Goal: Task Accomplishment & Management: Manage account settings

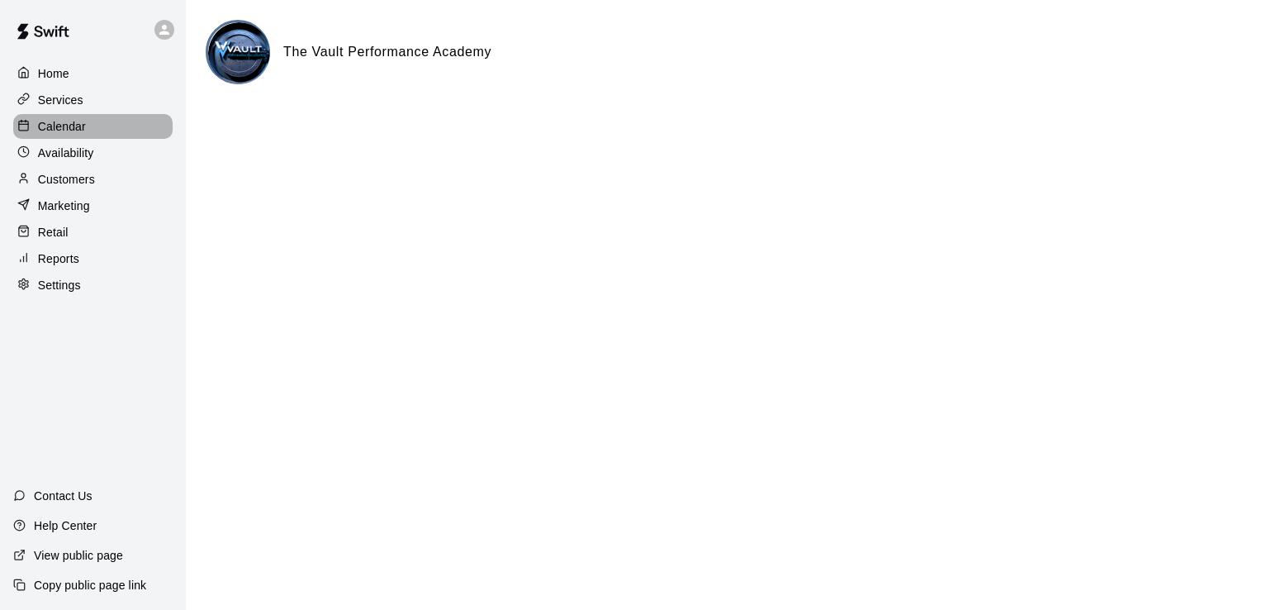
click at [60, 127] on p "Calendar" at bounding box center [62, 126] width 48 height 17
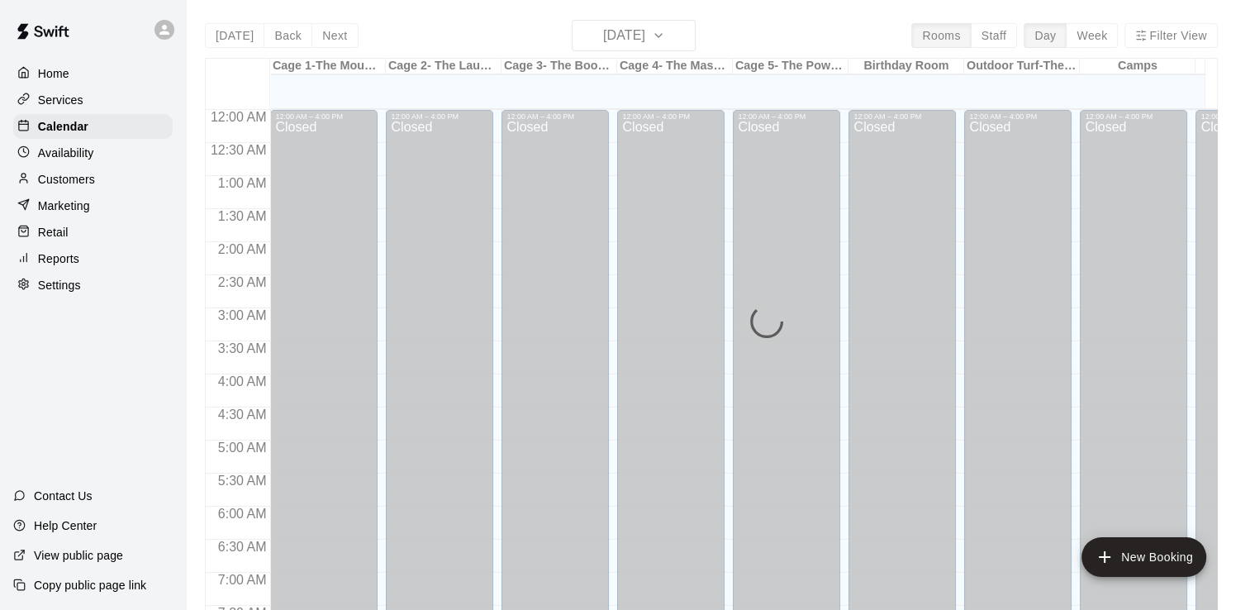
scroll to position [1016, 0]
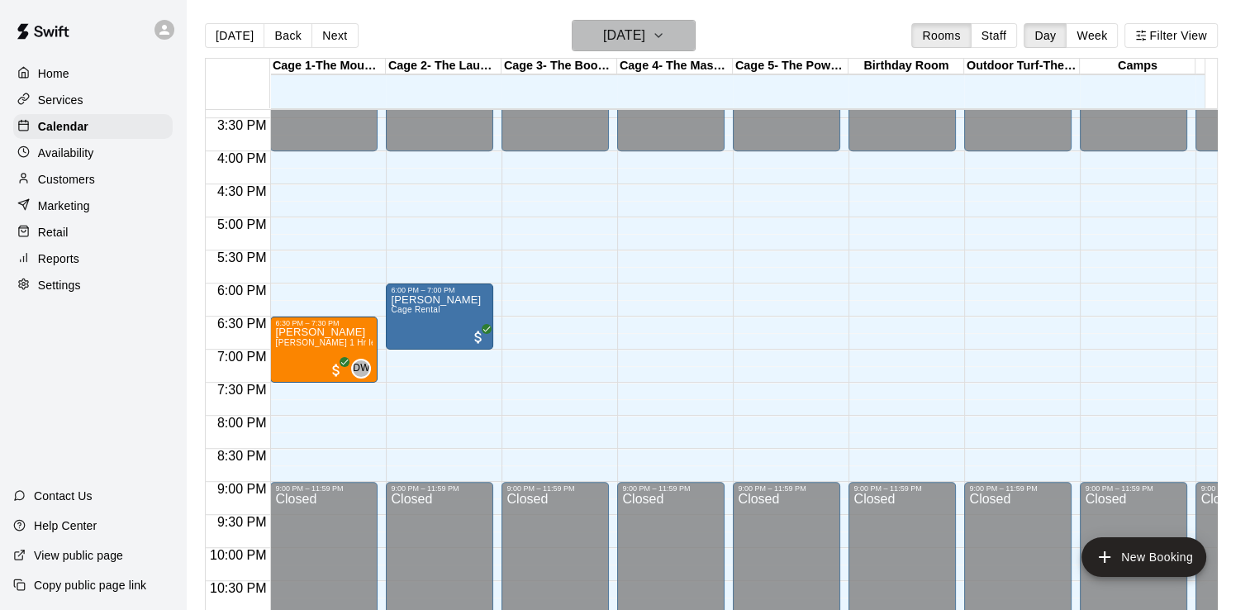
click at [665, 39] on icon "button" at bounding box center [658, 36] width 13 height 20
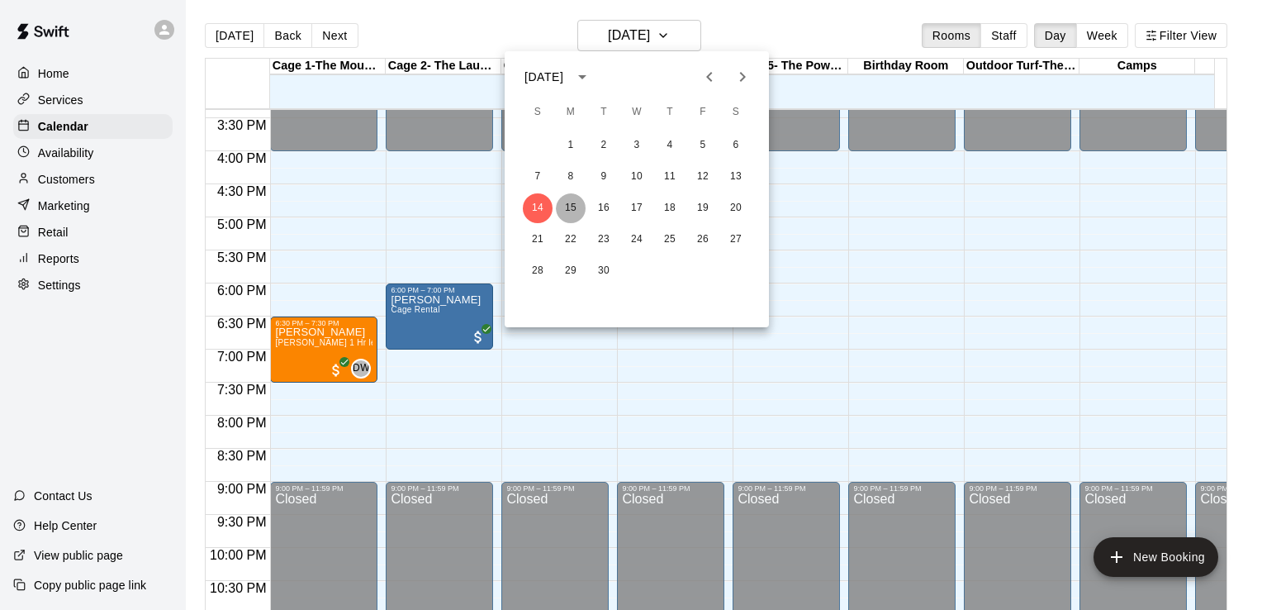
click at [575, 213] on button "15" at bounding box center [571, 208] width 30 height 30
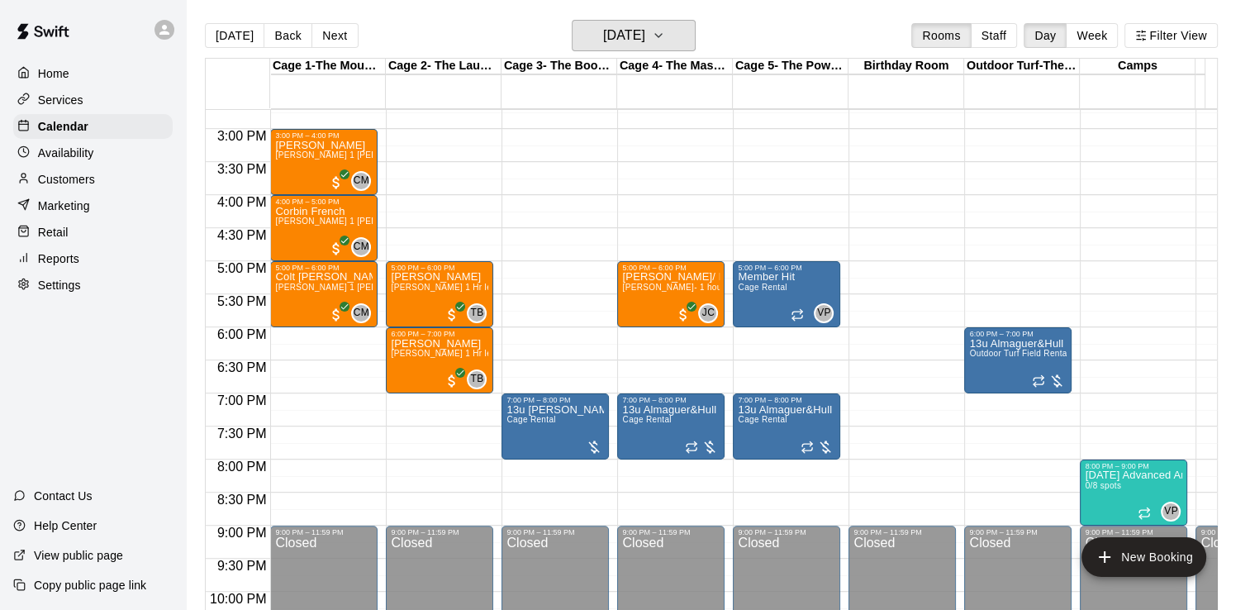
scroll to position [977, 0]
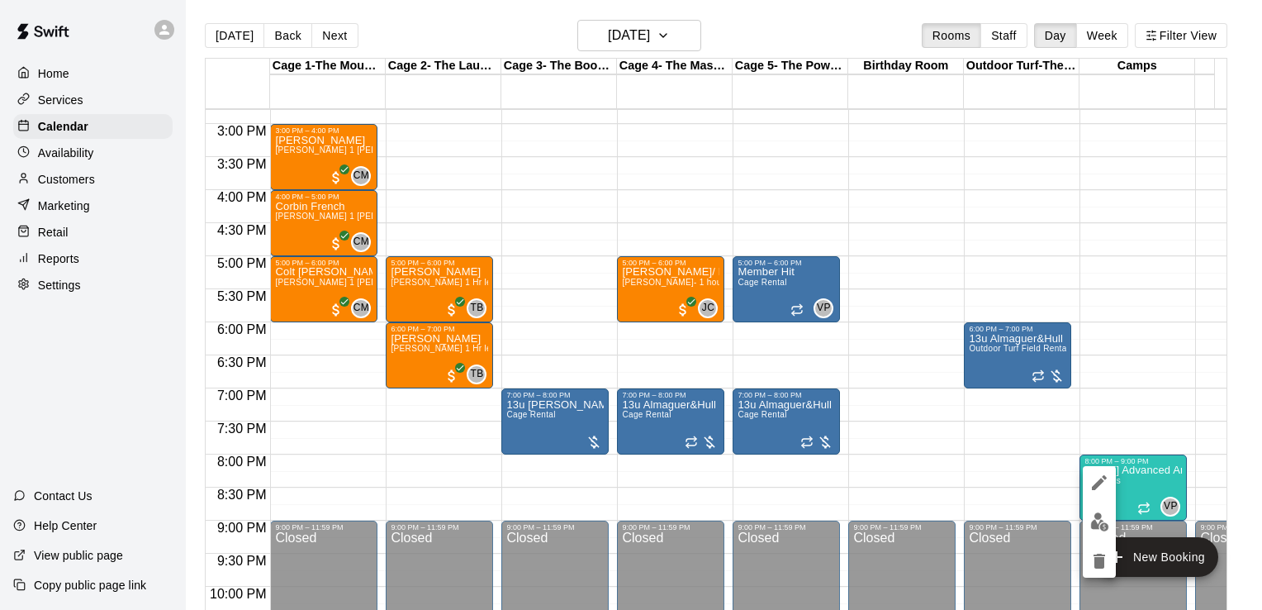
click at [1005, 472] on div at bounding box center [631, 305] width 1262 height 610
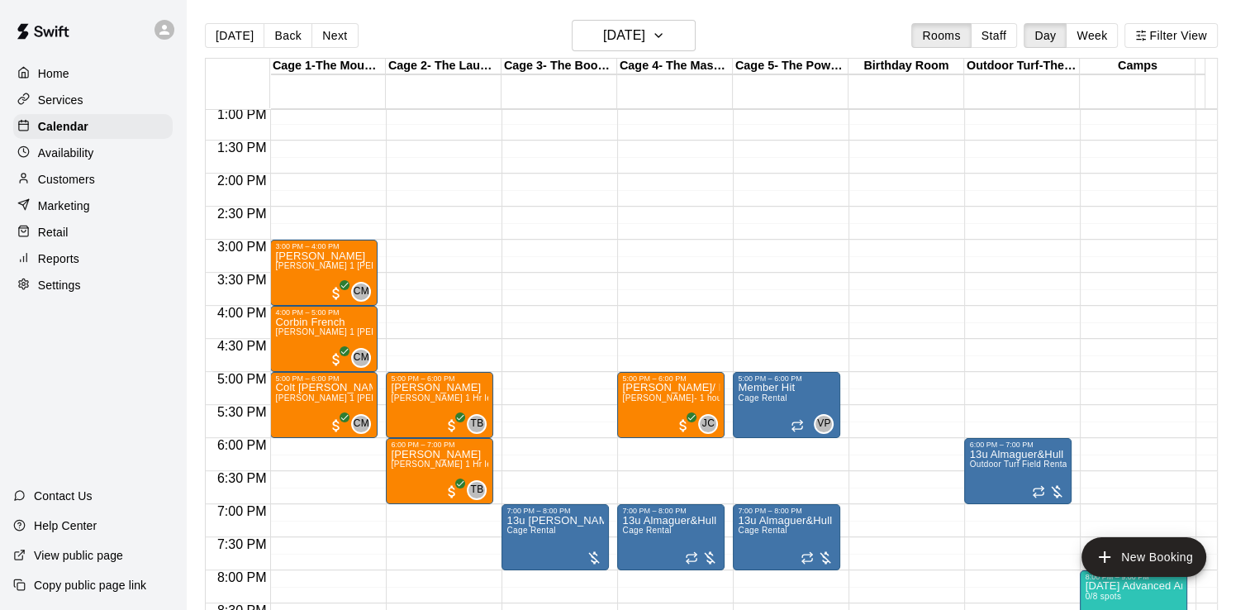
scroll to position [859, 0]
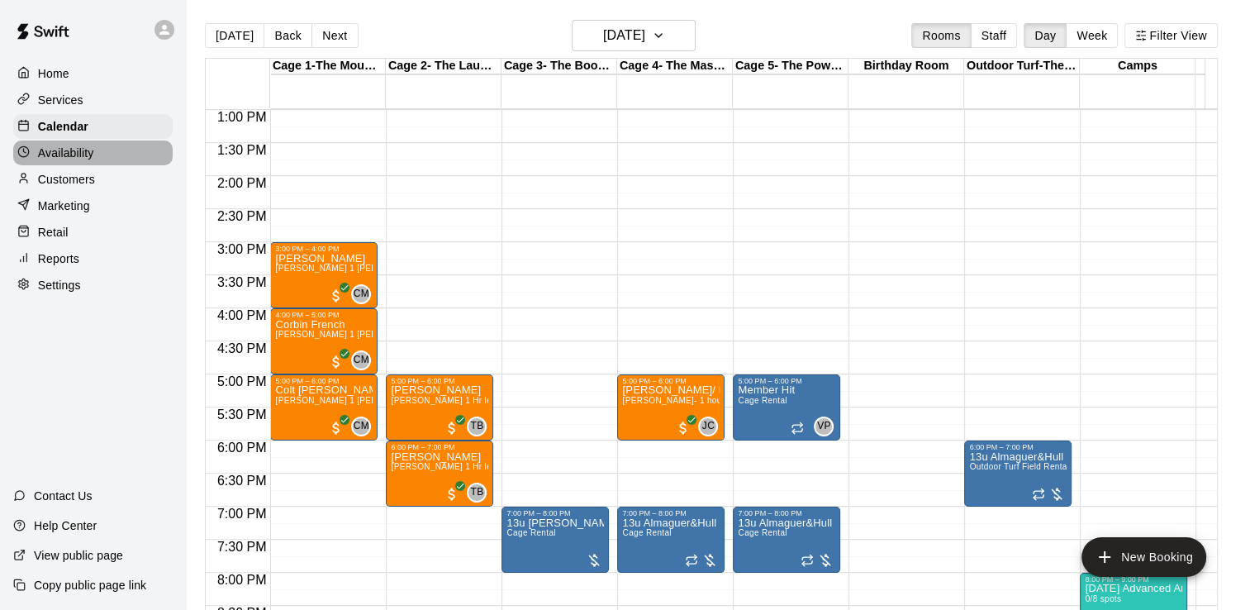
click at [63, 161] on p "Availability" at bounding box center [66, 153] width 56 height 17
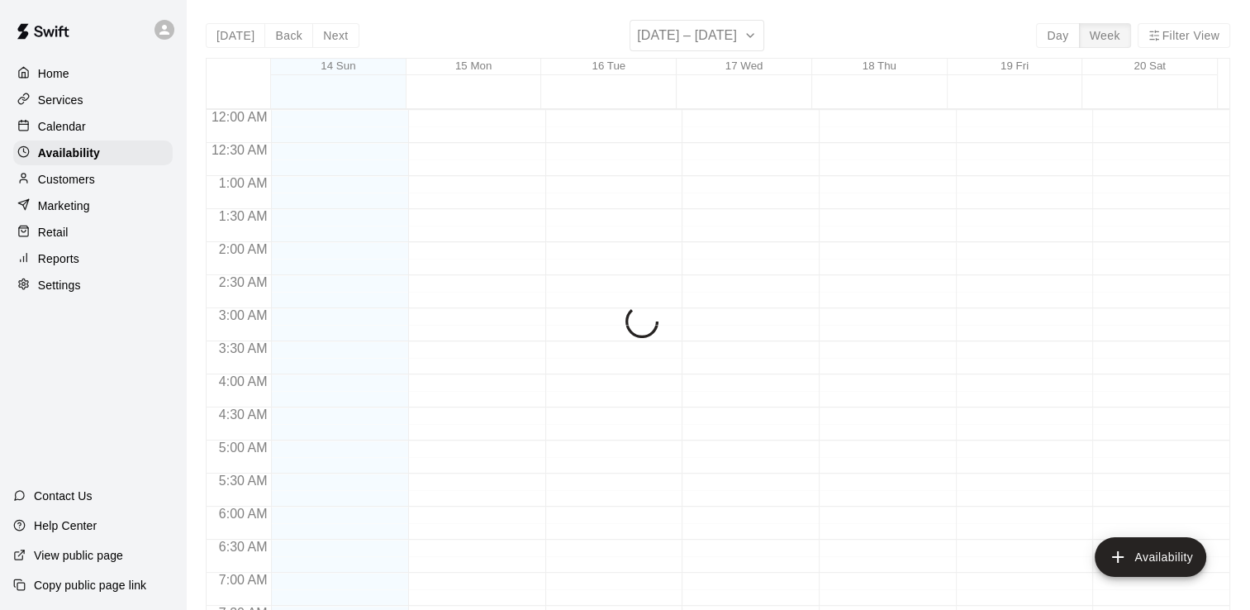
scroll to position [1066, 0]
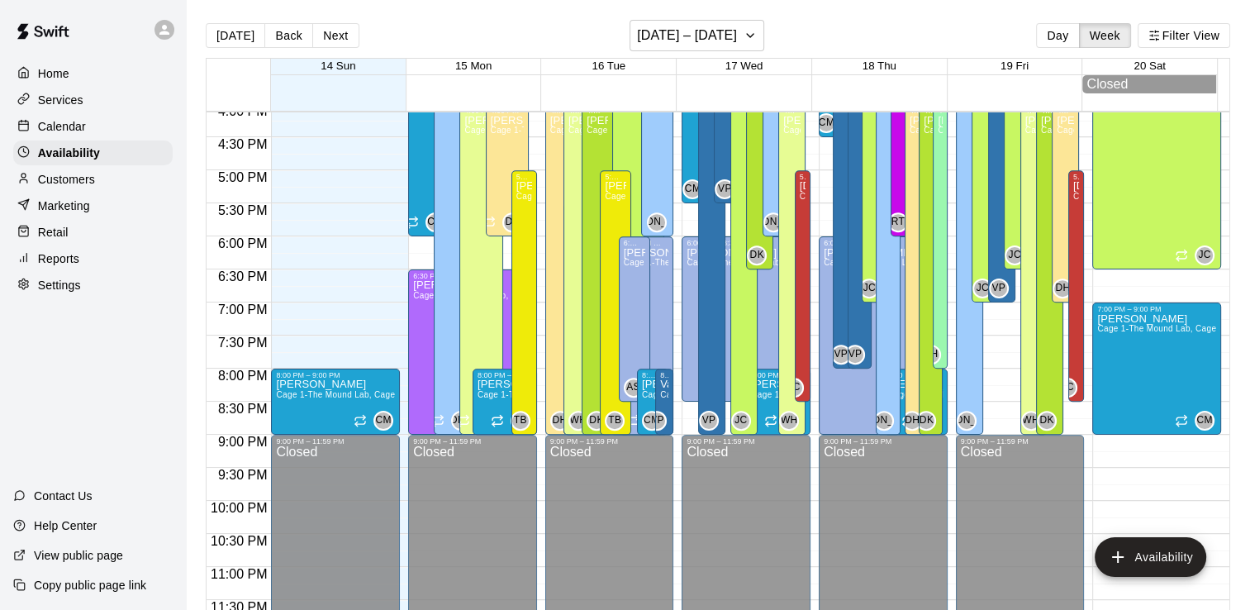
click at [88, 127] on div "Calendar" at bounding box center [92, 126] width 159 height 25
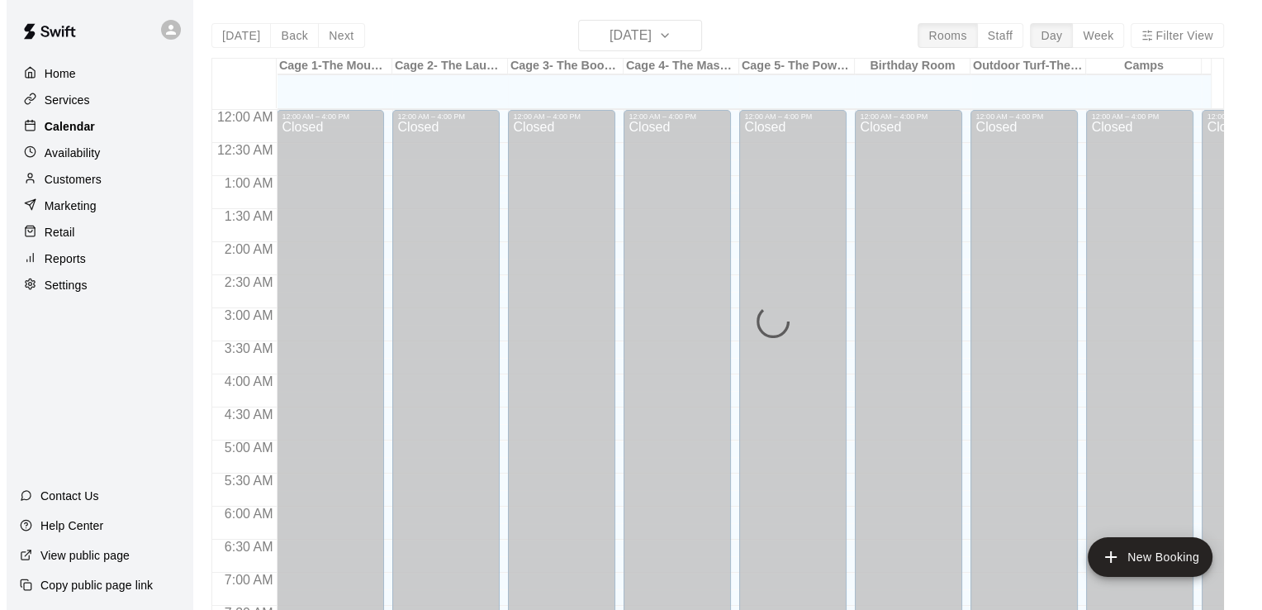
scroll to position [1016, 0]
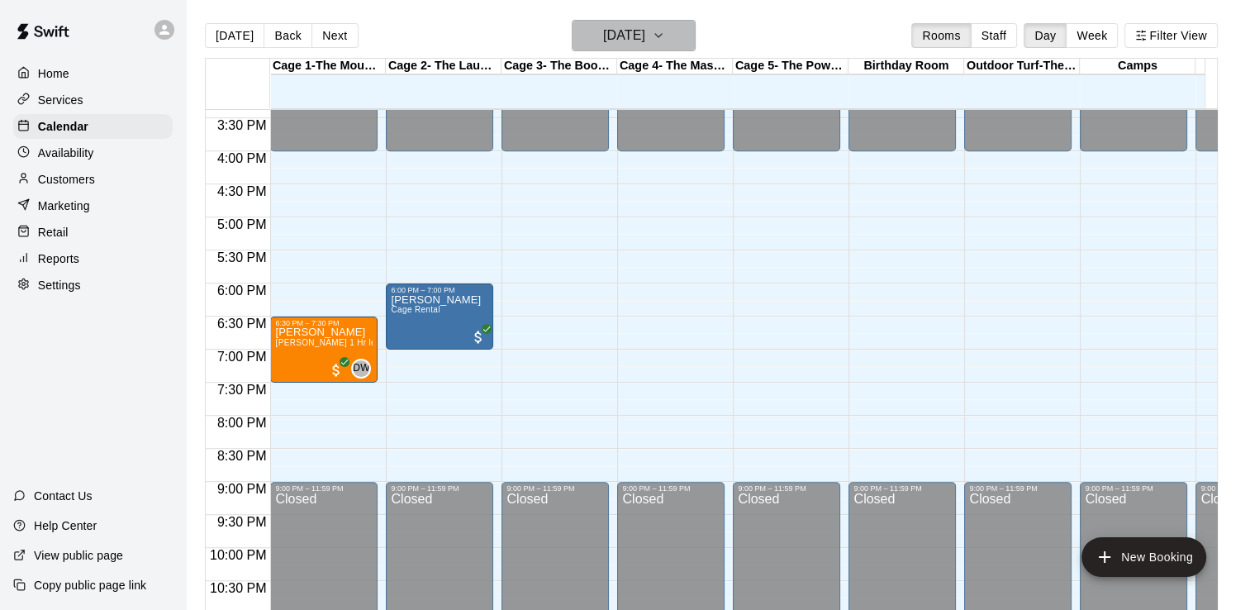
click at [674, 38] on button "[DATE]" at bounding box center [634, 35] width 124 height 31
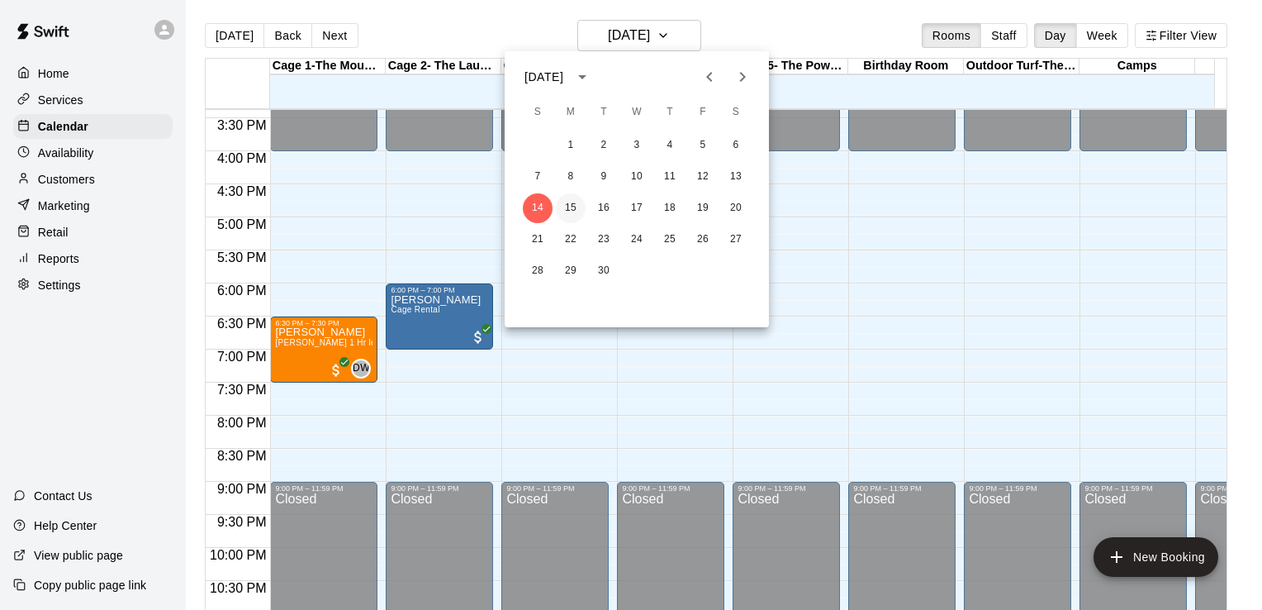
click at [573, 211] on button "15" at bounding box center [571, 208] width 30 height 30
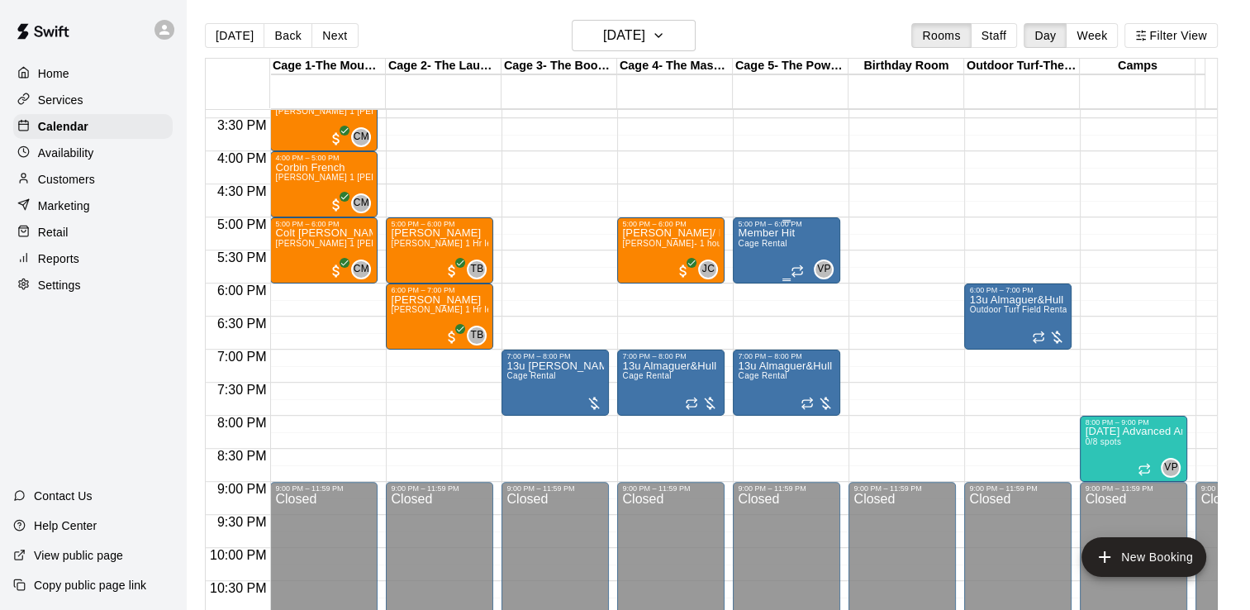
click at [805, 250] on div "Member Hit Cage Rental VP 0" at bounding box center [786, 533] width 97 height 610
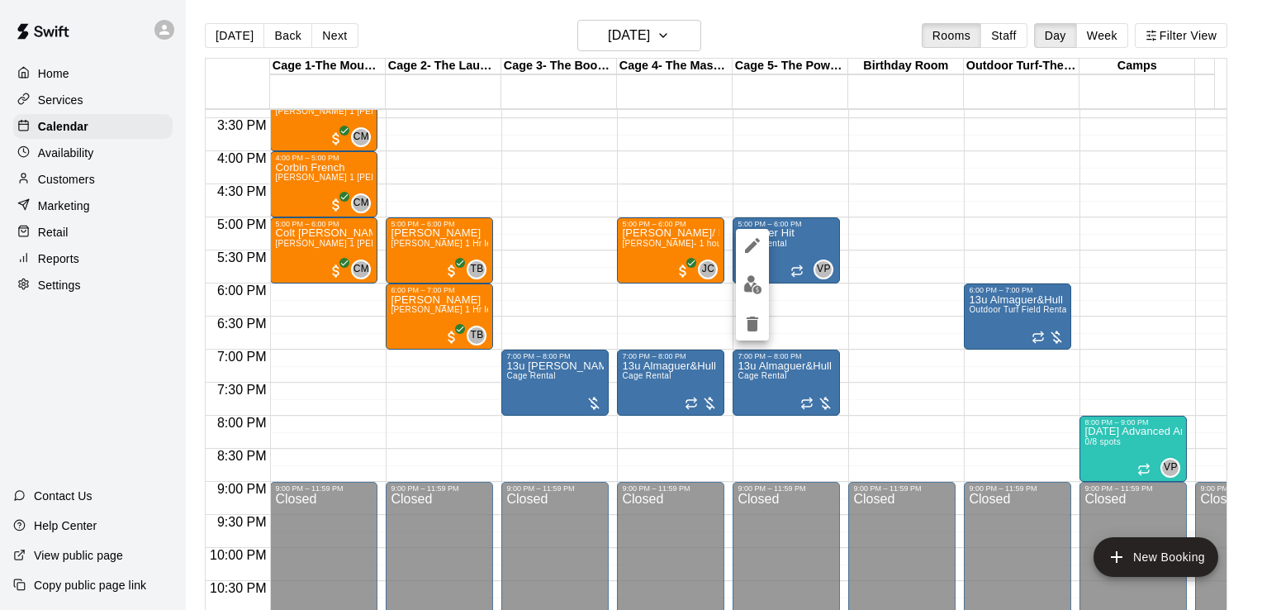
click at [882, 226] on div at bounding box center [631, 305] width 1262 height 610
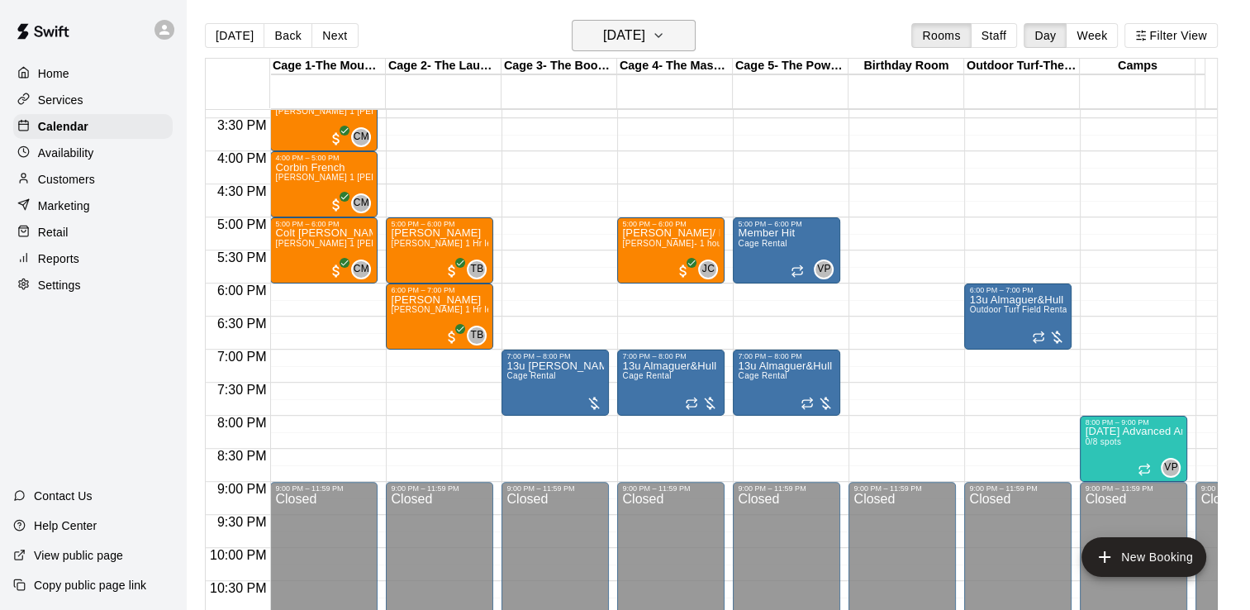
click at [684, 45] on button "[DATE]" at bounding box center [634, 35] width 124 height 31
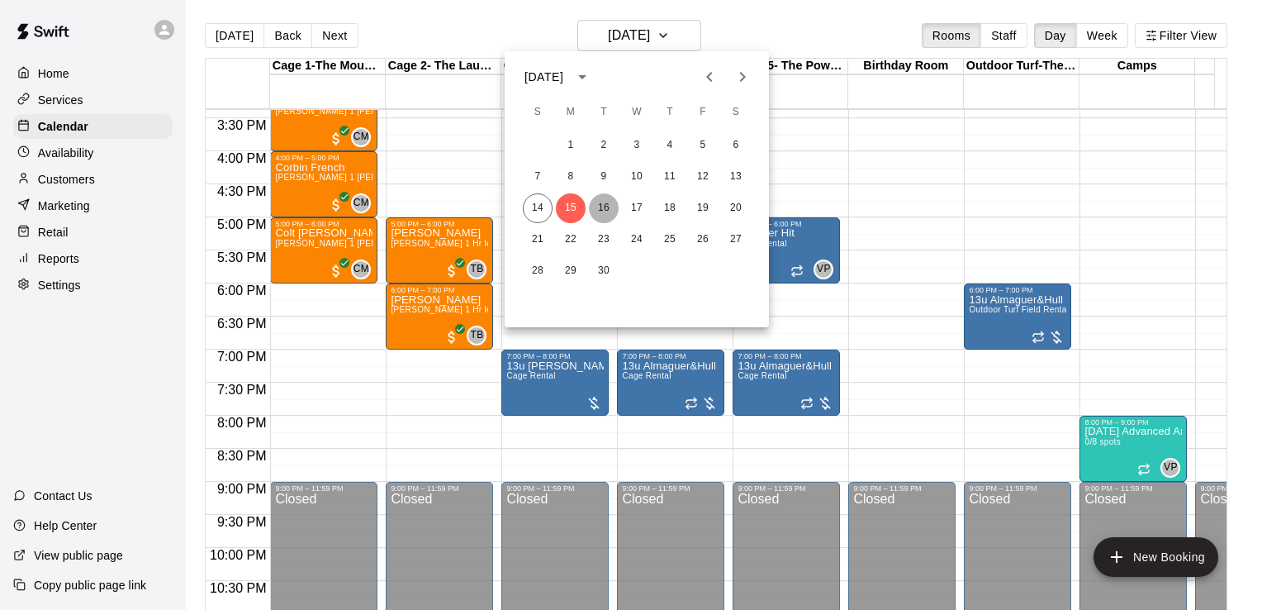
click at [599, 206] on button "16" at bounding box center [604, 208] width 30 height 30
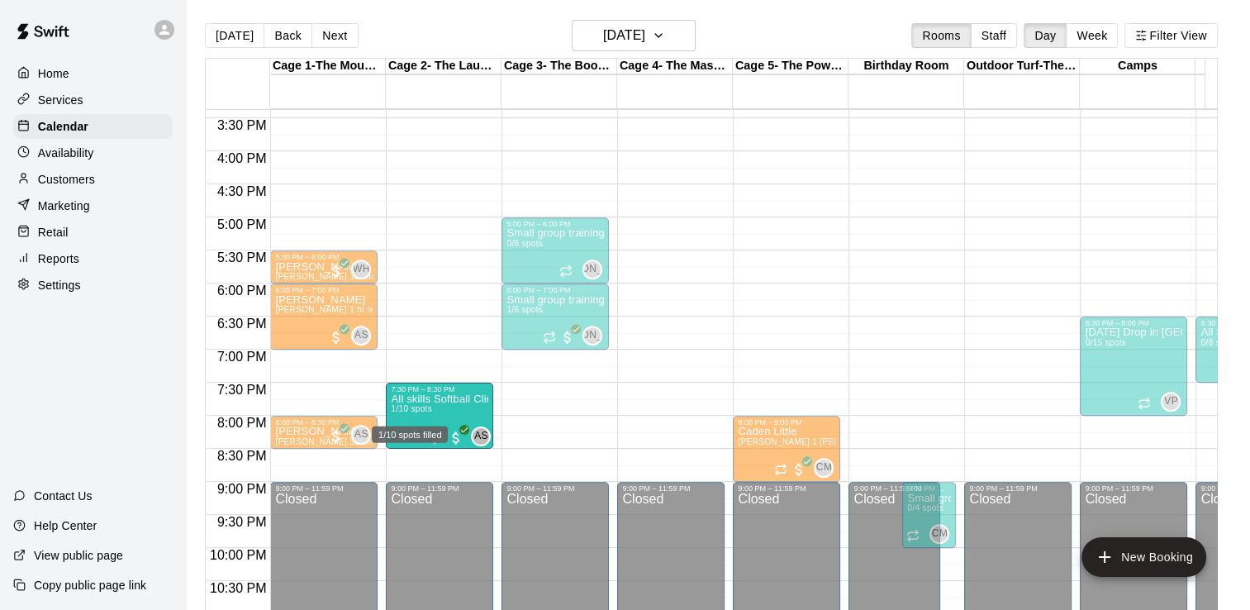
drag, startPoint x: 308, startPoint y: 378, endPoint x: 410, endPoint y: 415, distance: 108.2
drag, startPoint x: 346, startPoint y: 368, endPoint x: 436, endPoint y: 408, distance: 98.4
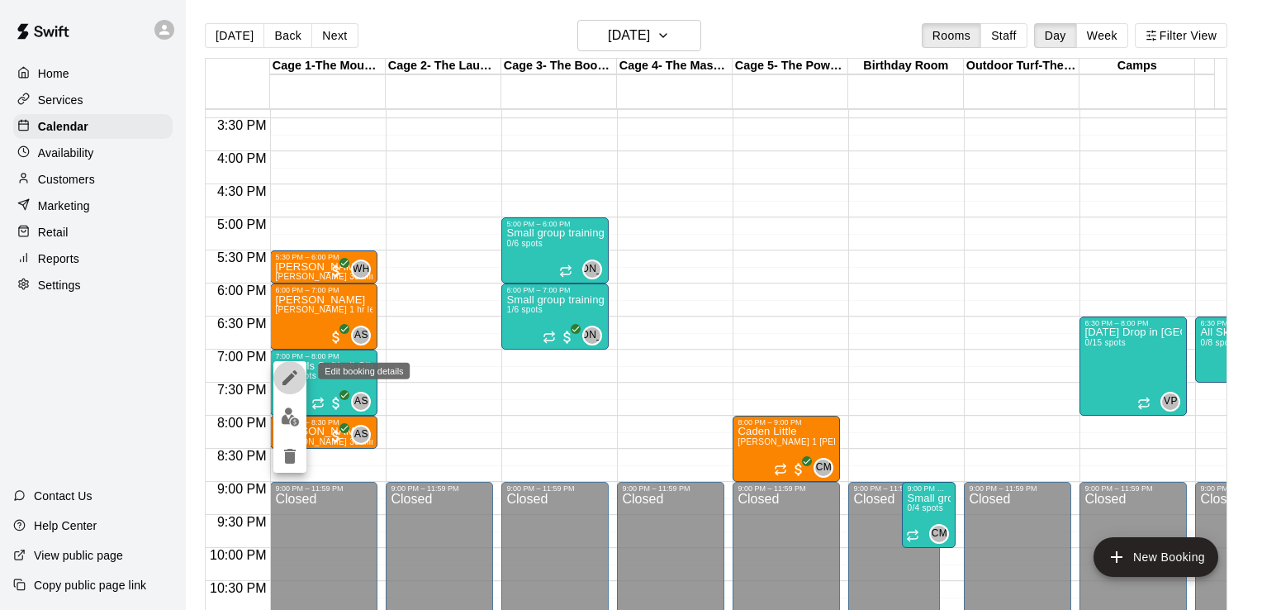
click at [295, 377] on icon "edit" at bounding box center [290, 378] width 20 height 20
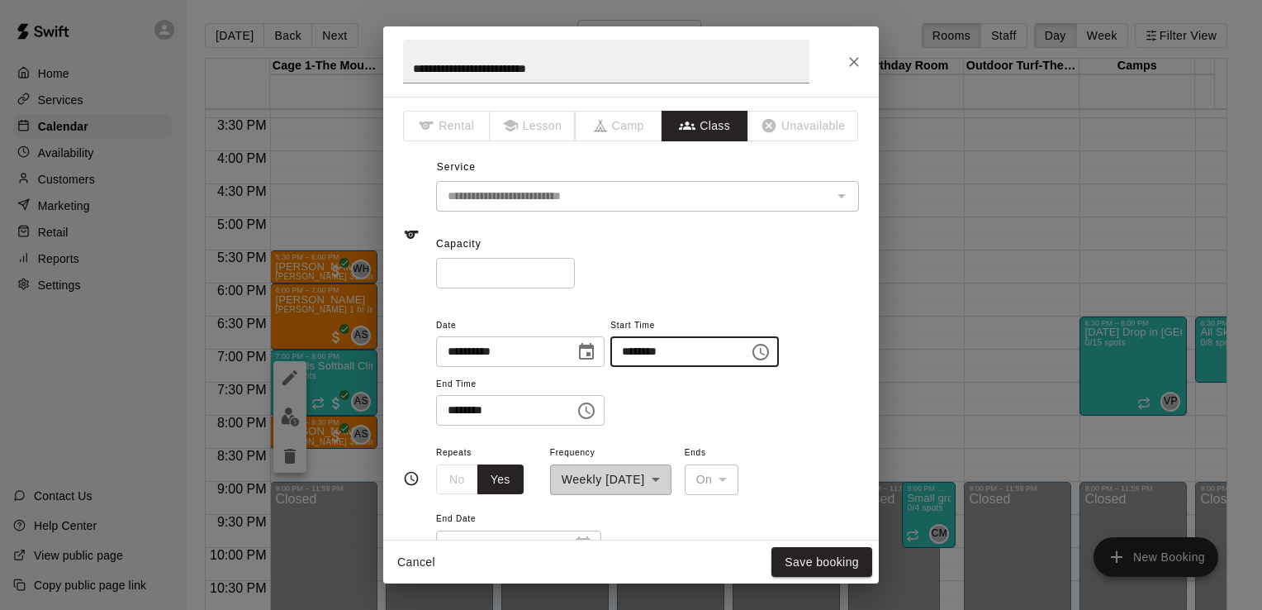
click at [664, 351] on input "********" at bounding box center [674, 351] width 127 height 31
type input "********"
click at [473, 407] on input "********" at bounding box center [499, 410] width 127 height 31
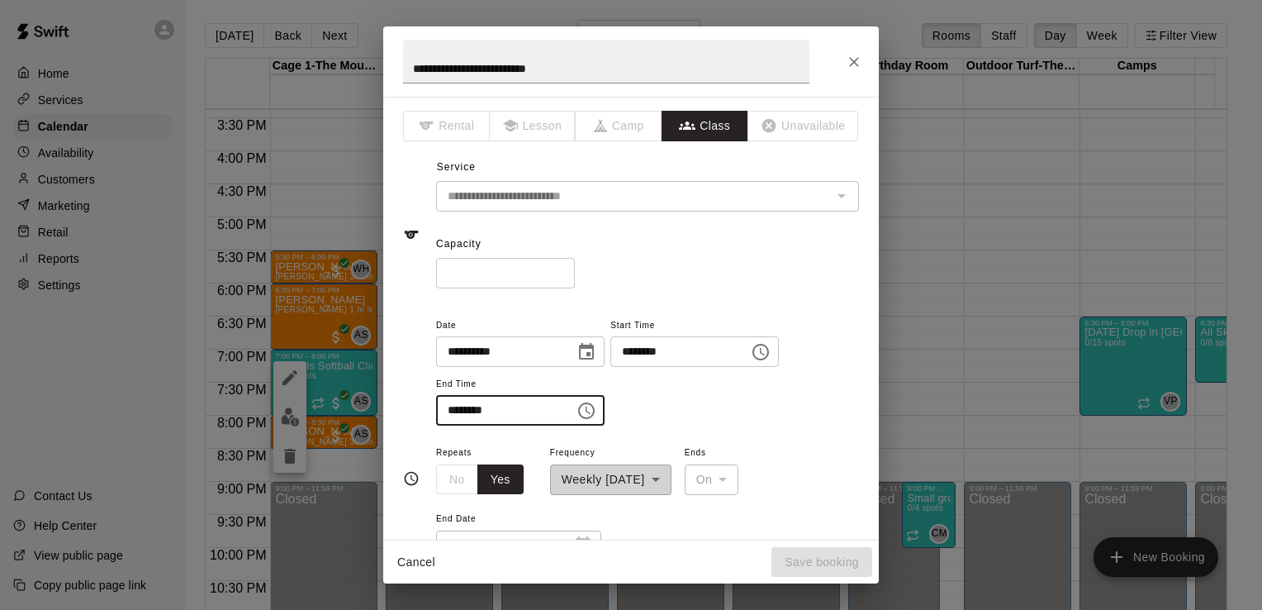
type input "********"
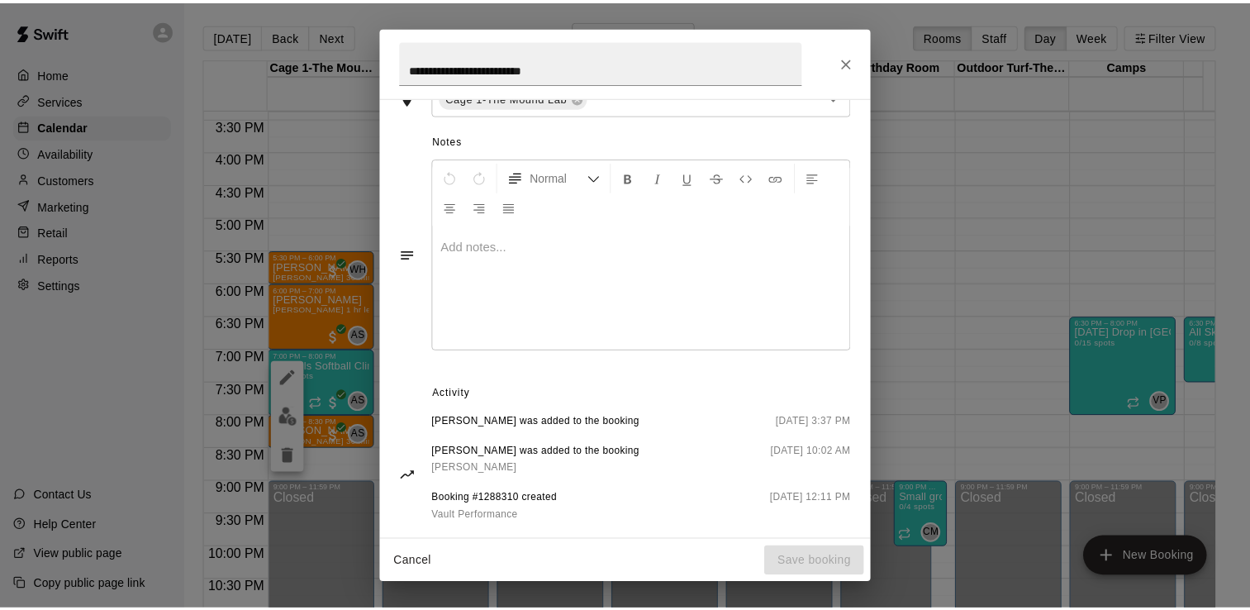
scroll to position [596, 0]
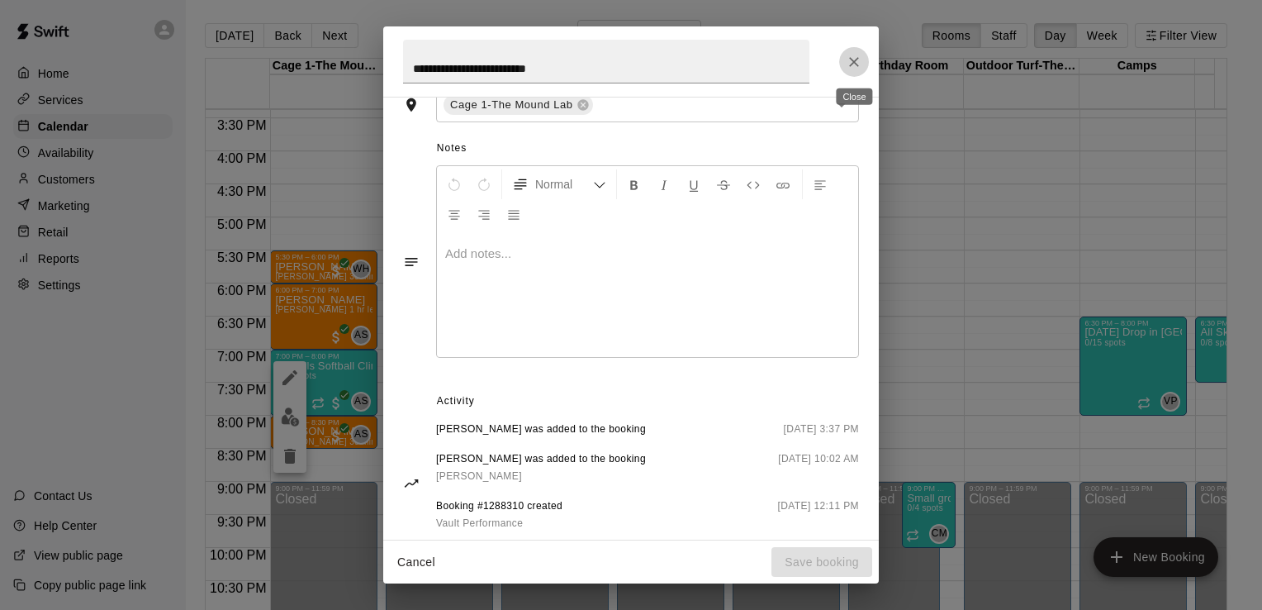
click at [852, 64] on icon "Close" at bounding box center [854, 62] width 10 height 10
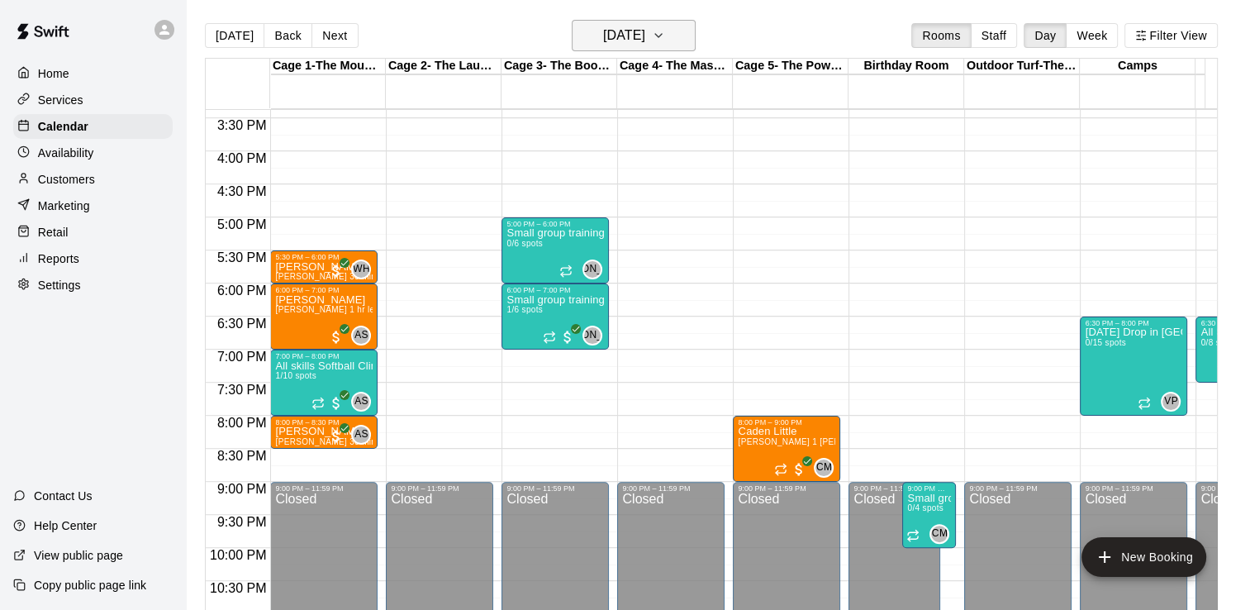
click at [678, 50] on button "[DATE]" at bounding box center [634, 35] width 124 height 31
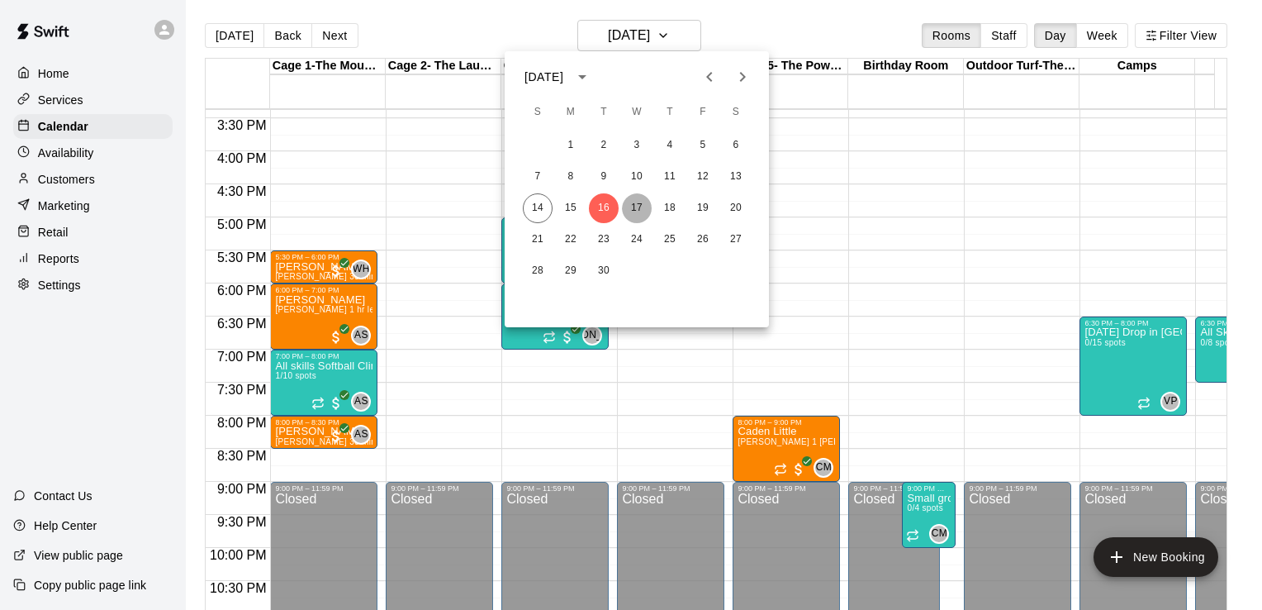
click at [634, 203] on button "17" at bounding box center [637, 208] width 30 height 30
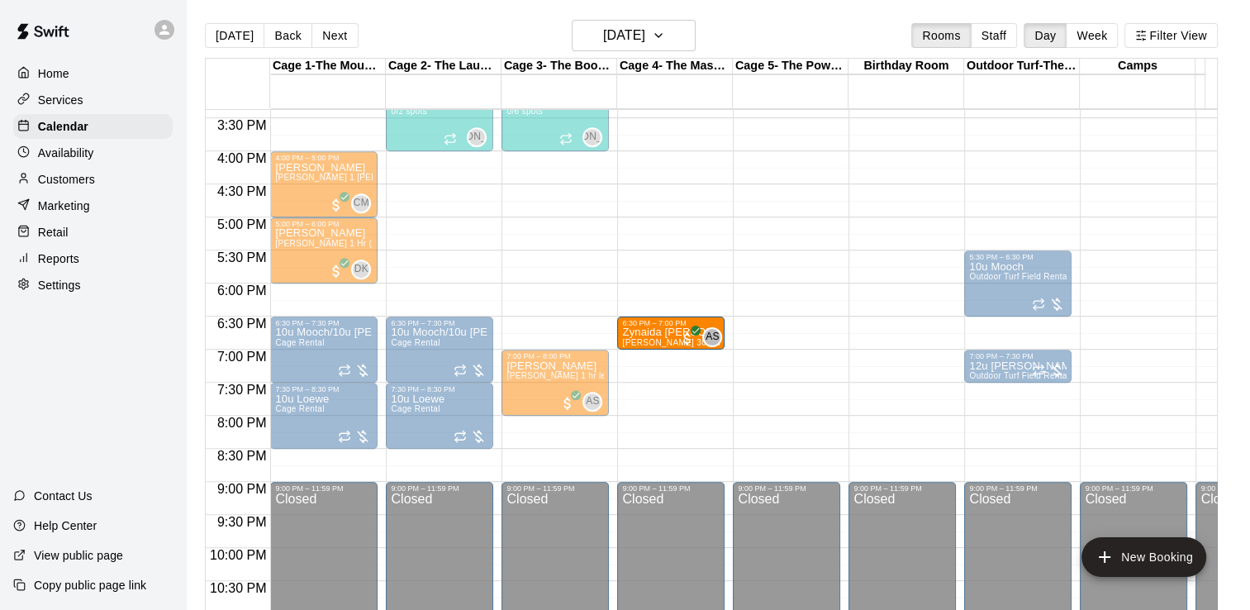
drag, startPoint x: 538, startPoint y: 322, endPoint x: 640, endPoint y: 329, distance: 102.7
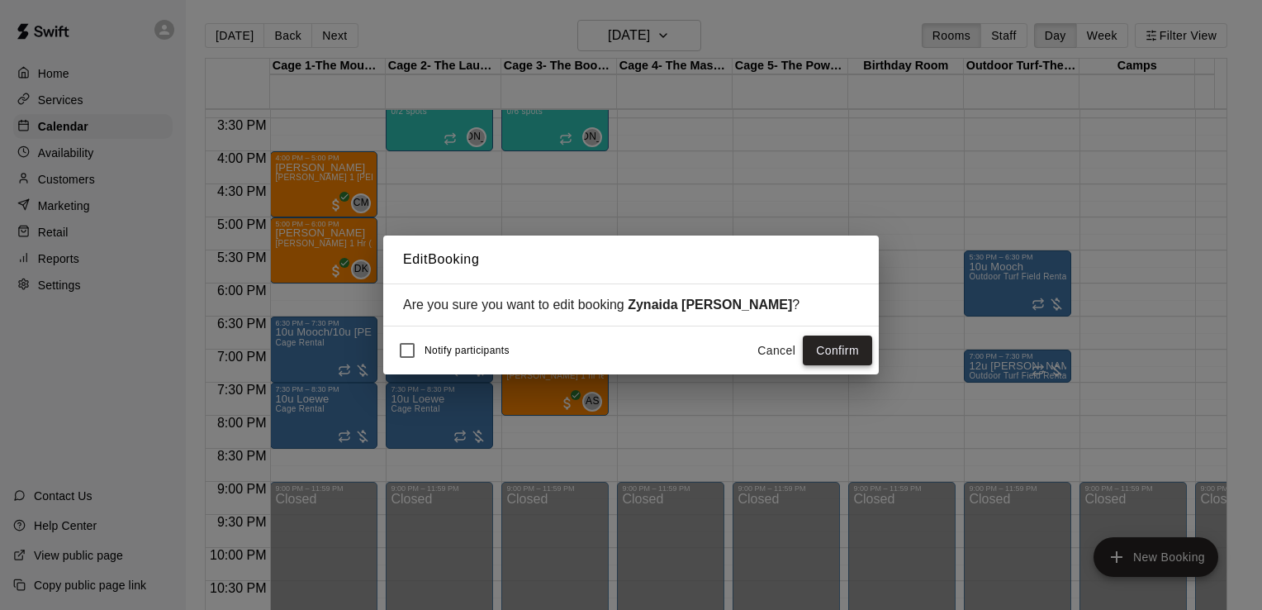
click at [837, 349] on button "Confirm" at bounding box center [837, 350] width 69 height 31
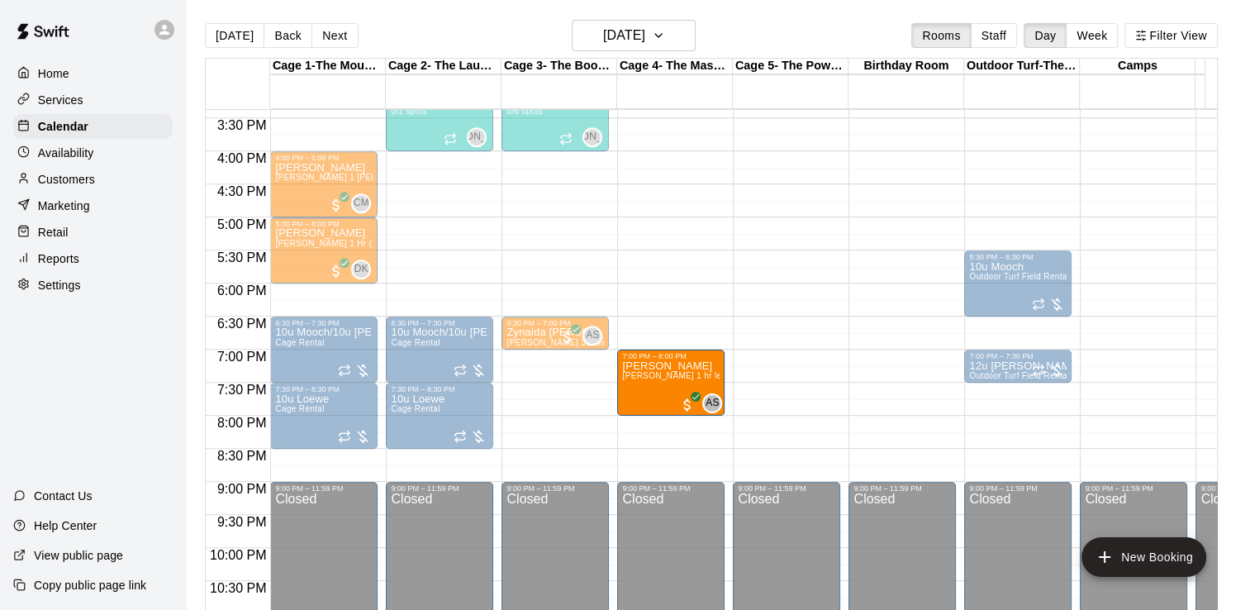
drag, startPoint x: 539, startPoint y: 378, endPoint x: 639, endPoint y: 388, distance: 99.6
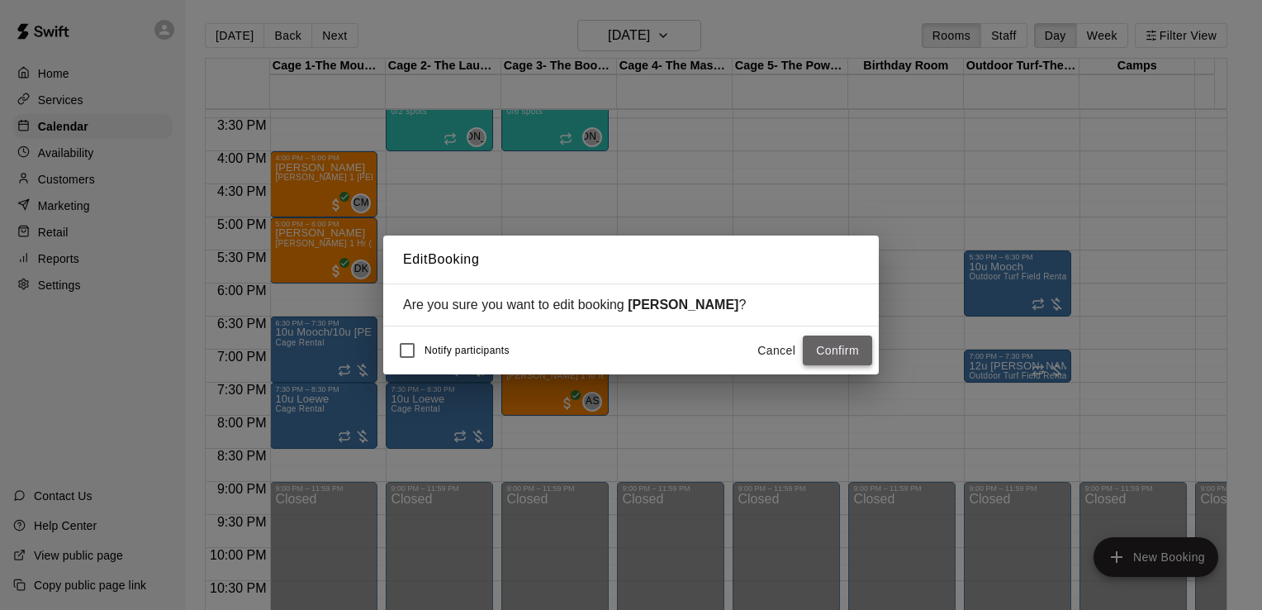
click at [829, 350] on button "Confirm" at bounding box center [837, 350] width 69 height 31
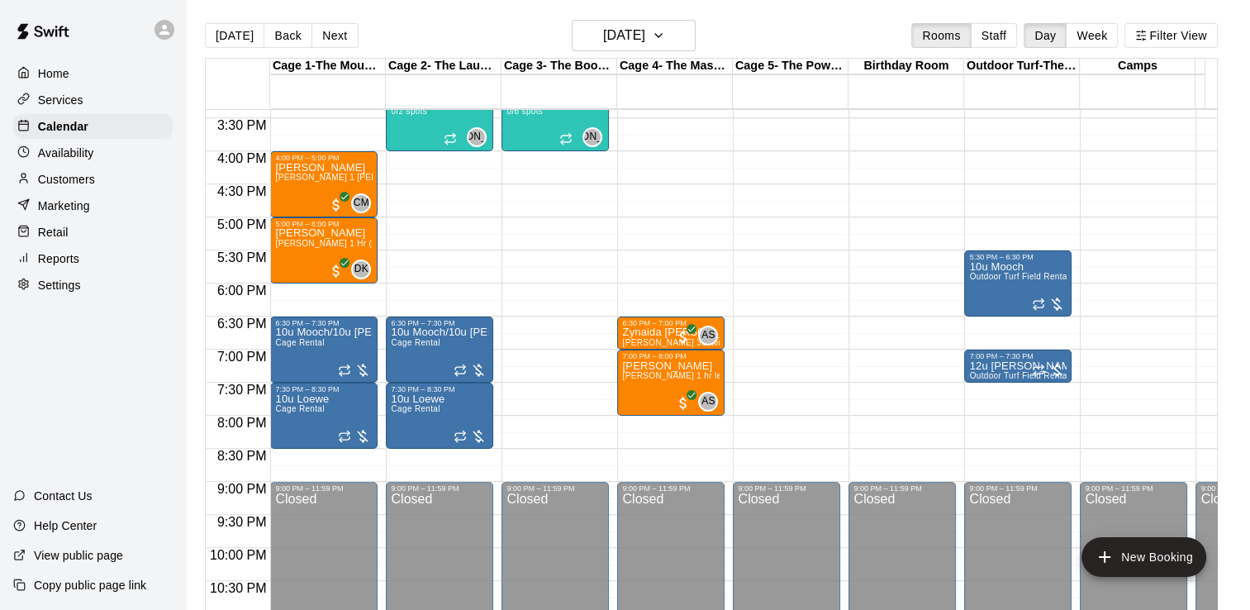
click at [842, 347] on div at bounding box center [791, 341] width 115 height 17
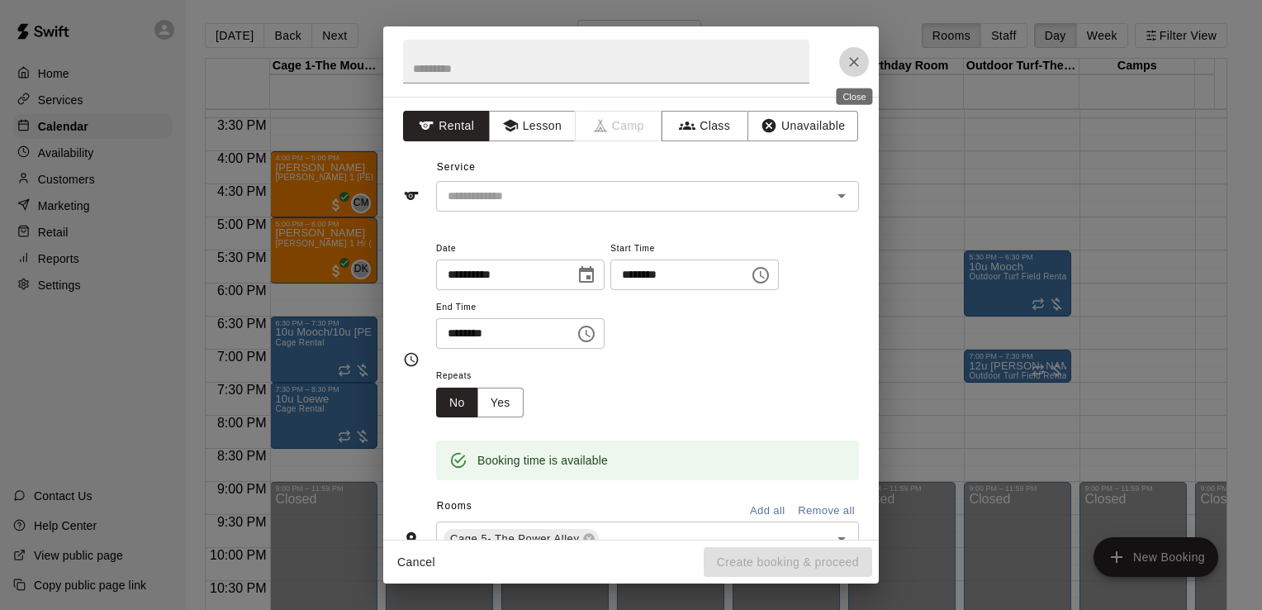
click at [851, 60] on icon "Close" at bounding box center [854, 62] width 17 height 17
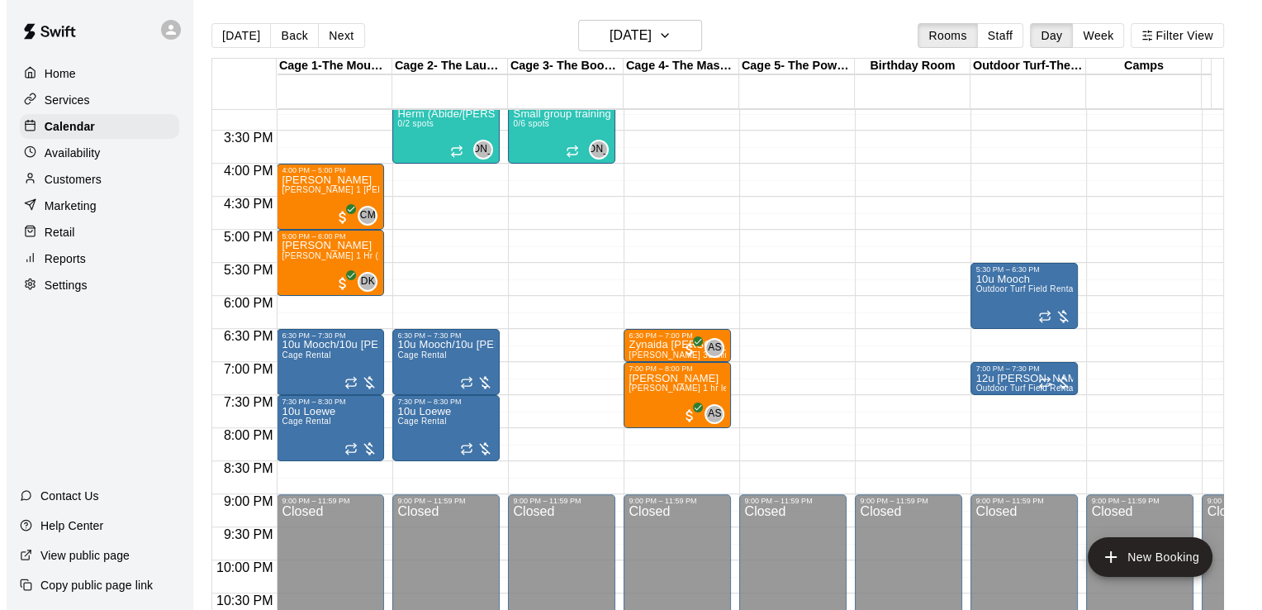
scroll to position [1000, 0]
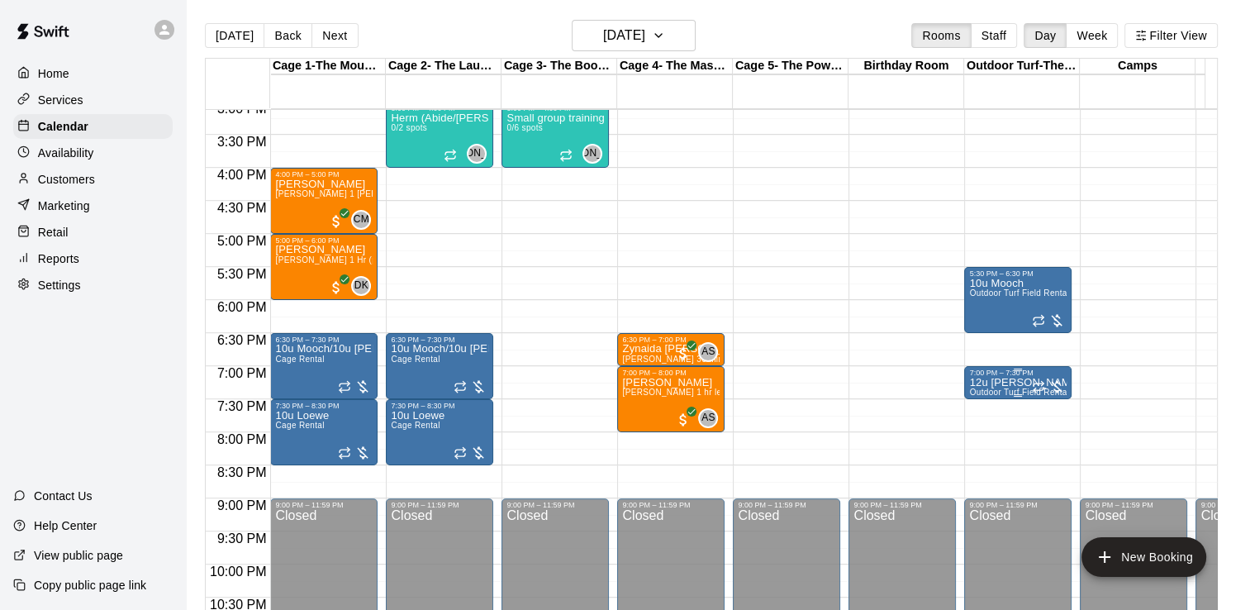
click at [1011, 376] on div "7:00 PM – 7:30 PM" at bounding box center [1017, 372] width 97 height 8
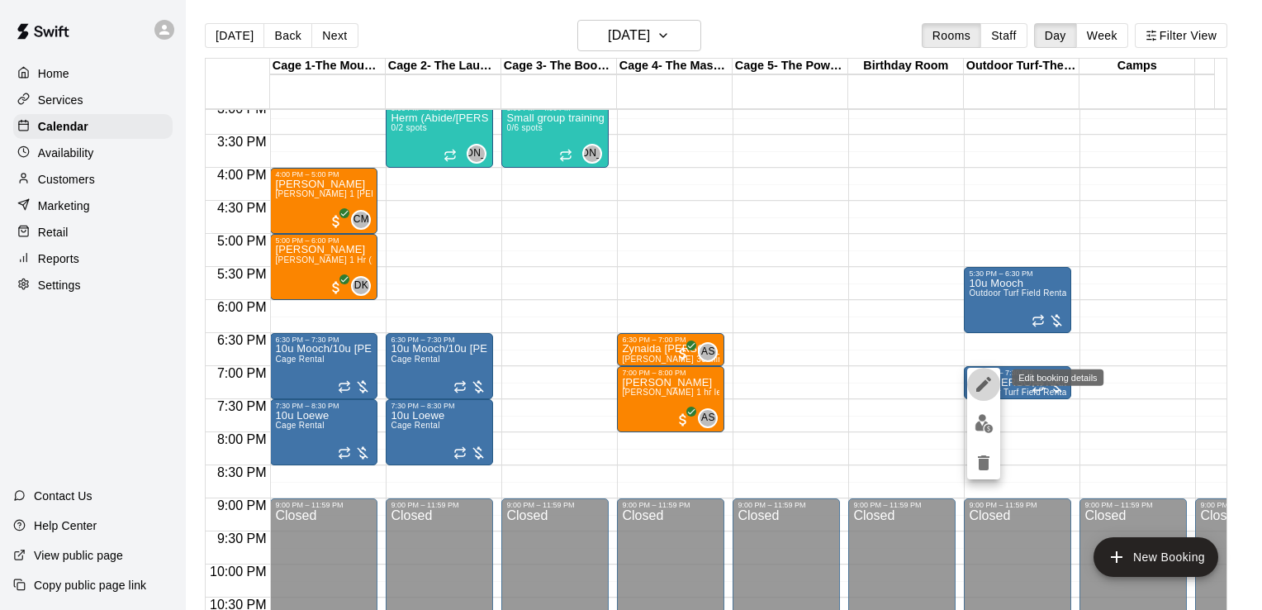
click at [988, 392] on icon "edit" at bounding box center [984, 384] width 20 height 20
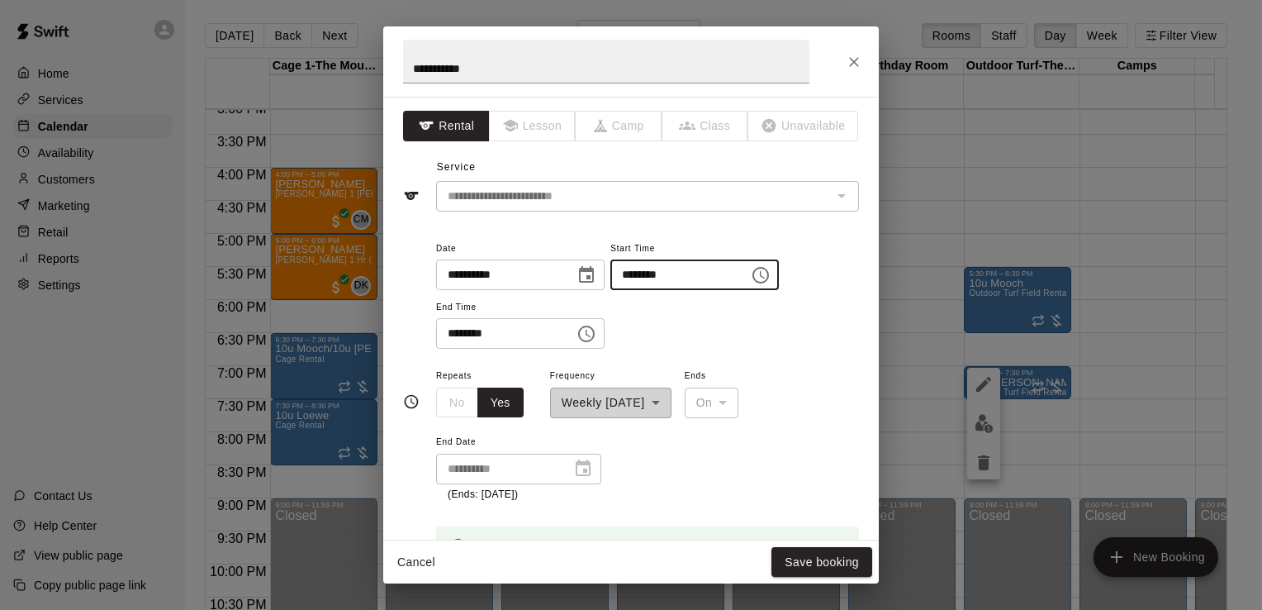
click at [651, 276] on input "********" at bounding box center [674, 274] width 127 height 31
type input "********"
click at [805, 558] on button "Save booking" at bounding box center [822, 562] width 101 height 31
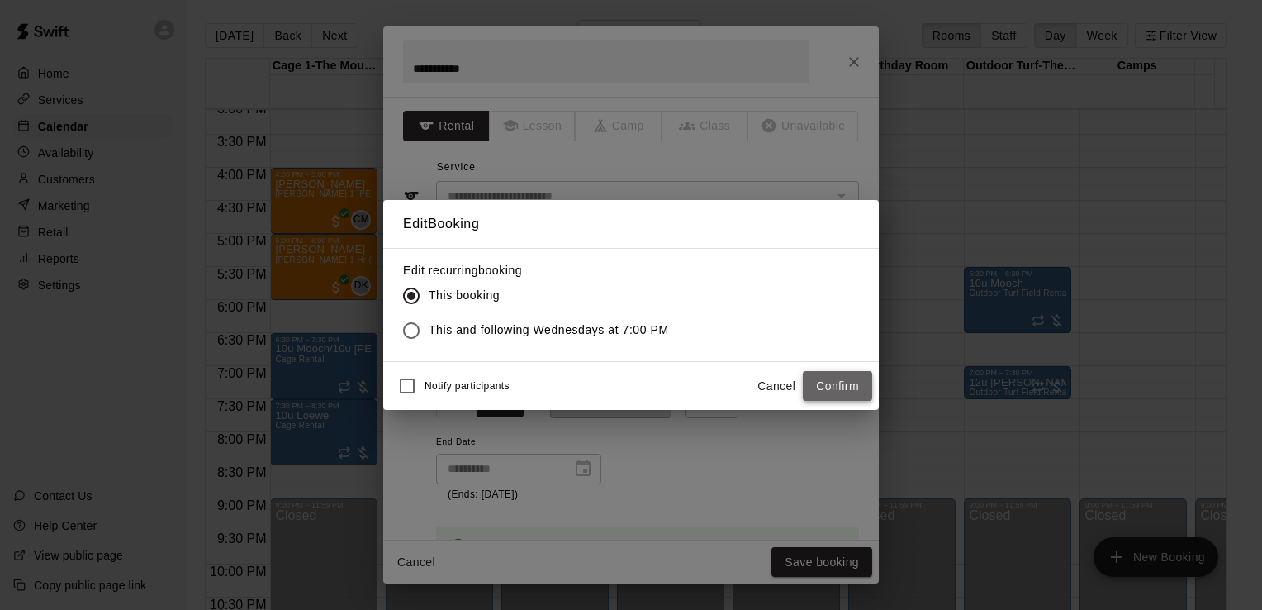
click at [815, 394] on button "Confirm" at bounding box center [837, 386] width 69 height 31
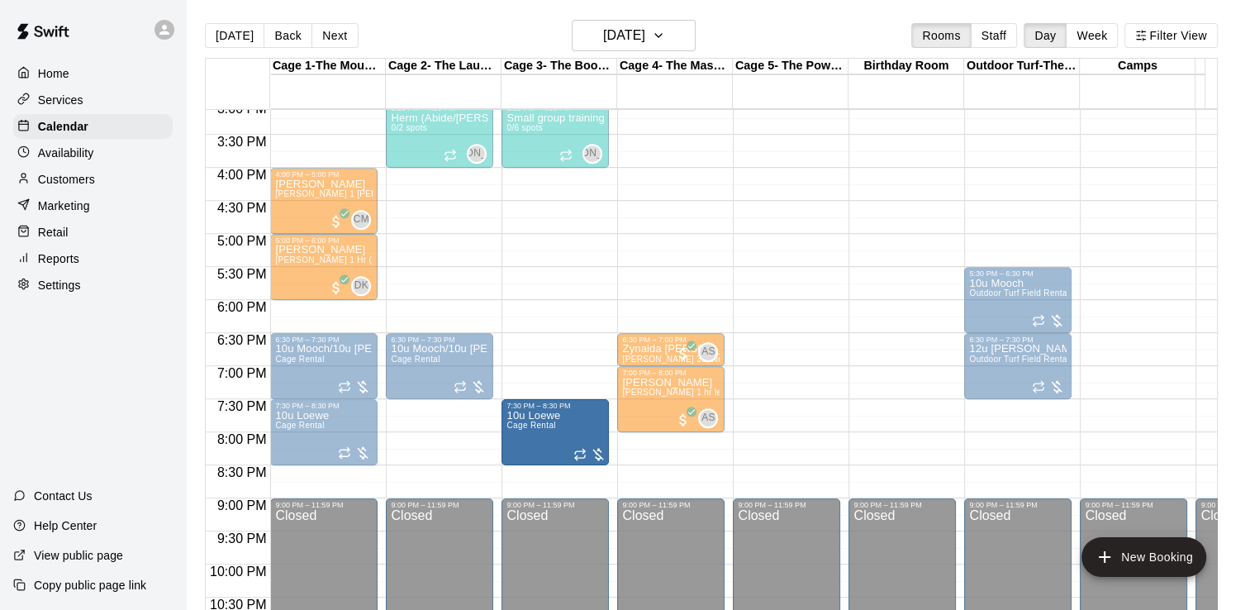
drag, startPoint x: 406, startPoint y: 438, endPoint x: 516, endPoint y: 447, distance: 109.4
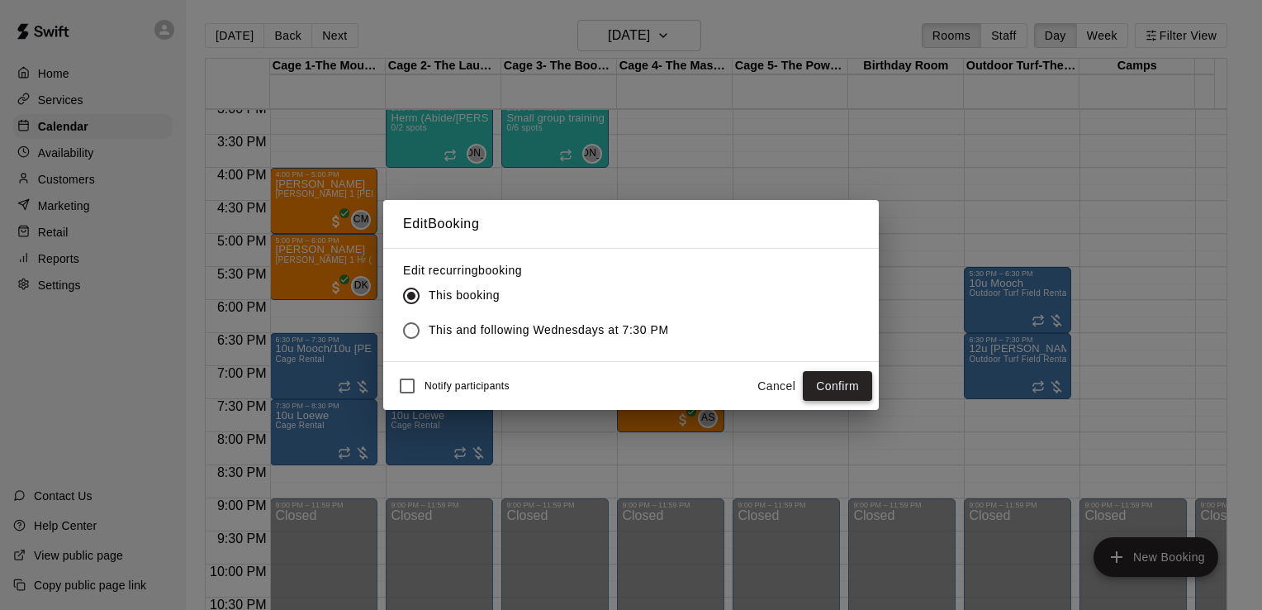
click at [852, 387] on button "Confirm" at bounding box center [837, 386] width 69 height 31
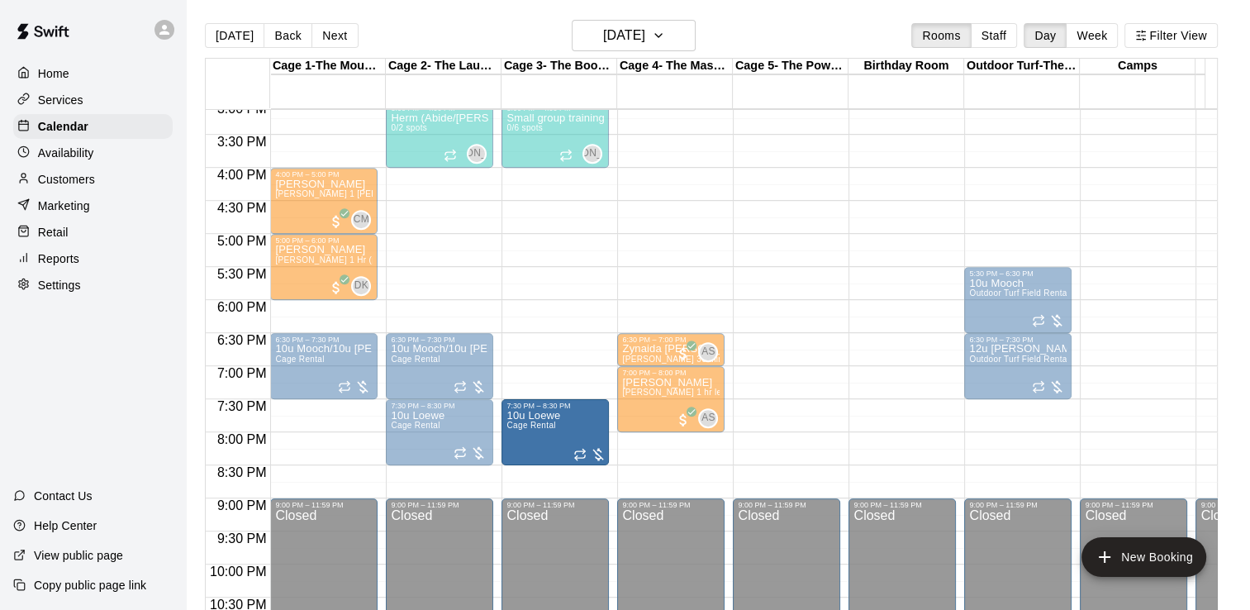
drag, startPoint x: 344, startPoint y: 421, endPoint x: 520, endPoint y: 431, distance: 177.1
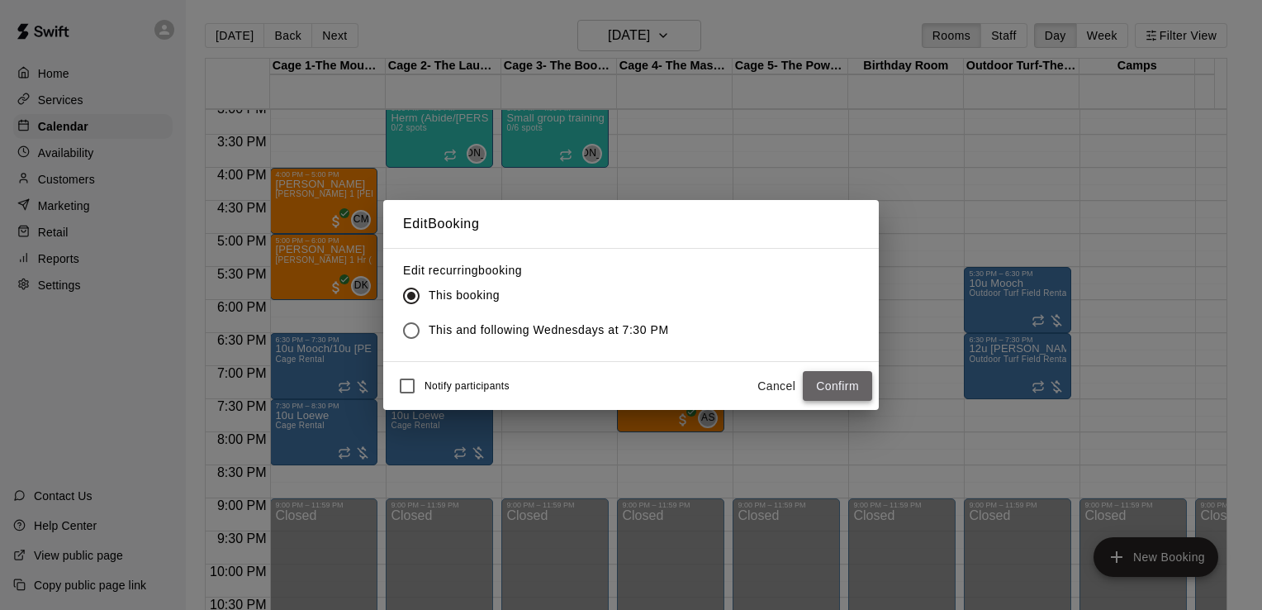
click at [841, 390] on button "Confirm" at bounding box center [837, 386] width 69 height 31
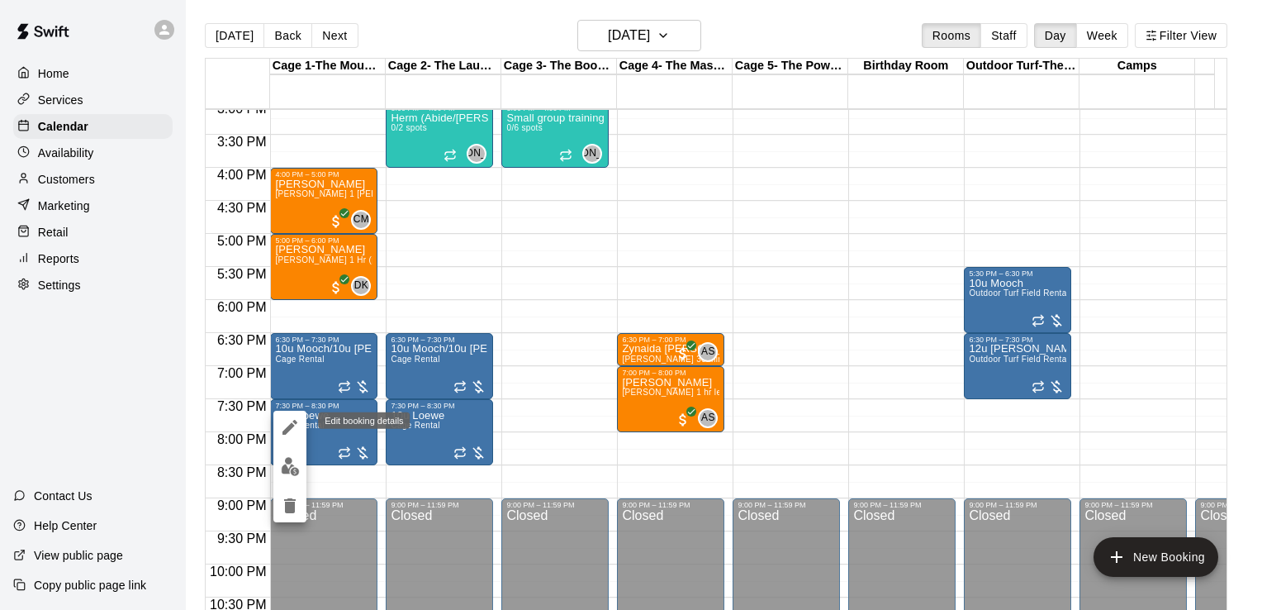
click at [297, 430] on icon "edit" at bounding box center [290, 427] width 20 height 20
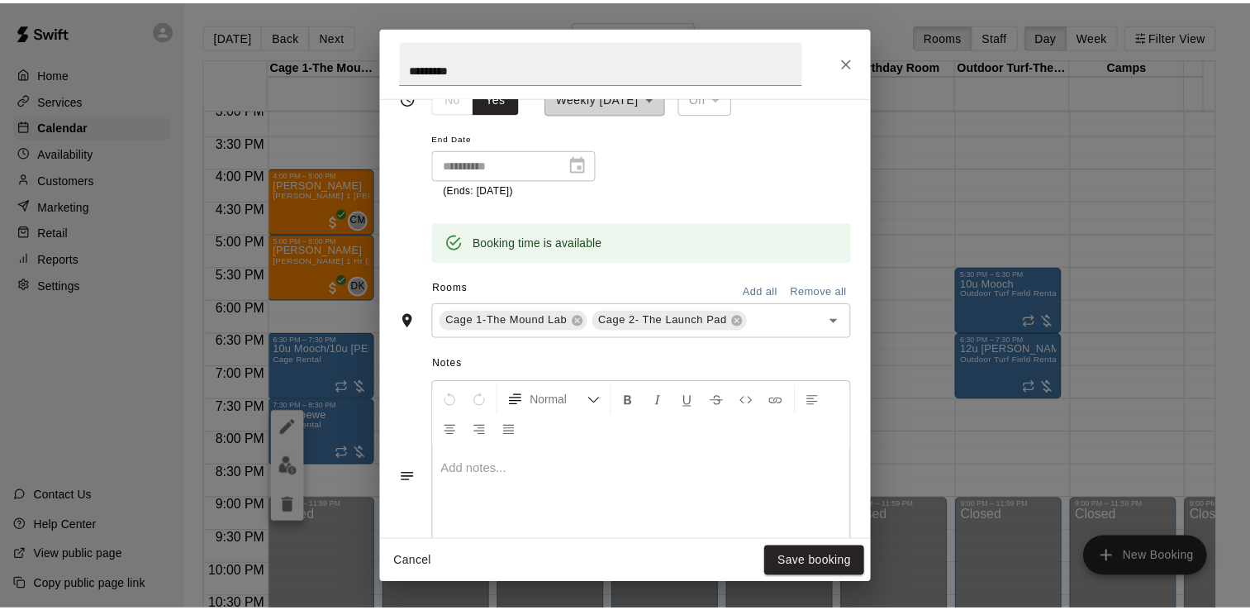
scroll to position [330, 0]
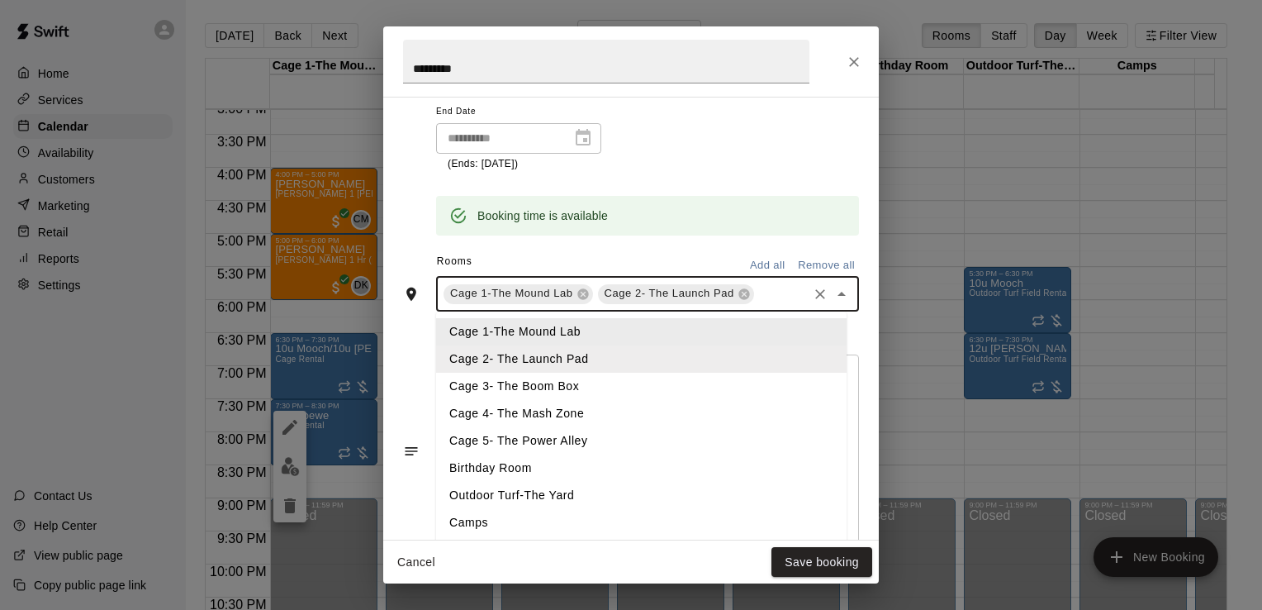
click at [762, 289] on input "text" at bounding box center [781, 293] width 49 height 21
click at [543, 386] on li "Cage 3- The Boom Box" at bounding box center [641, 386] width 411 height 27
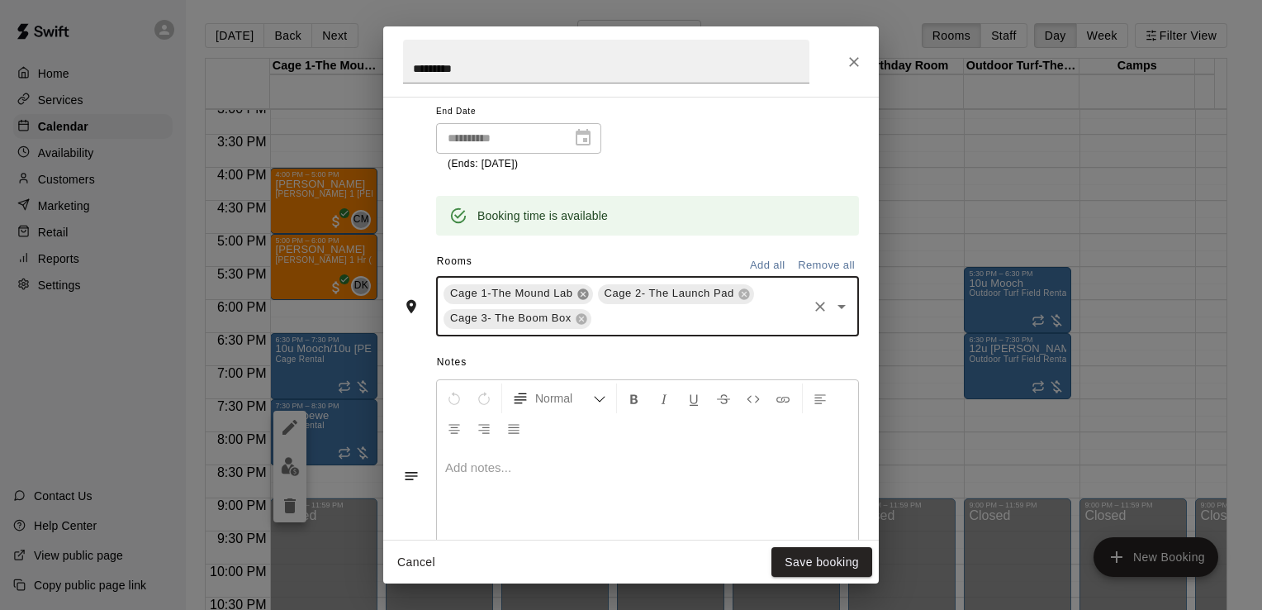
click at [580, 292] on icon at bounding box center [583, 294] width 13 height 13
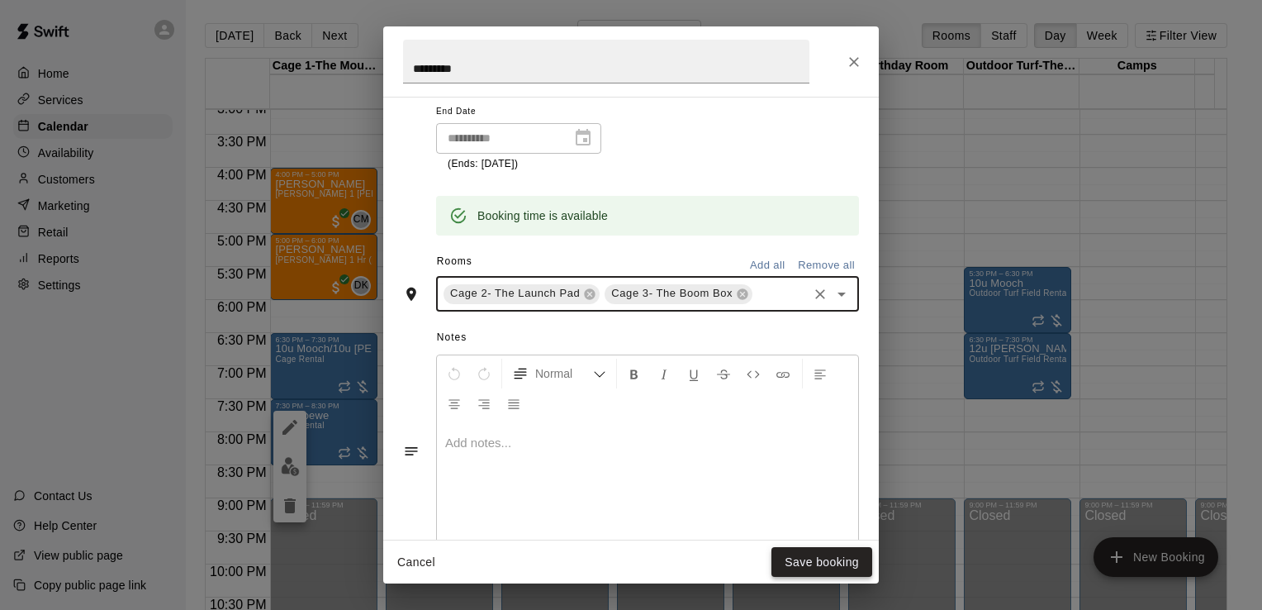
click at [803, 562] on button "Save booking" at bounding box center [822, 562] width 101 height 31
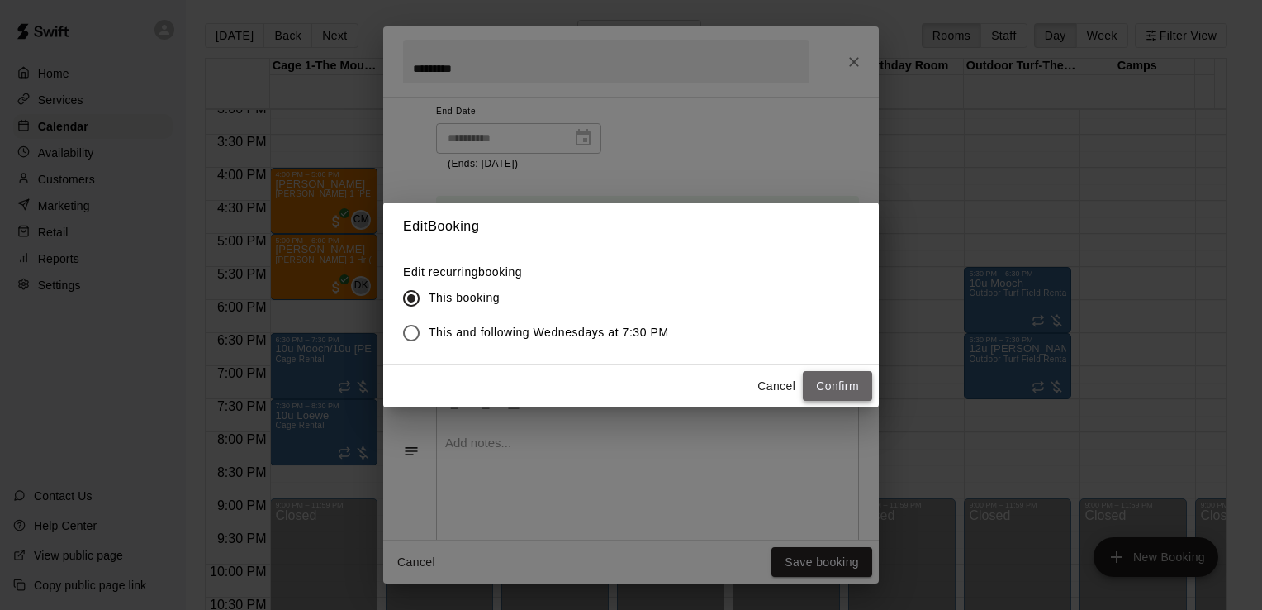
click at [829, 380] on button "Confirm" at bounding box center [837, 386] width 69 height 31
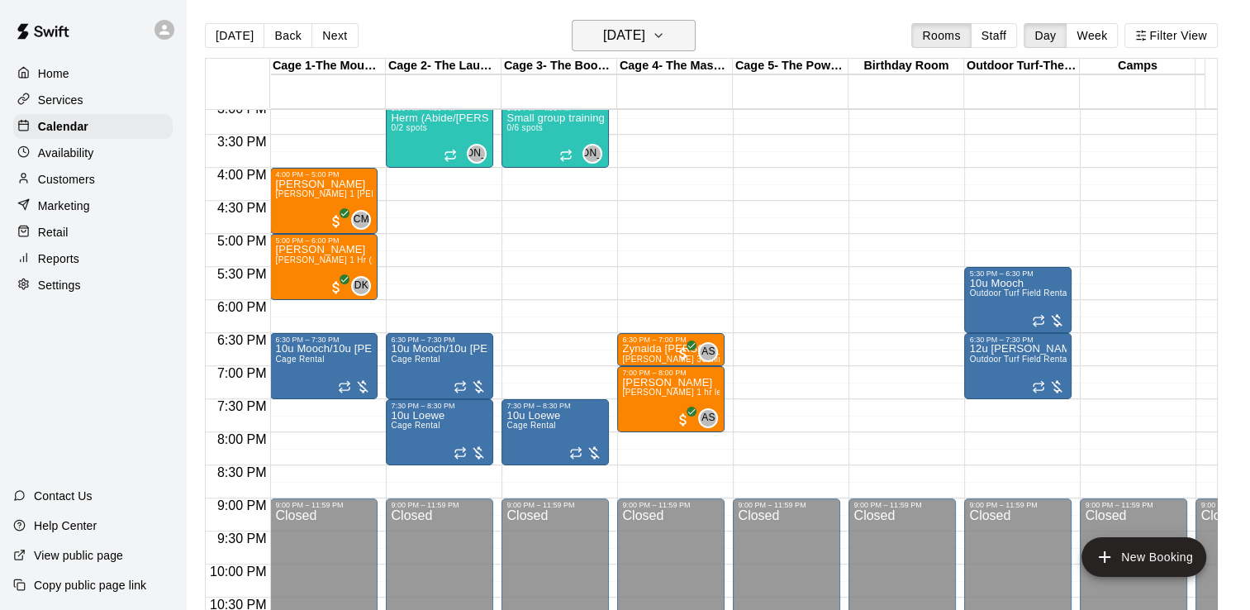
click at [696, 25] on button "[DATE]" at bounding box center [634, 35] width 124 height 31
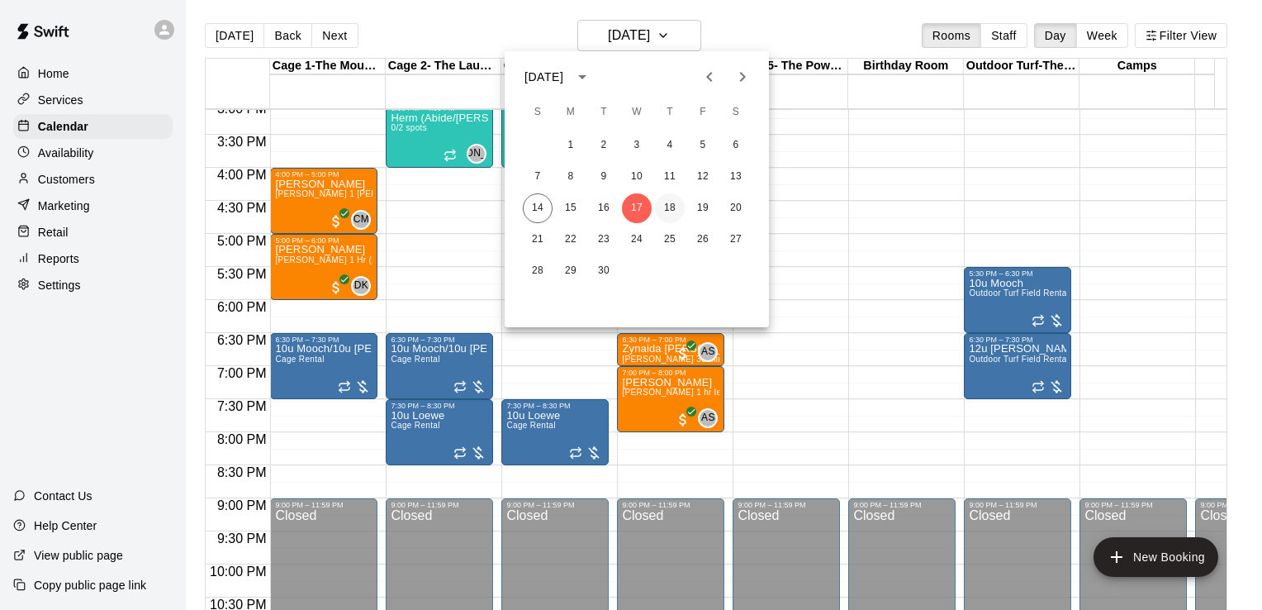
click at [666, 213] on button "18" at bounding box center [670, 208] width 30 height 30
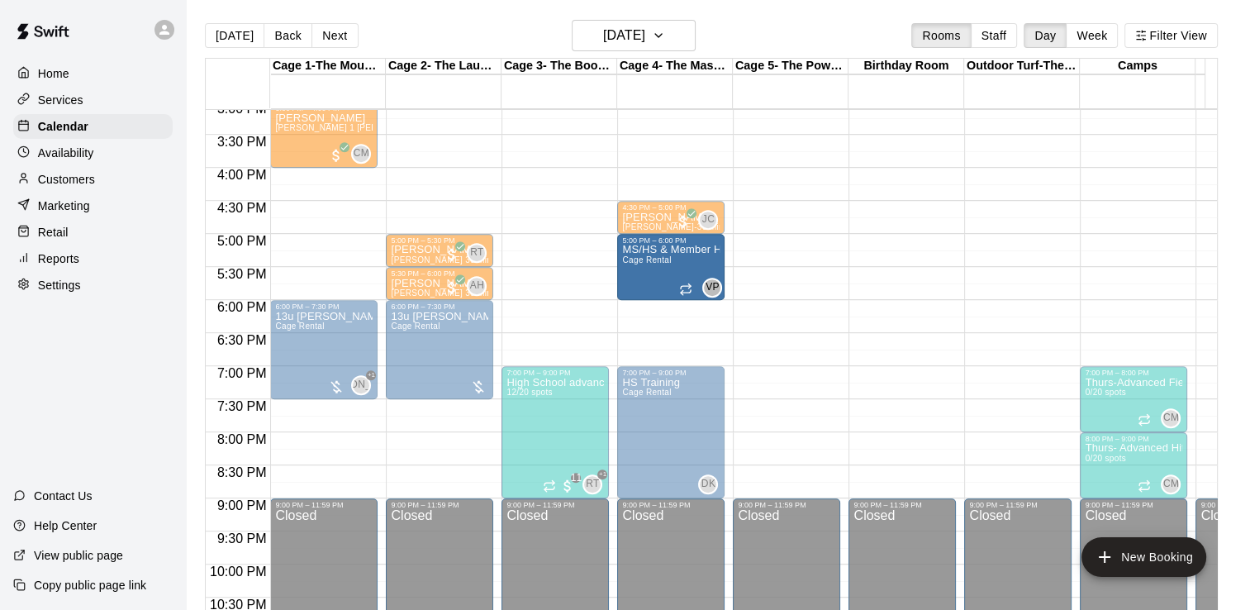
drag, startPoint x: 326, startPoint y: 248, endPoint x: 687, endPoint y: 259, distance: 362.0
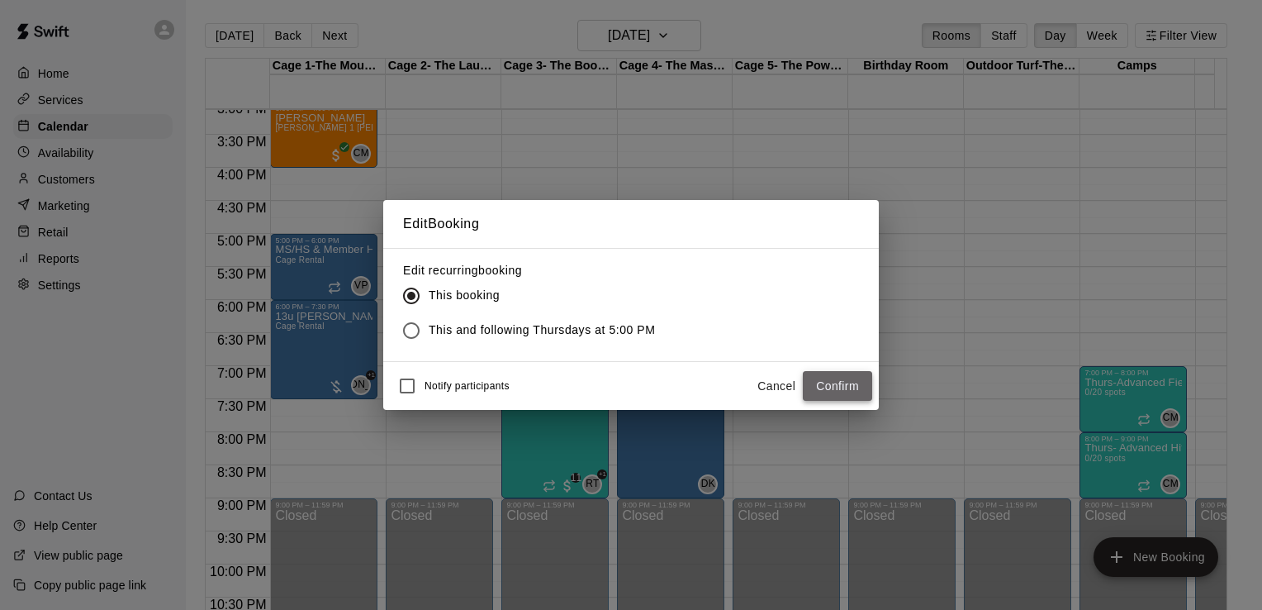
click at [856, 378] on button "Confirm" at bounding box center [837, 386] width 69 height 31
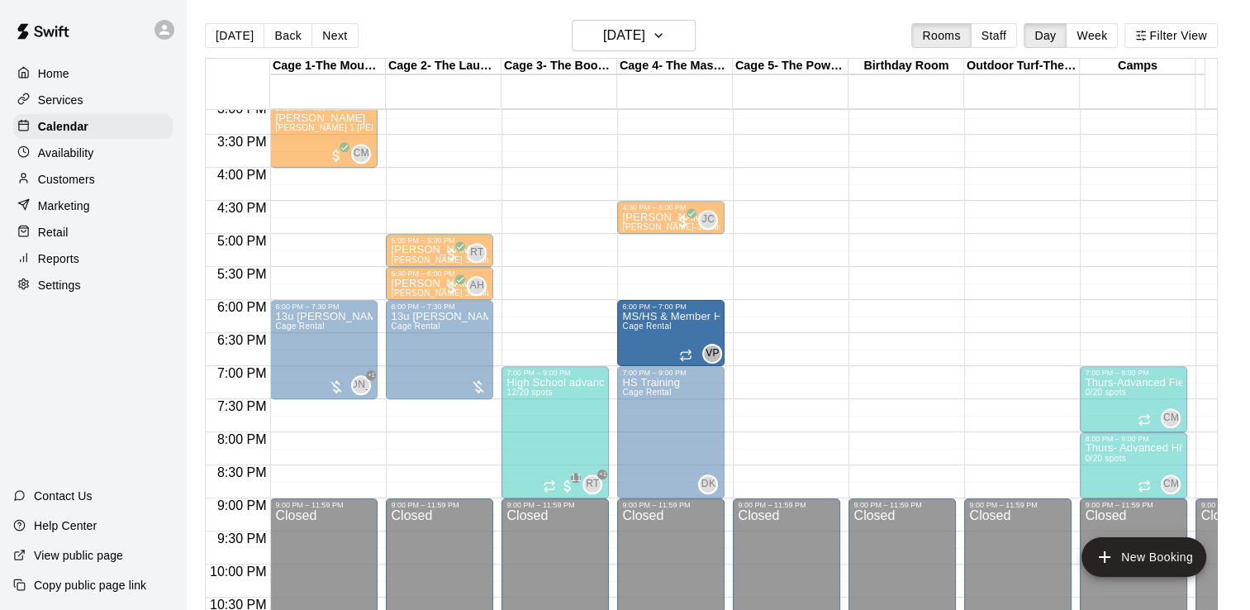
drag, startPoint x: 671, startPoint y: 256, endPoint x: 670, endPoint y: 326, distance: 69.4
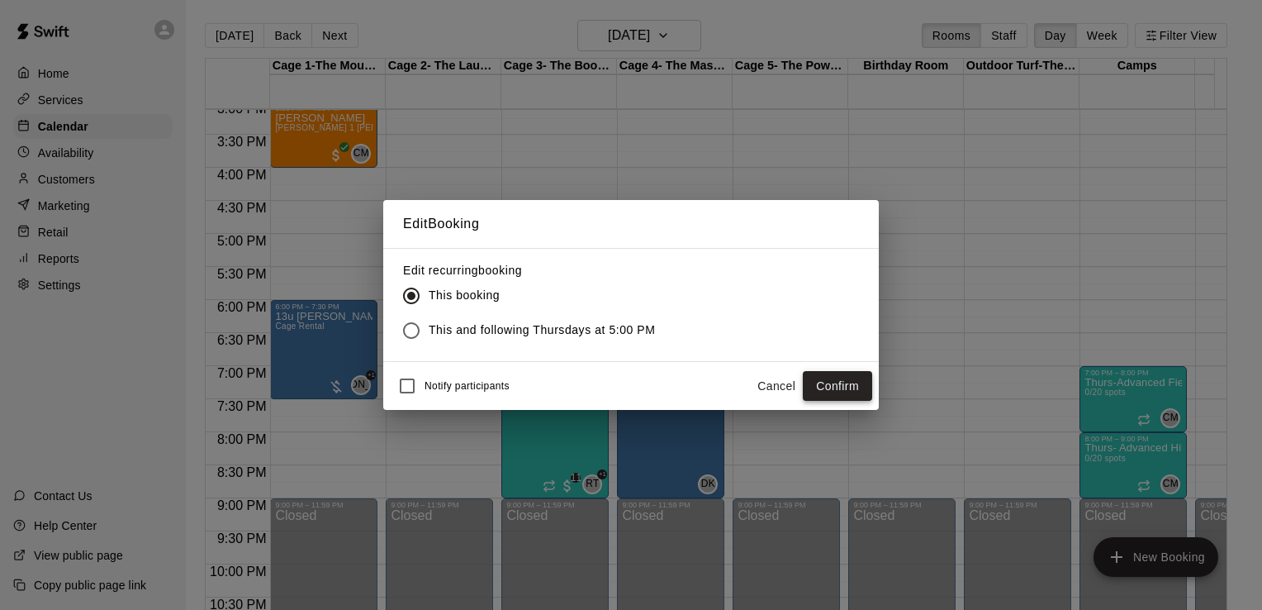
click at [846, 387] on button "Confirm" at bounding box center [837, 386] width 69 height 31
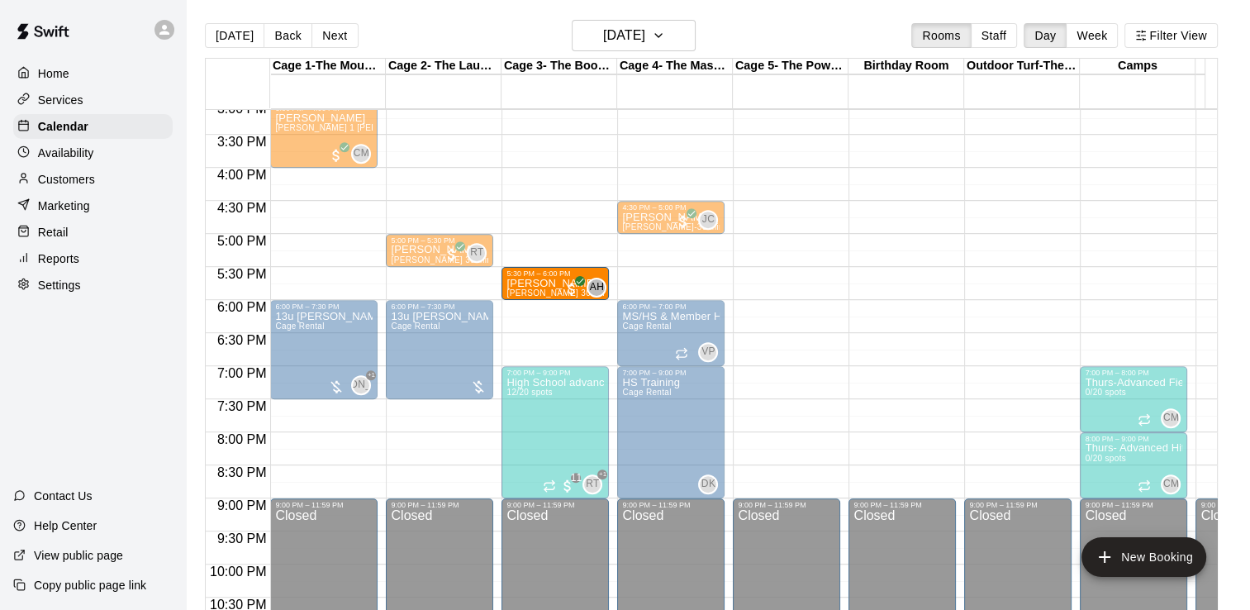
drag, startPoint x: 420, startPoint y: 278, endPoint x: 518, endPoint y: 283, distance: 98.4
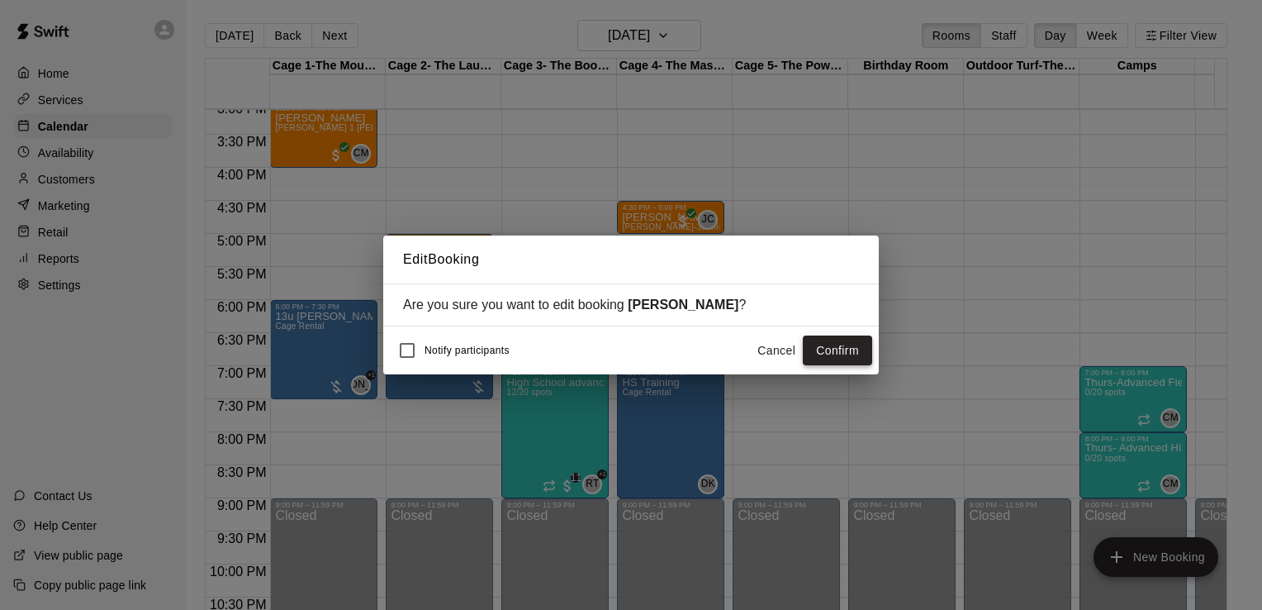
click at [833, 355] on button "Confirm" at bounding box center [837, 350] width 69 height 31
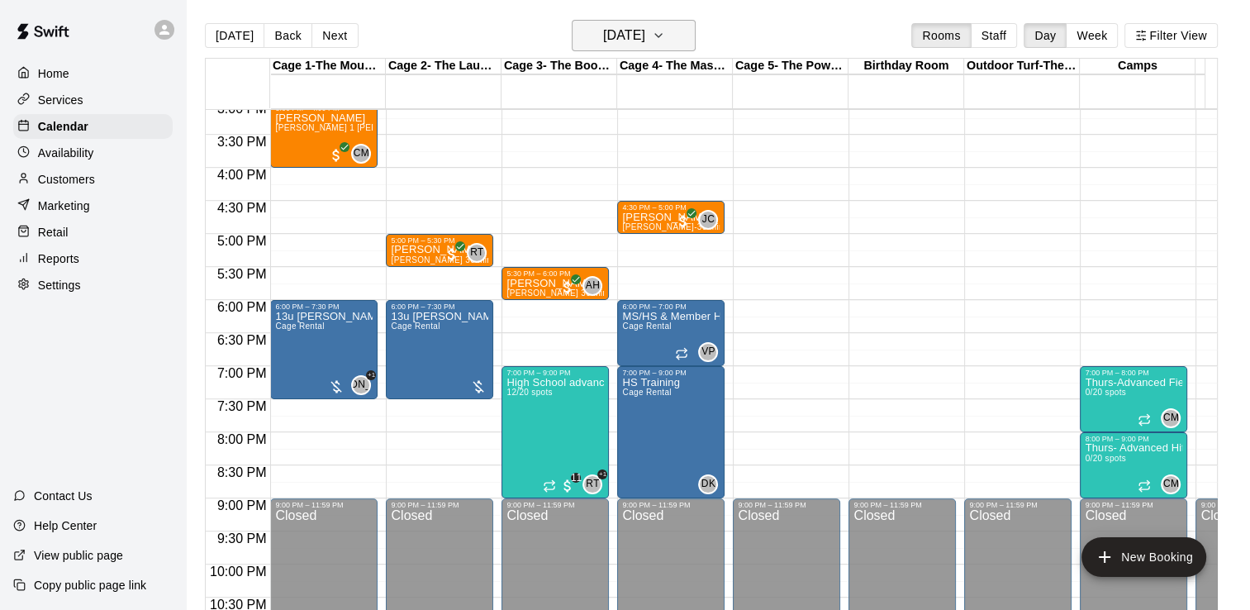
click at [665, 31] on icon "button" at bounding box center [658, 36] width 13 height 20
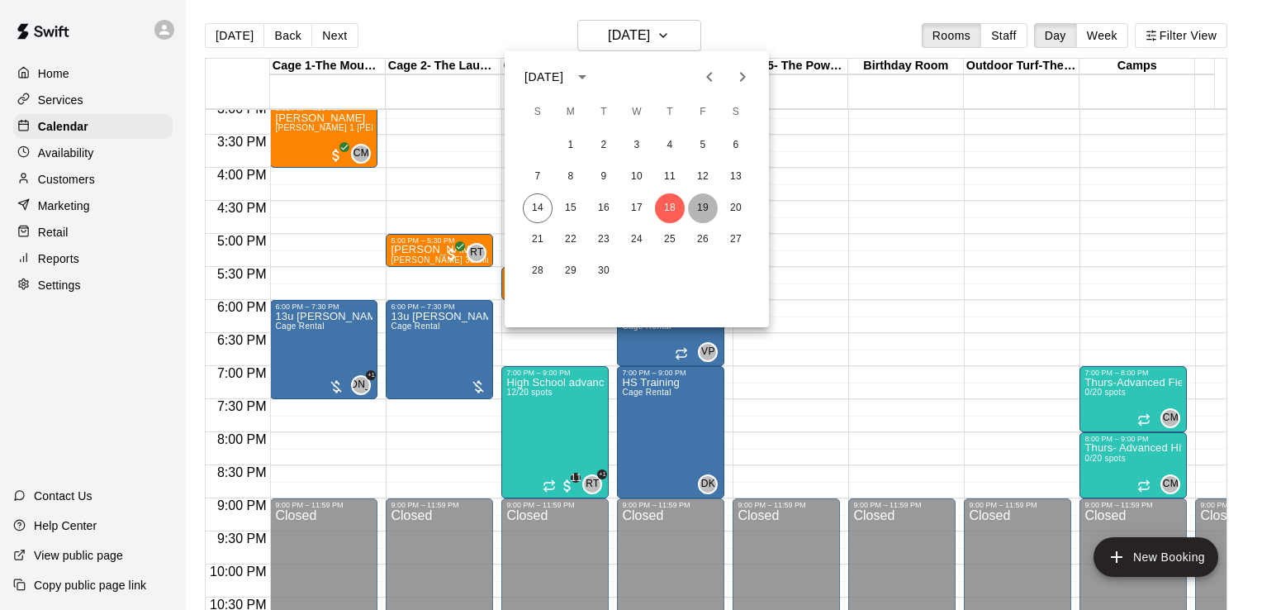
click at [702, 205] on button "19" at bounding box center [703, 208] width 30 height 30
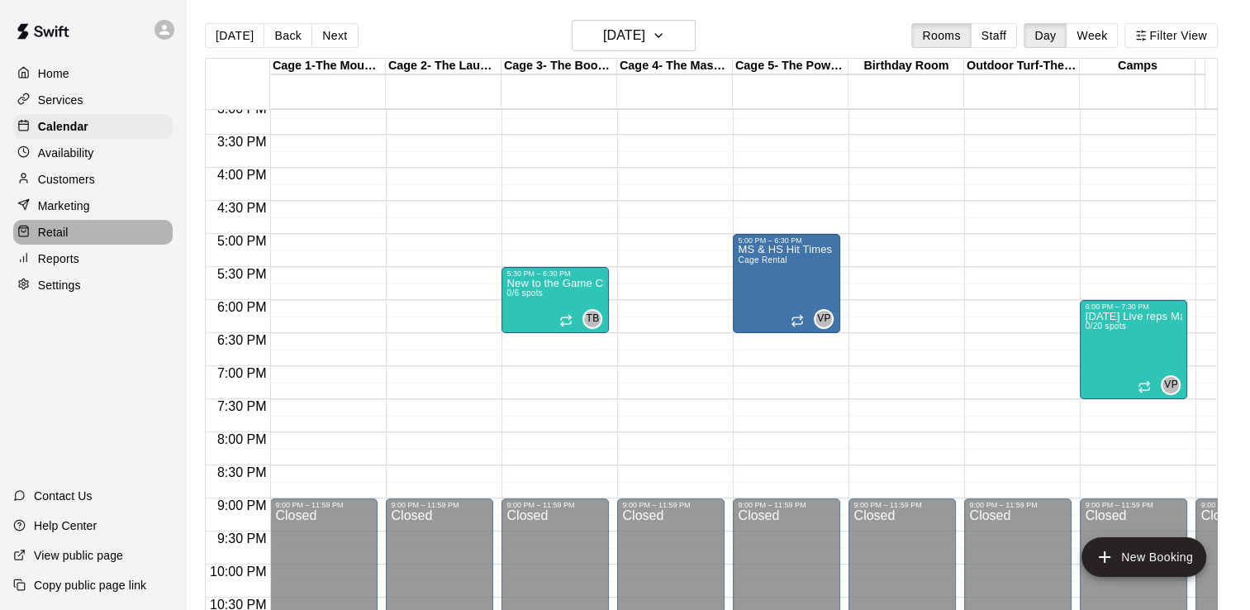
click at [62, 240] on p "Retail" at bounding box center [53, 232] width 31 height 17
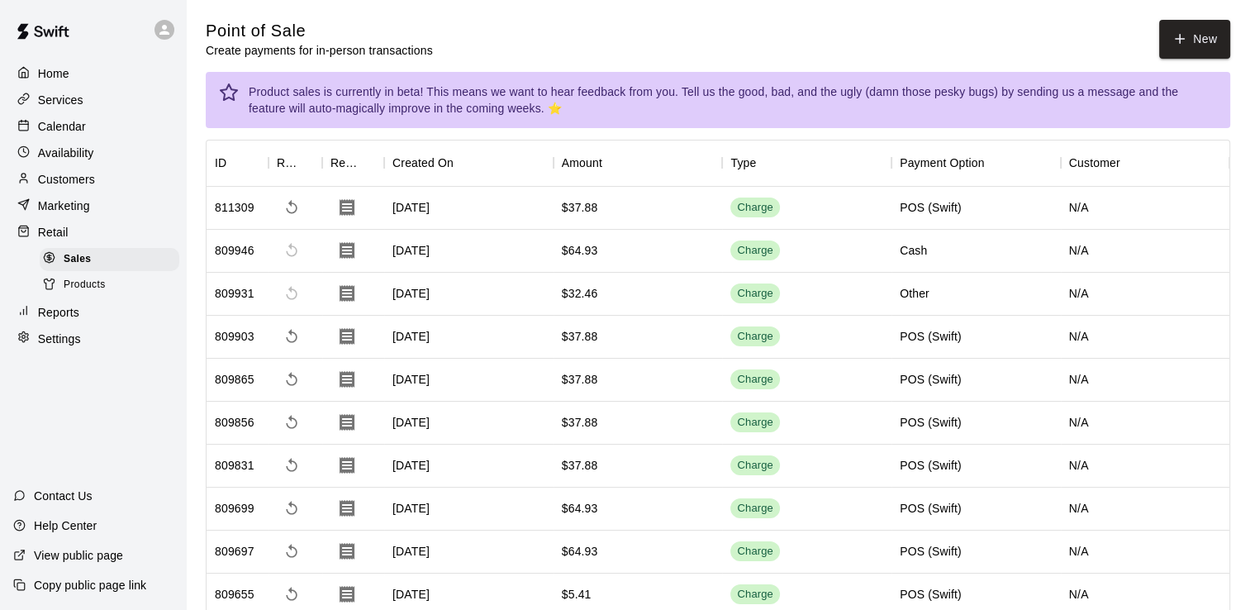
click at [823, 55] on div "Point of Sale Create payments for in-person transactions New" at bounding box center [718, 39] width 1024 height 39
click at [86, 325] on div "Reports" at bounding box center [92, 312] width 159 height 25
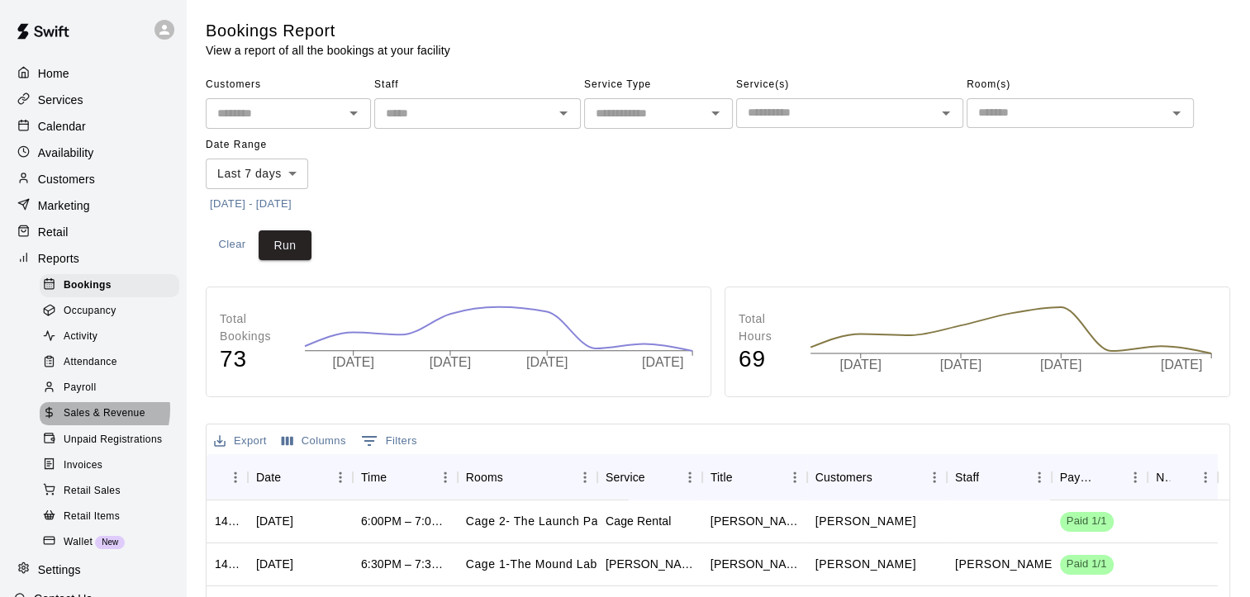
click at [89, 422] on span "Sales & Revenue" at bounding box center [105, 414] width 82 height 17
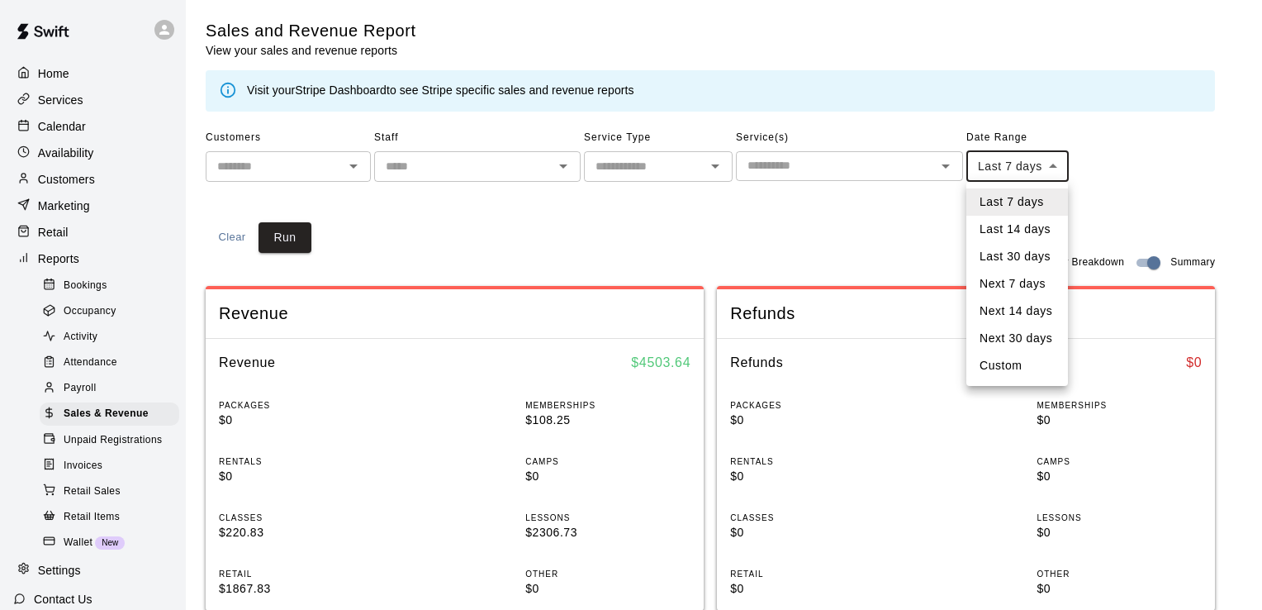
click at [1053, 169] on body "Home Services Calendar Availability Customers Marketing Retail Reports Bookings…" at bounding box center [631, 617] width 1262 height 1235
click at [1095, 214] on div at bounding box center [631, 305] width 1262 height 610
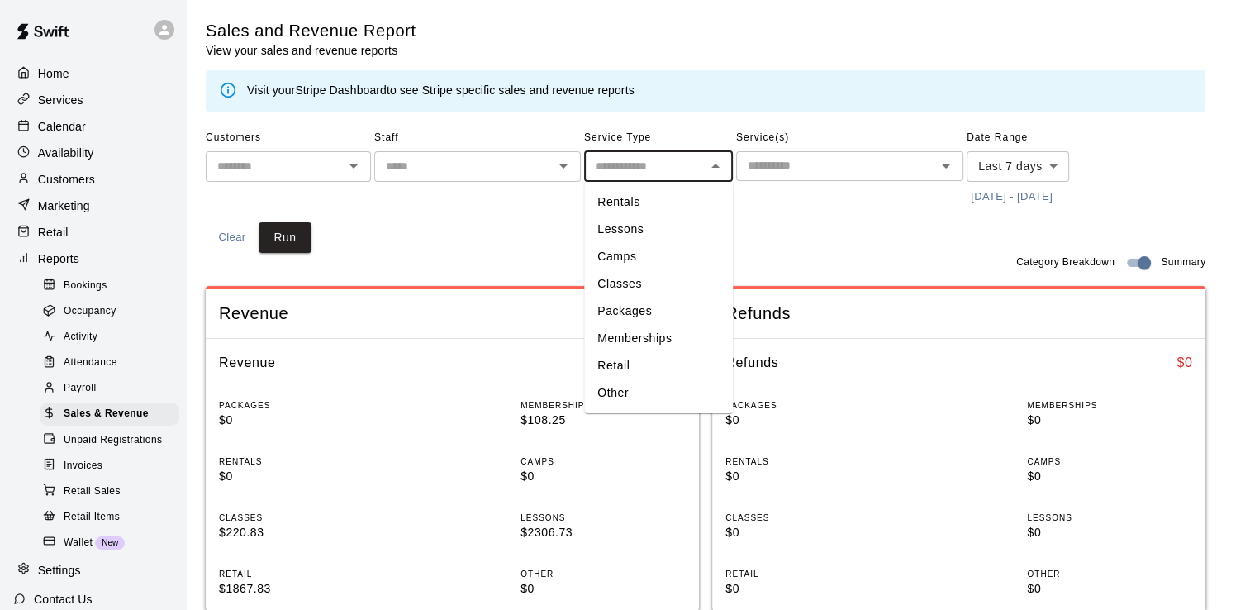
click at [693, 167] on input "text" at bounding box center [645, 166] width 112 height 21
click at [620, 355] on li "Retail" at bounding box center [658, 365] width 149 height 27
type input "******"
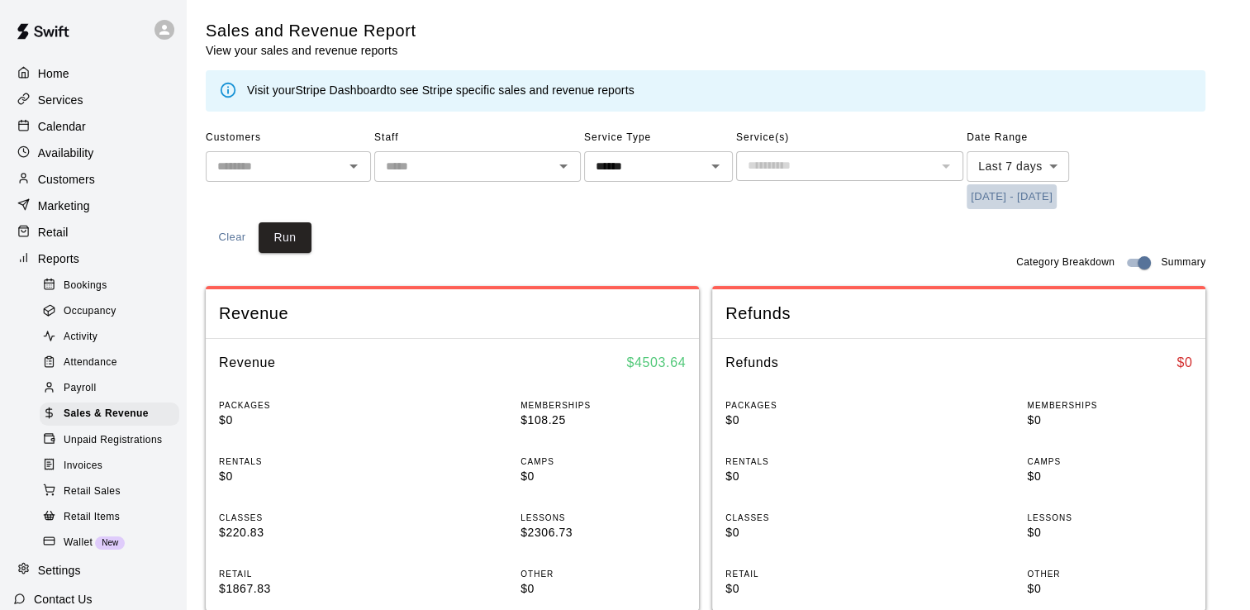
click at [1035, 192] on button "[DATE] - [DATE]" at bounding box center [1012, 197] width 90 height 26
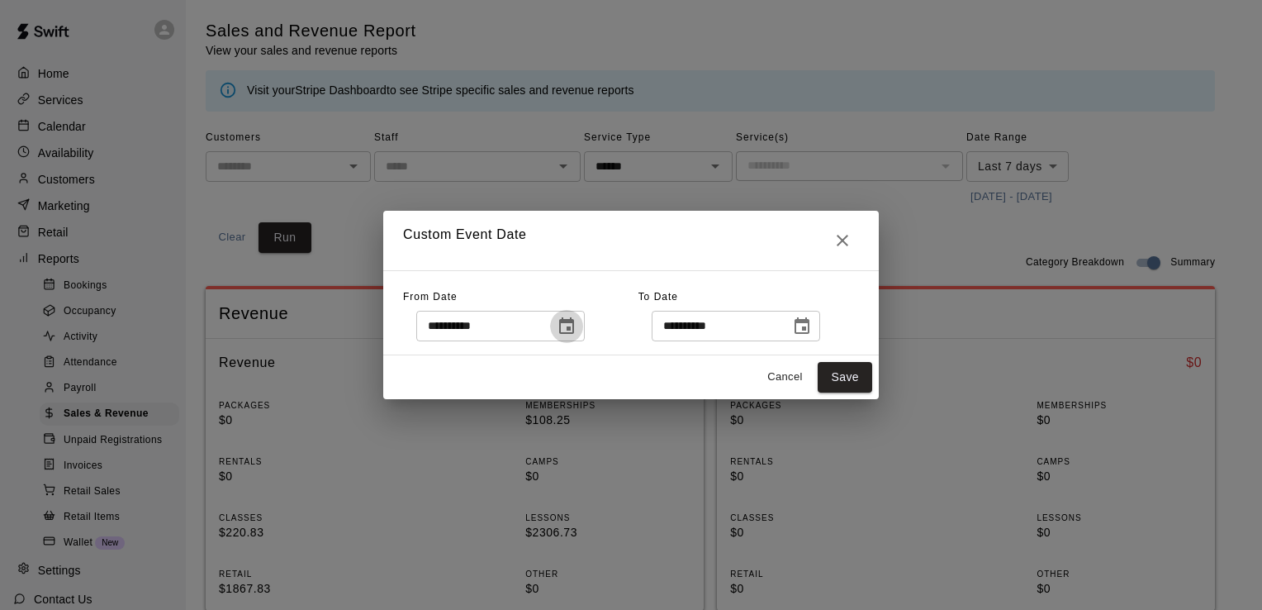
click at [574, 322] on icon "Choose date, selected date is Sep 7, 2025" at bounding box center [566, 325] width 15 height 17
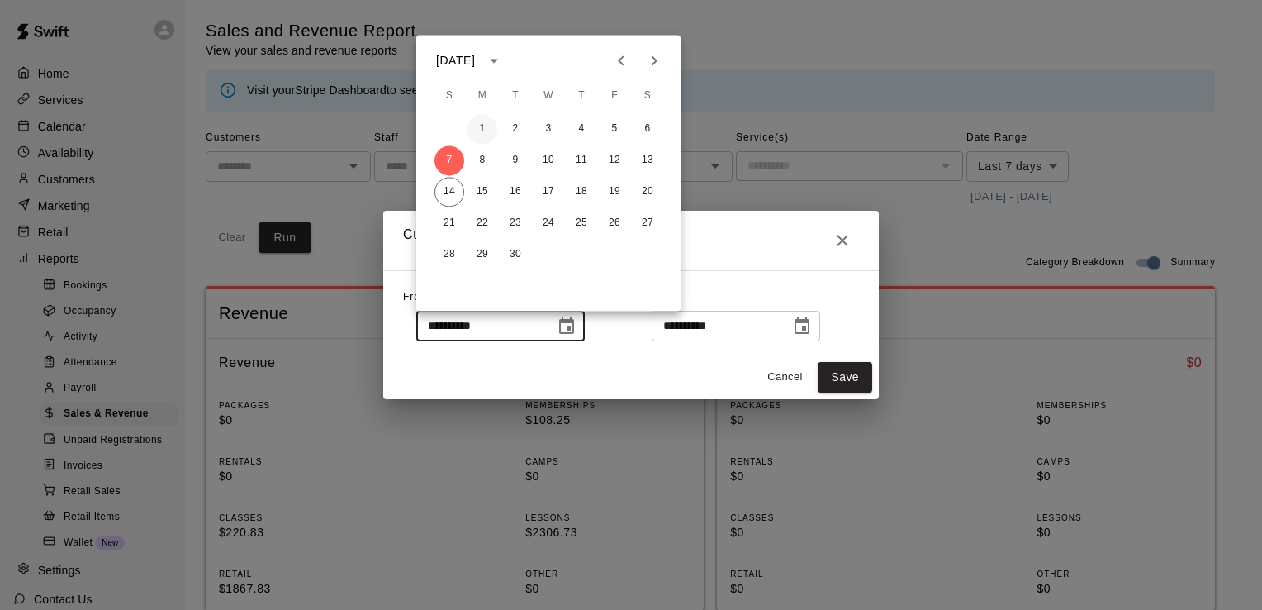
click at [482, 122] on button "1" at bounding box center [483, 129] width 30 height 30
type input "**********"
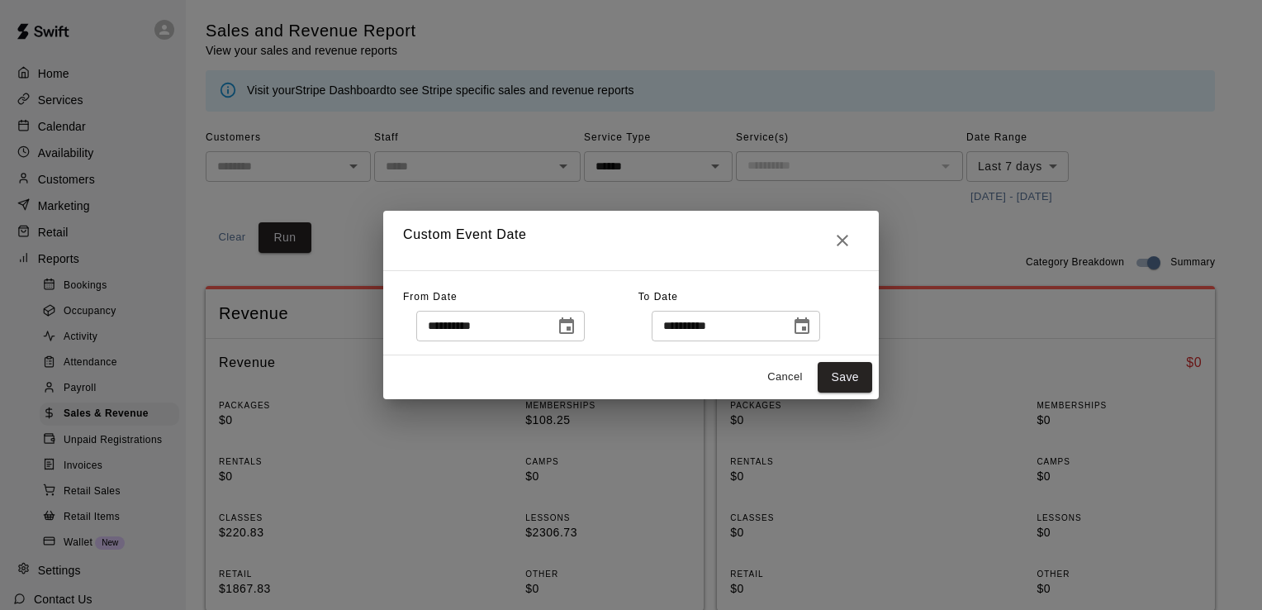
click at [810, 319] on icon "Choose date, selected date is Sep 14, 2025" at bounding box center [802, 325] width 15 height 17
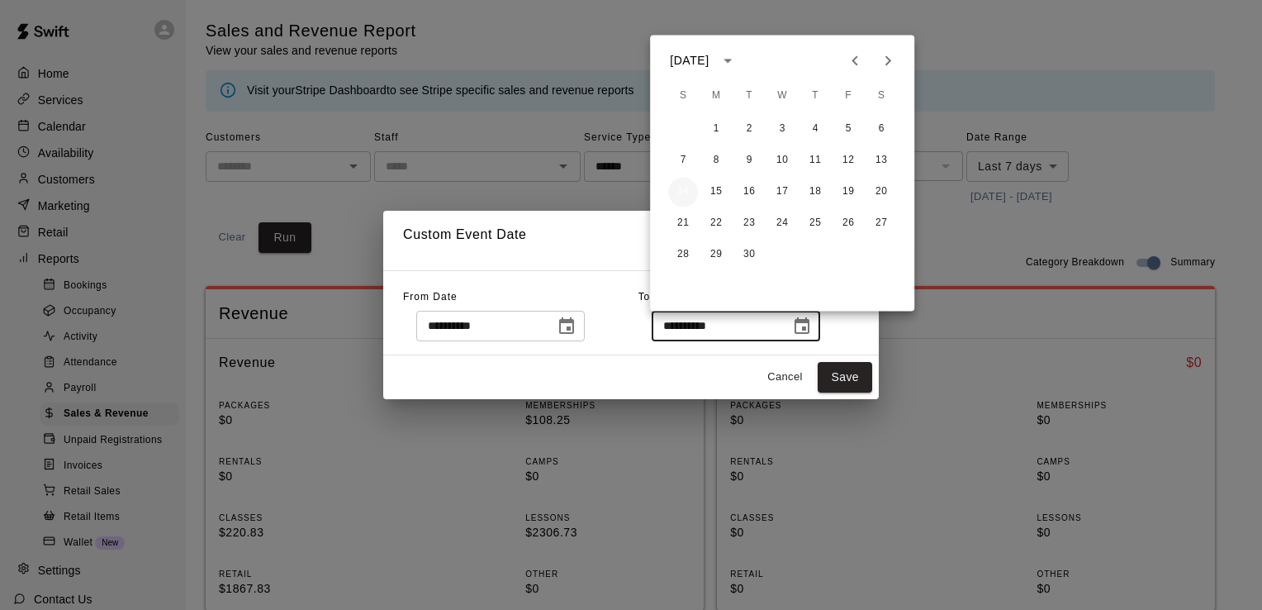
click at [687, 190] on button "14" at bounding box center [683, 192] width 30 height 30
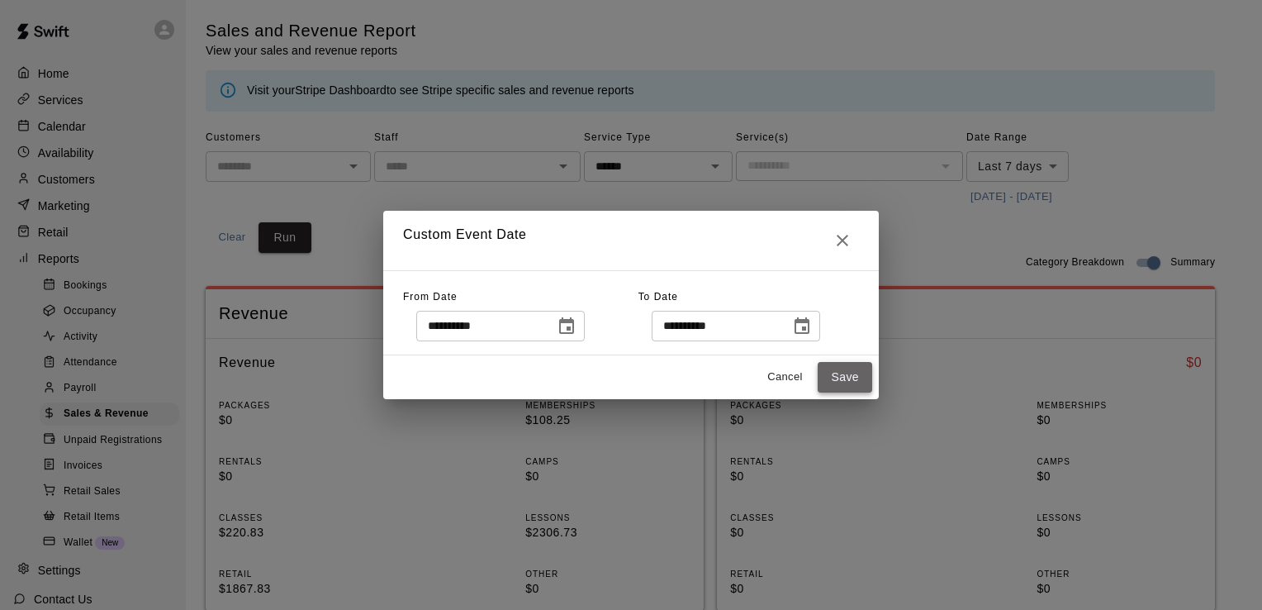
click at [846, 375] on button "Save" at bounding box center [845, 377] width 55 height 31
type input "******"
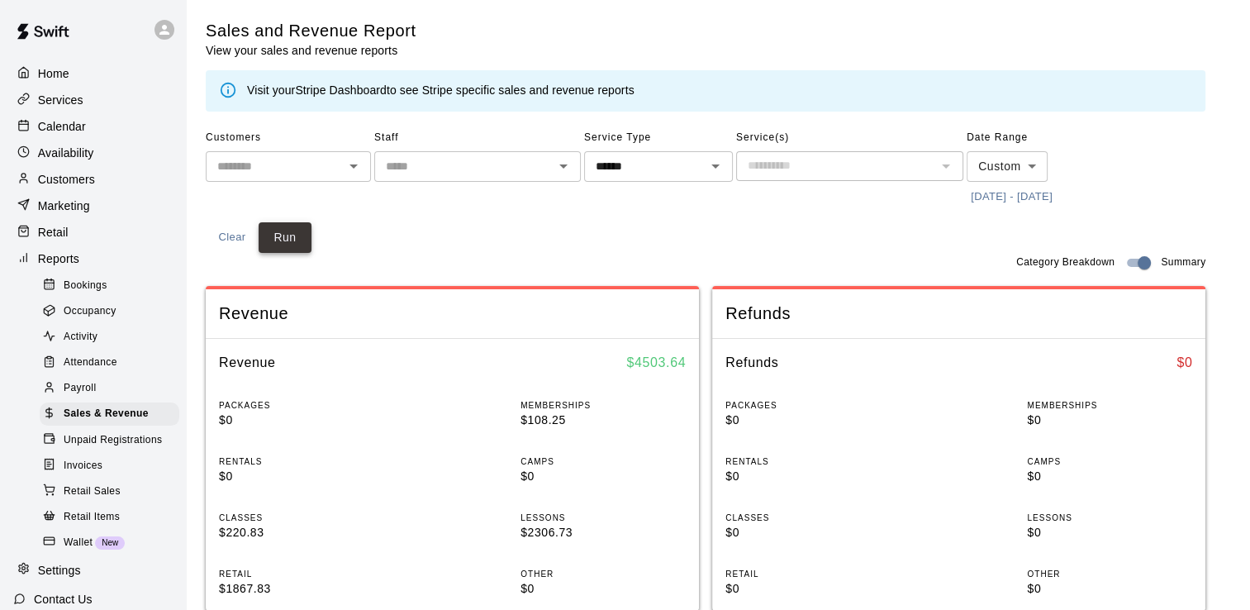
click at [273, 235] on button "Run" at bounding box center [285, 237] width 53 height 31
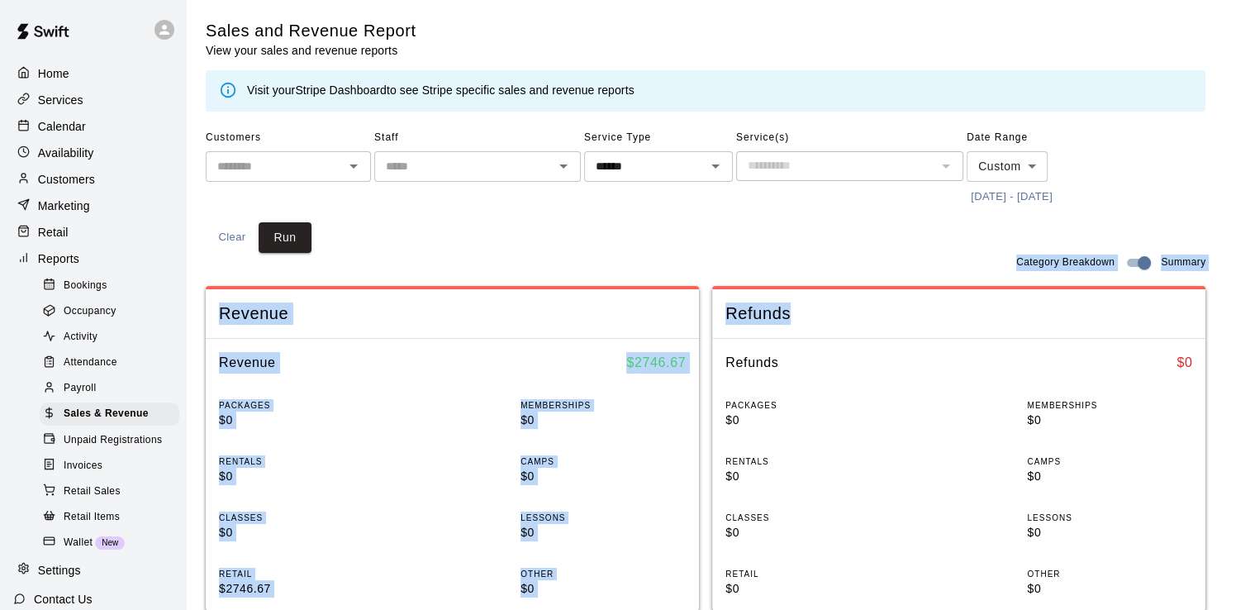
drag, startPoint x: 1249, startPoint y: 164, endPoint x: 1265, endPoint y: 312, distance: 149.5
click at [1250, 312] on html "Home Services Calendar Availability Customers Marketing Retail Reports Bookings…" at bounding box center [625, 617] width 1250 height 1235
drag, startPoint x: 1262, startPoint y: 312, endPoint x: 641, endPoint y: 210, distance: 628.9
click at [641, 210] on div "Customers ​ Staff ​ Service Type ****** ​ Service(s) ​ Date Range Custom ******…" at bounding box center [706, 189] width 1000 height 128
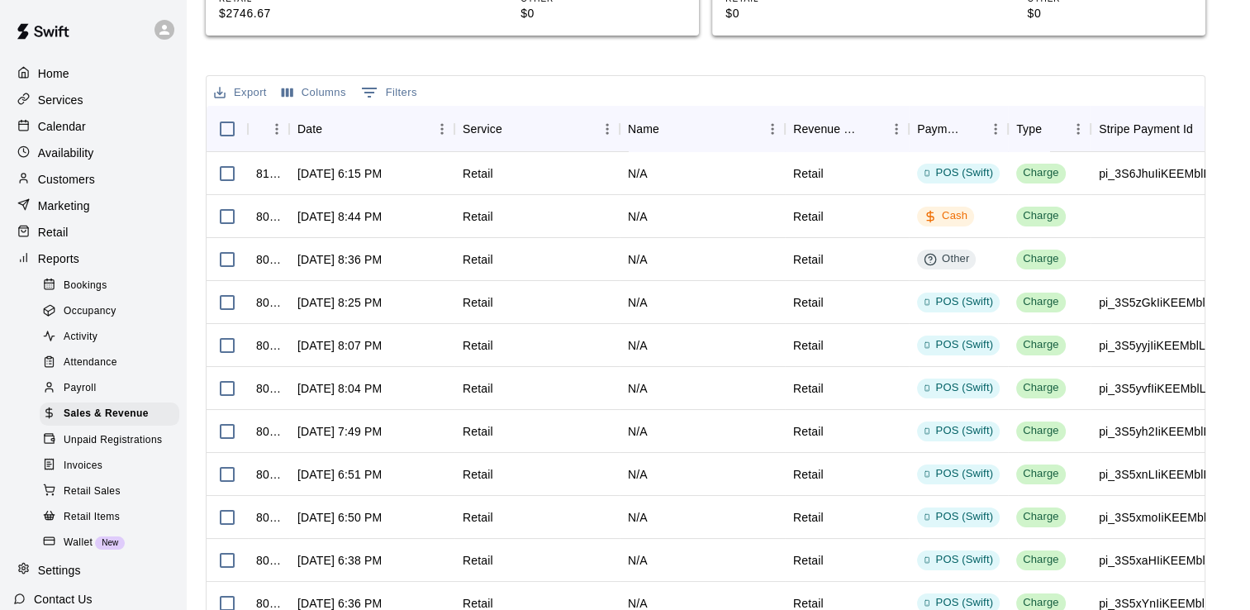
scroll to position [573, 0]
click at [248, 94] on button "Export" at bounding box center [240, 95] width 61 height 26
click at [285, 127] on li "Download as CSV" at bounding box center [273, 126] width 127 height 27
click at [235, 99] on button "Export" at bounding box center [240, 95] width 61 height 26
click at [240, 154] on li "Print" at bounding box center [273, 153] width 127 height 27
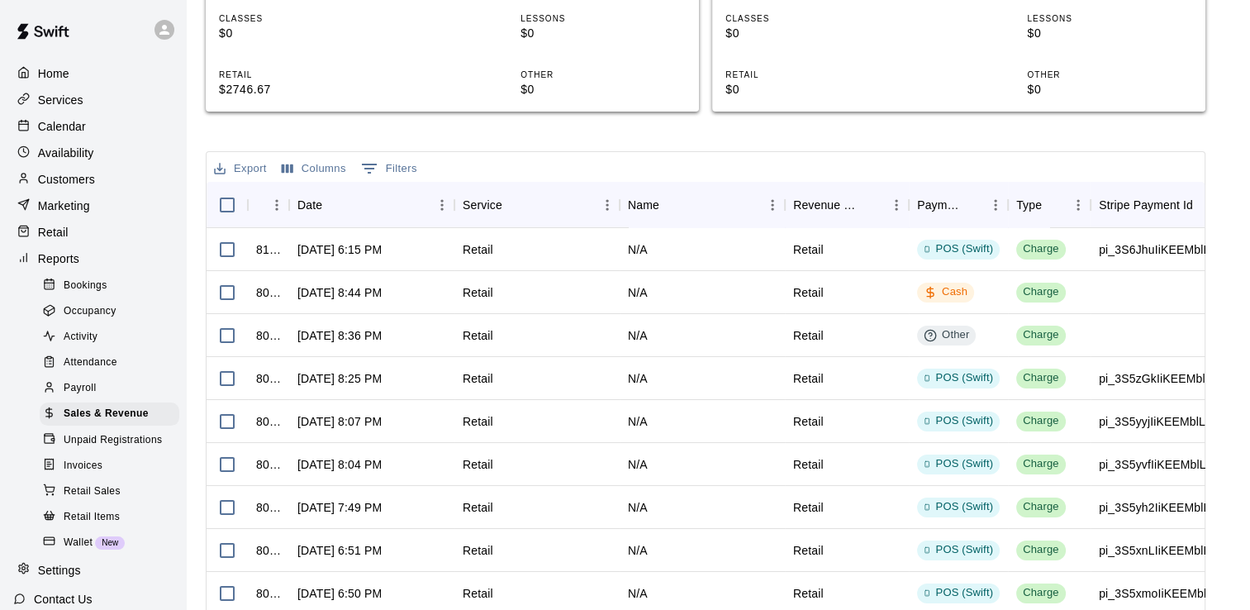
scroll to position [501, 0]
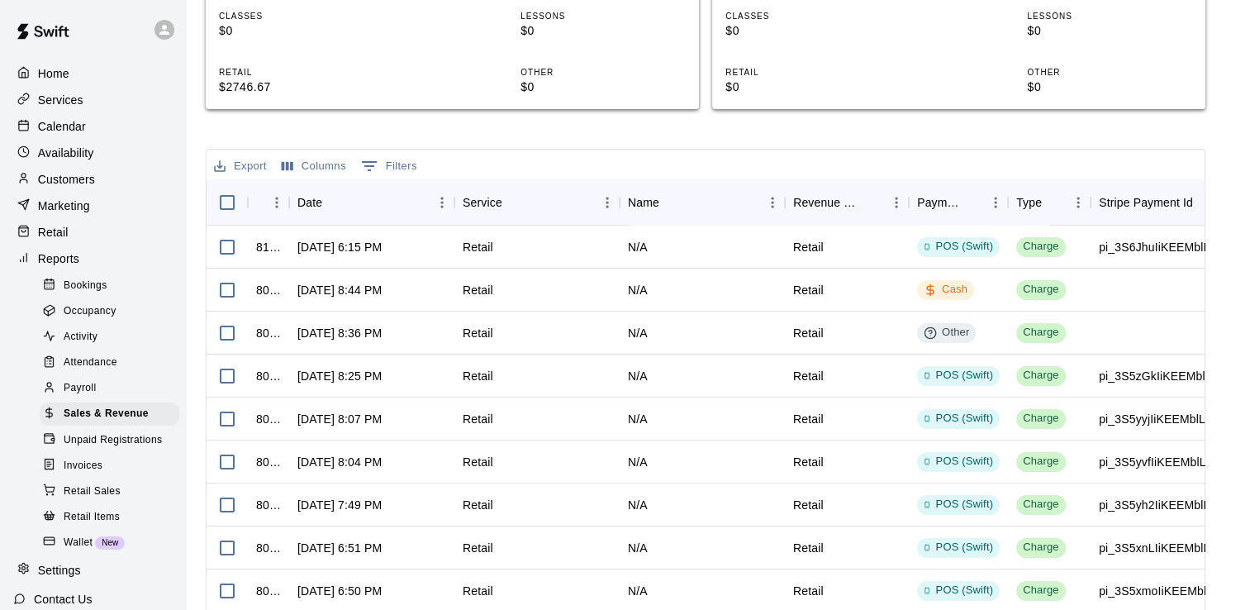
click at [234, 159] on button "Export" at bounding box center [240, 167] width 61 height 26
click at [300, 190] on li "Download as CSV" at bounding box center [273, 198] width 127 height 27
click at [662, 144] on div "Sales and Revenue Report View your sales and revenue reports Visit your Stripe …" at bounding box center [706, 122] width 1000 height 1209
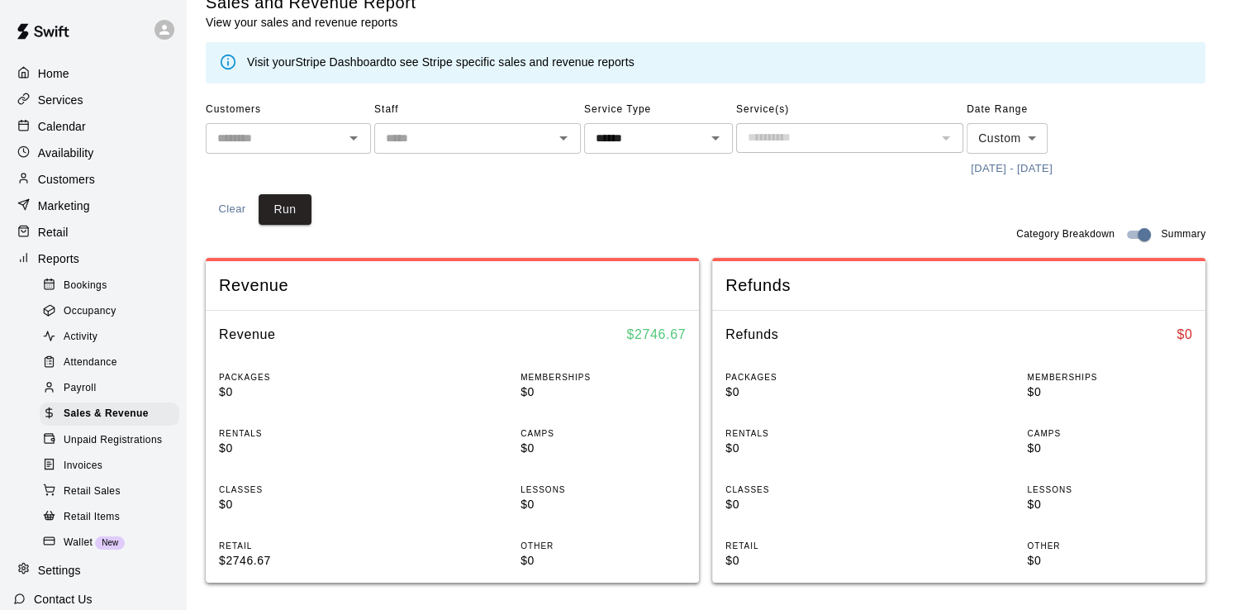
scroll to position [0, 0]
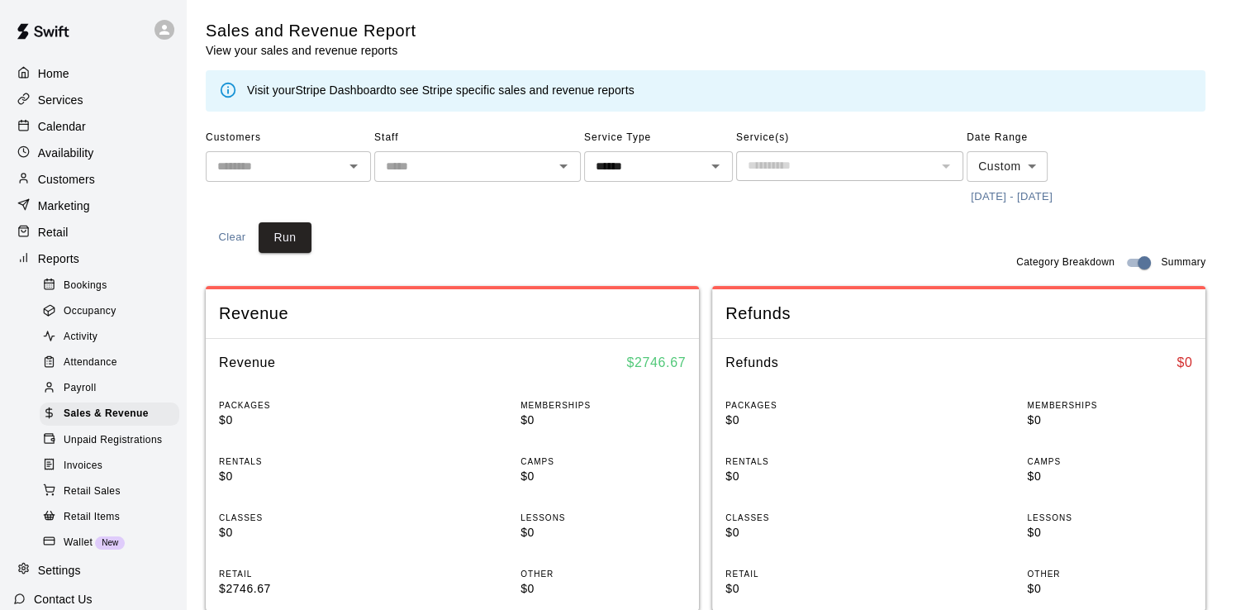
click at [96, 500] on span "Retail Sales" at bounding box center [92, 491] width 57 height 17
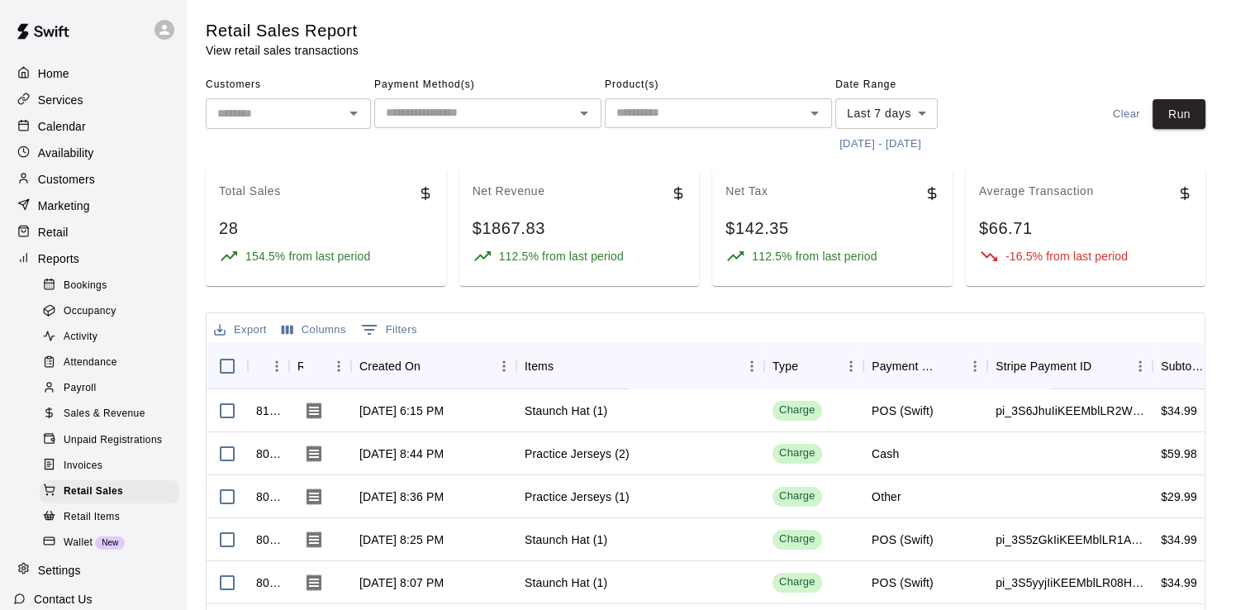
click at [673, 101] on div "​" at bounding box center [718, 113] width 227 height 30
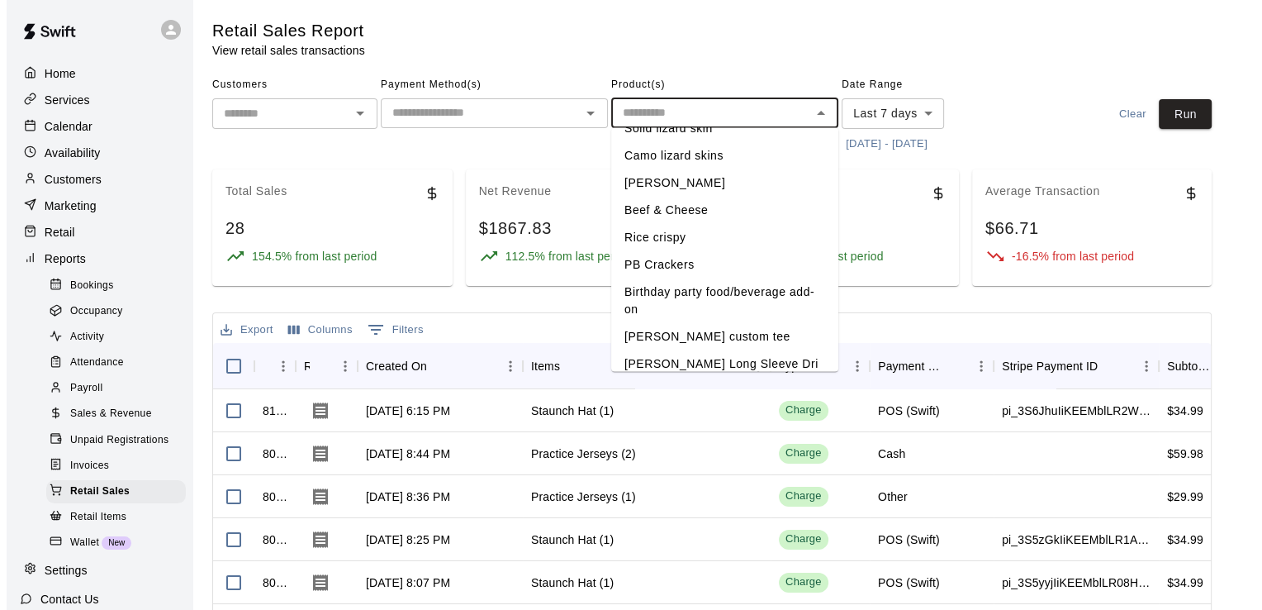
scroll to position [1197, 0]
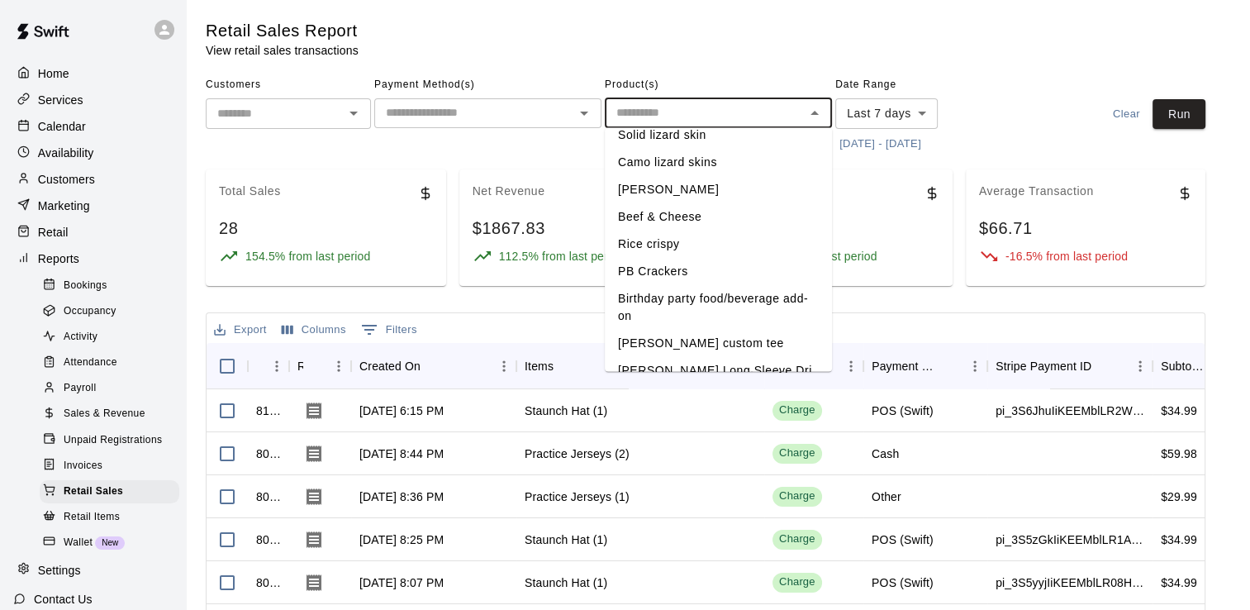
click at [714, 330] on li "[PERSON_NAME] custom tee" at bounding box center [718, 343] width 227 height 27
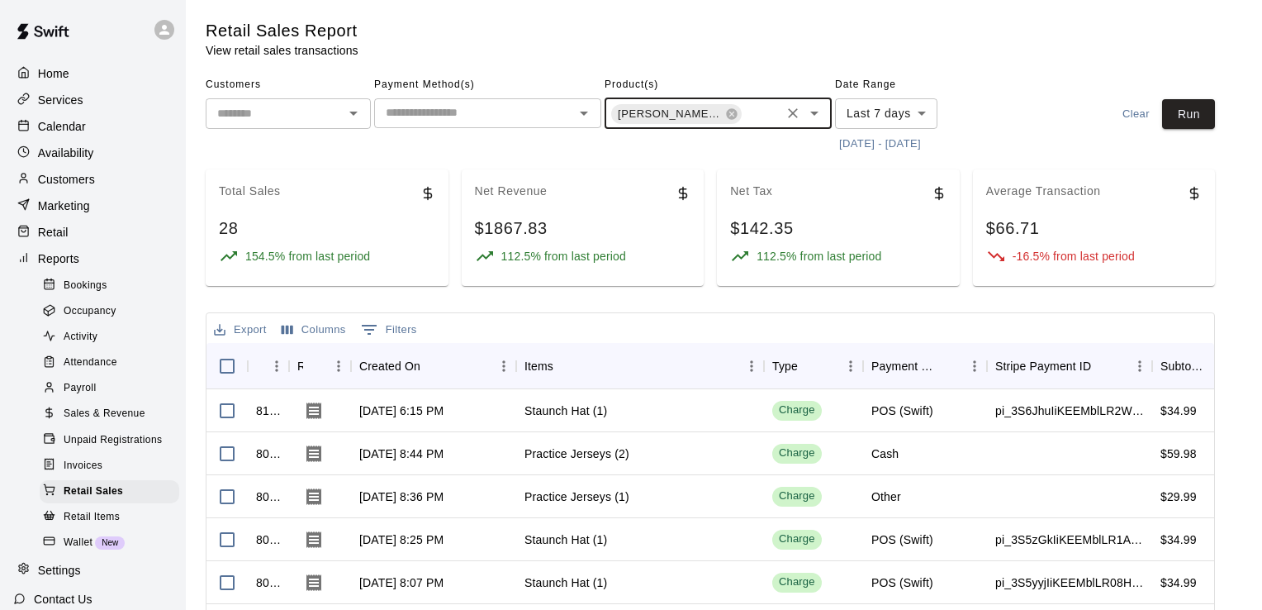
click at [922, 114] on body "Home Services Calendar Availability Customers Marketing Retail Reports Bookings…" at bounding box center [631, 448] width 1262 height 897
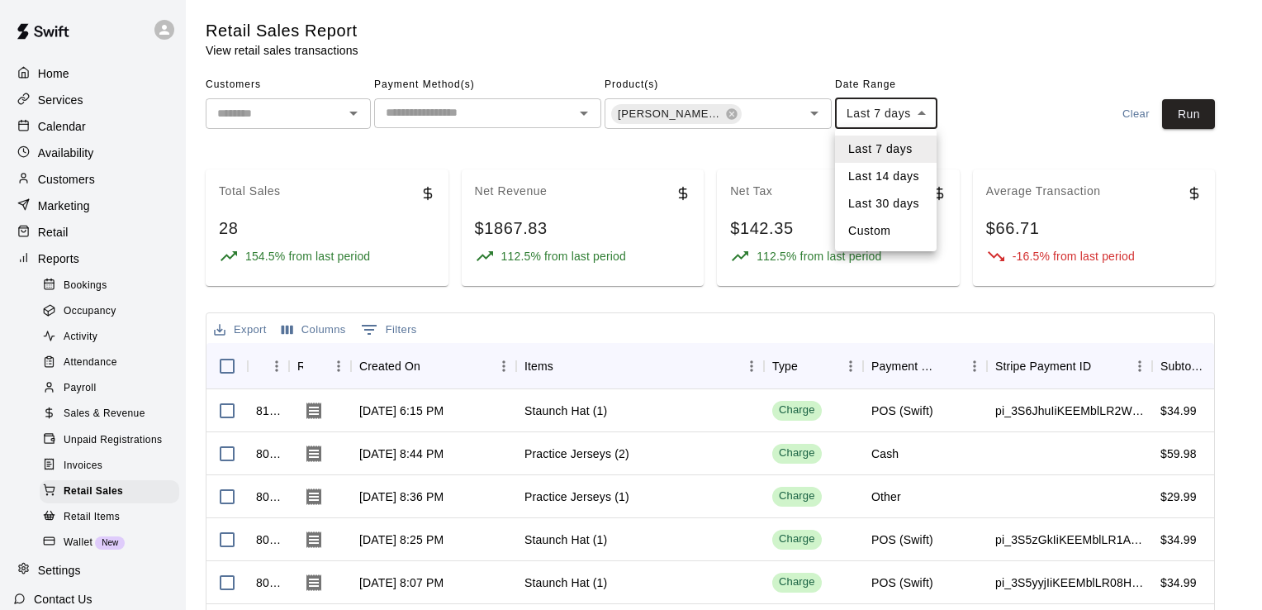
click at [875, 170] on li "Last 14 days" at bounding box center [886, 176] width 102 height 27
type input "******"
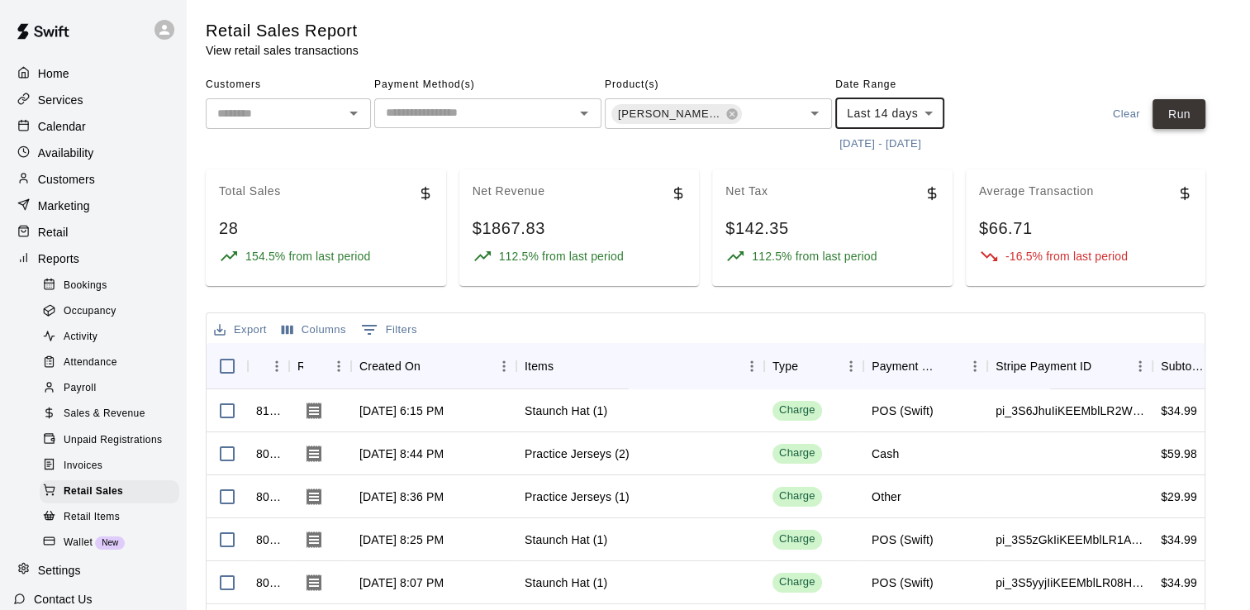
click at [1170, 109] on button "Run" at bounding box center [1179, 114] width 53 height 31
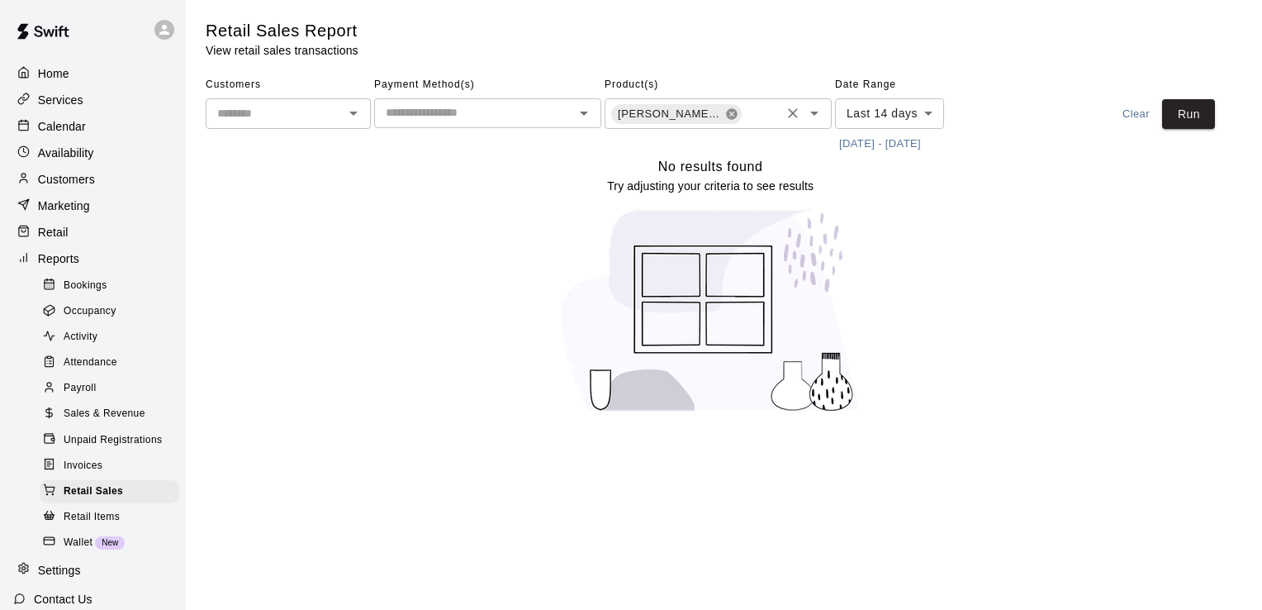
click at [730, 115] on icon at bounding box center [731, 113] width 11 height 11
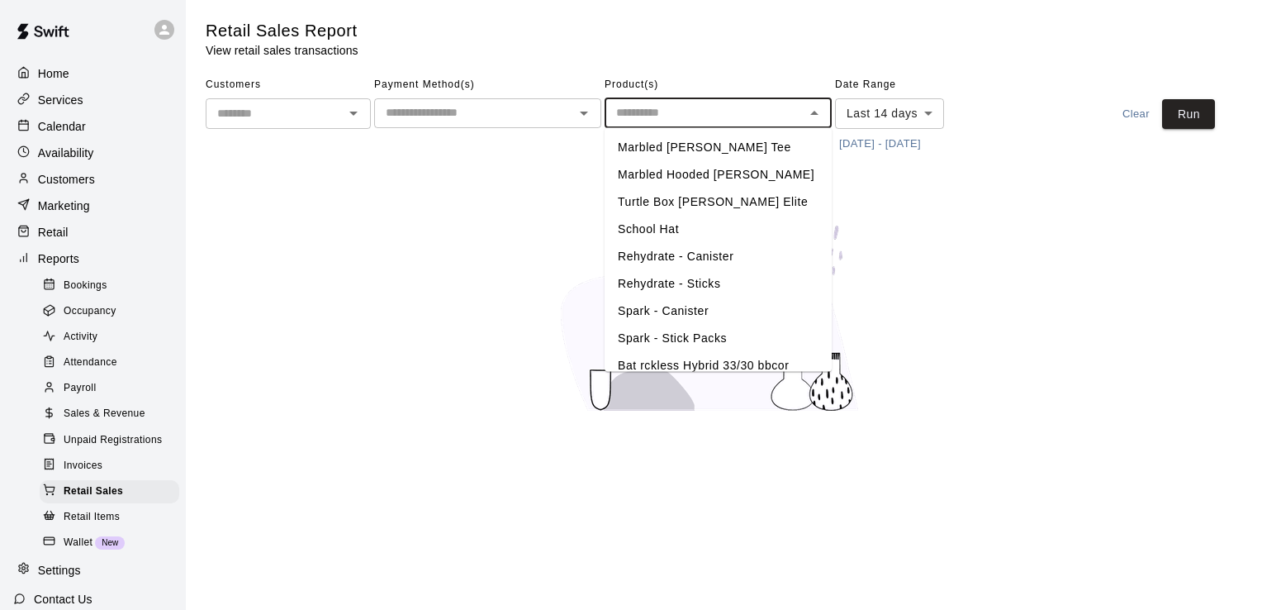
click at [730, 115] on input "text" at bounding box center [705, 112] width 190 height 21
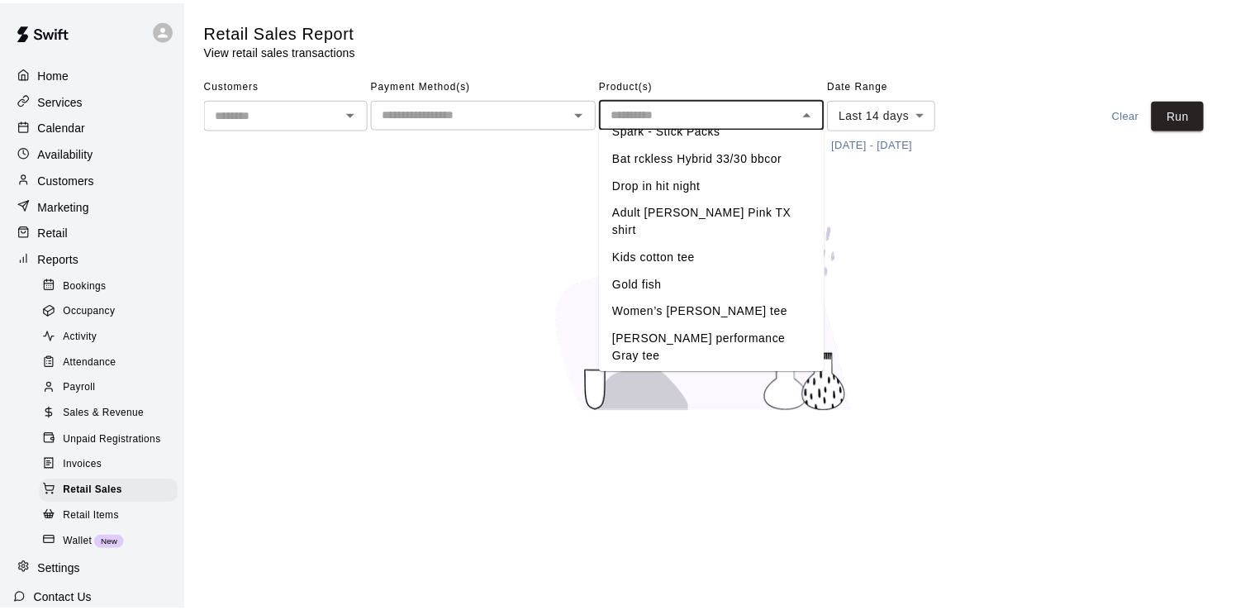
scroll to position [227, 0]
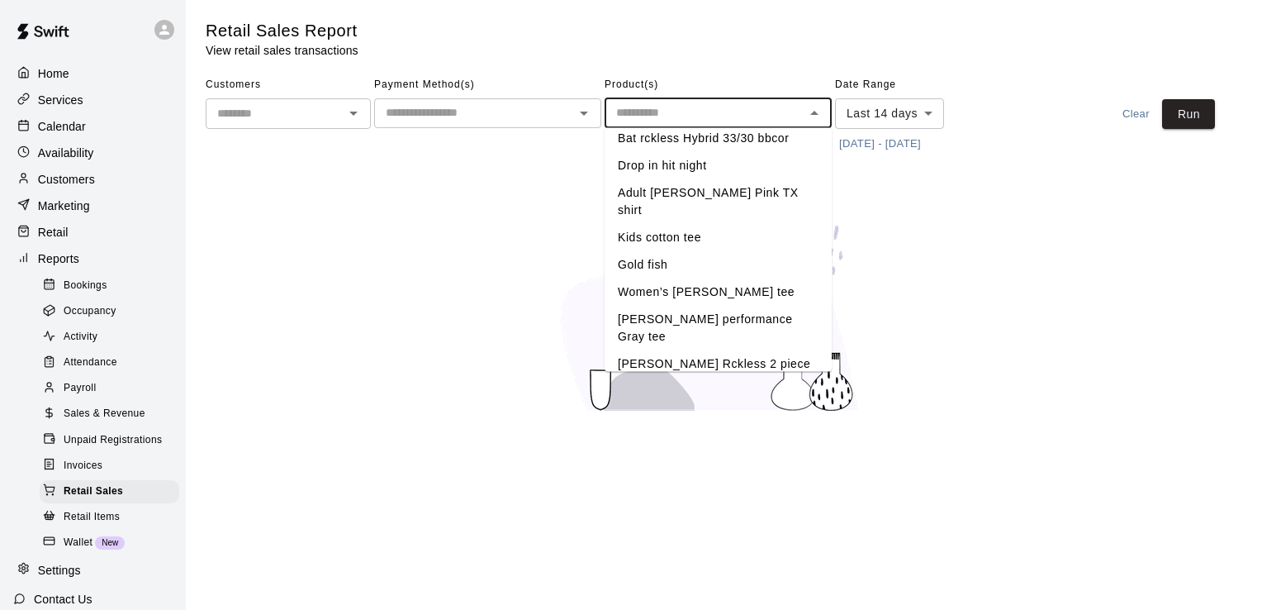
click at [720, 195] on li "Adult [PERSON_NAME] Pink TX shirt" at bounding box center [718, 201] width 227 height 45
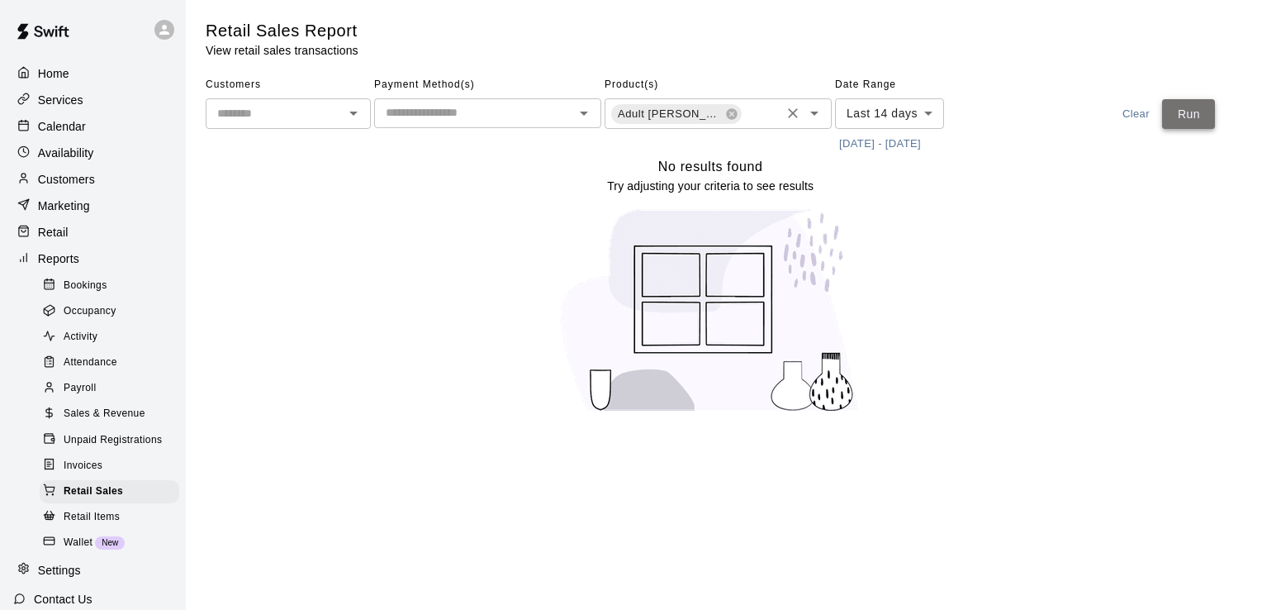
click at [1182, 114] on button "Run" at bounding box center [1188, 114] width 53 height 31
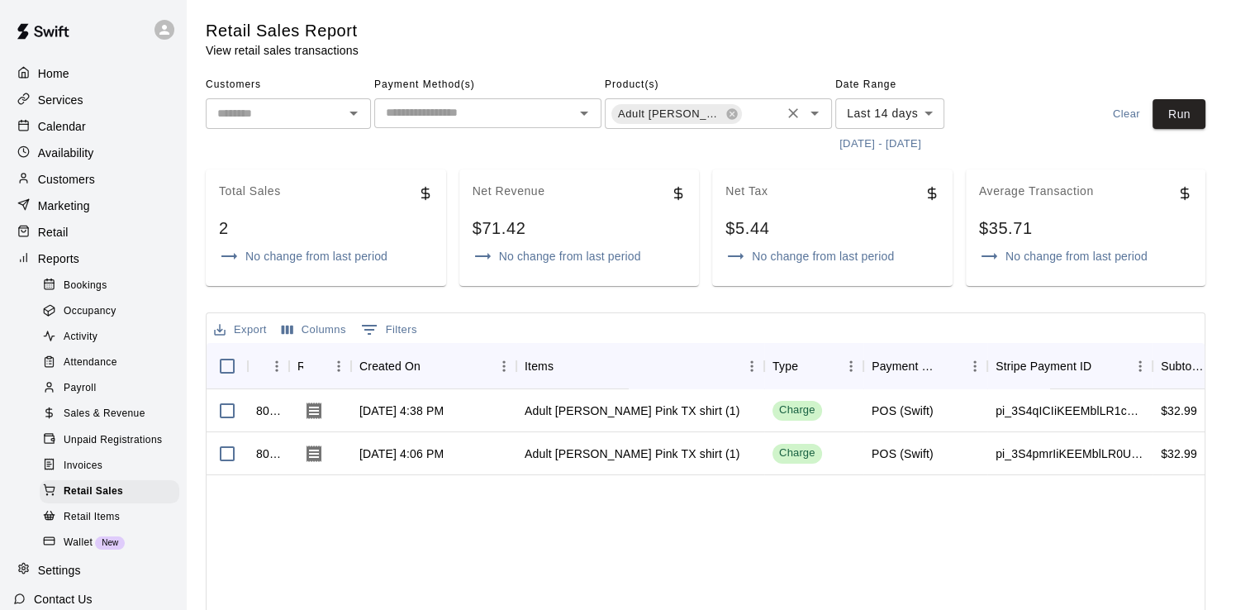
click at [740, 112] on div "Adult [PERSON_NAME] Pink TX shirt" at bounding box center [676, 114] width 131 height 20
click at [730, 113] on icon at bounding box center [731, 113] width 13 height 13
click at [753, 113] on input "text" at bounding box center [705, 112] width 190 height 21
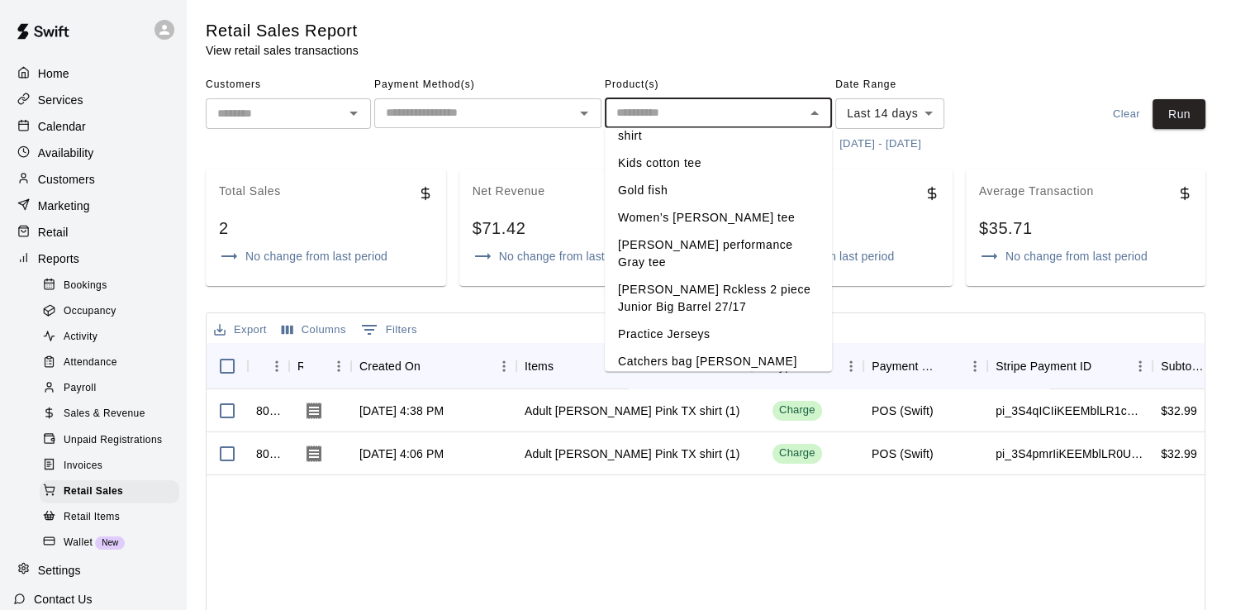
scroll to position [307, 0]
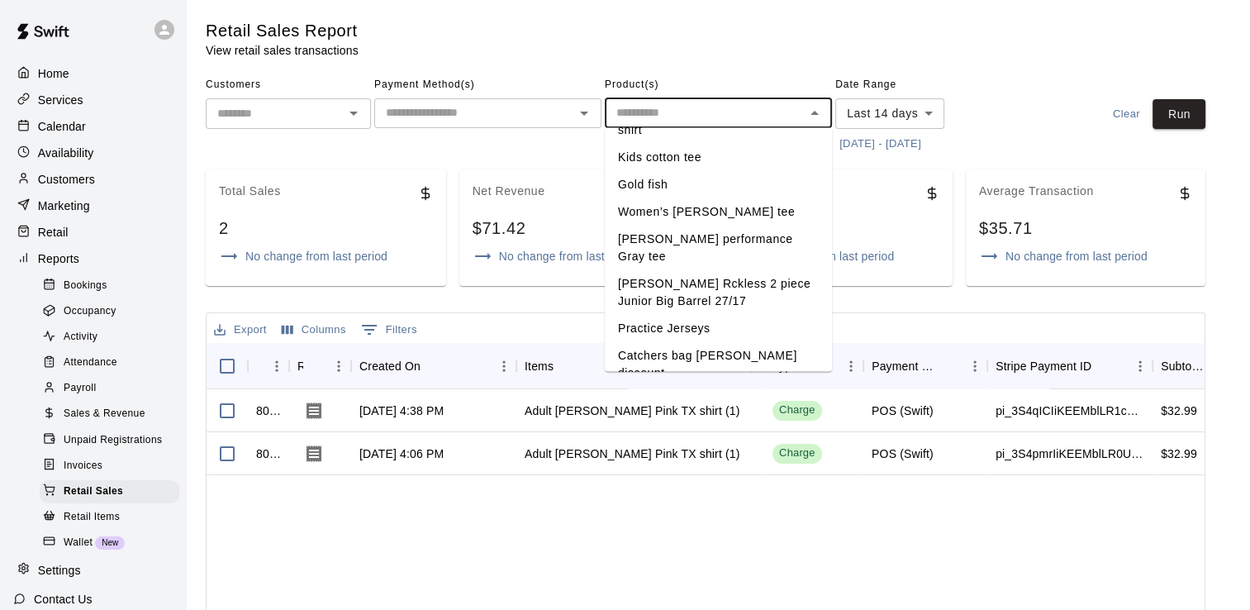
click at [777, 226] on li "[PERSON_NAME] performance Gray tee" at bounding box center [718, 248] width 227 height 45
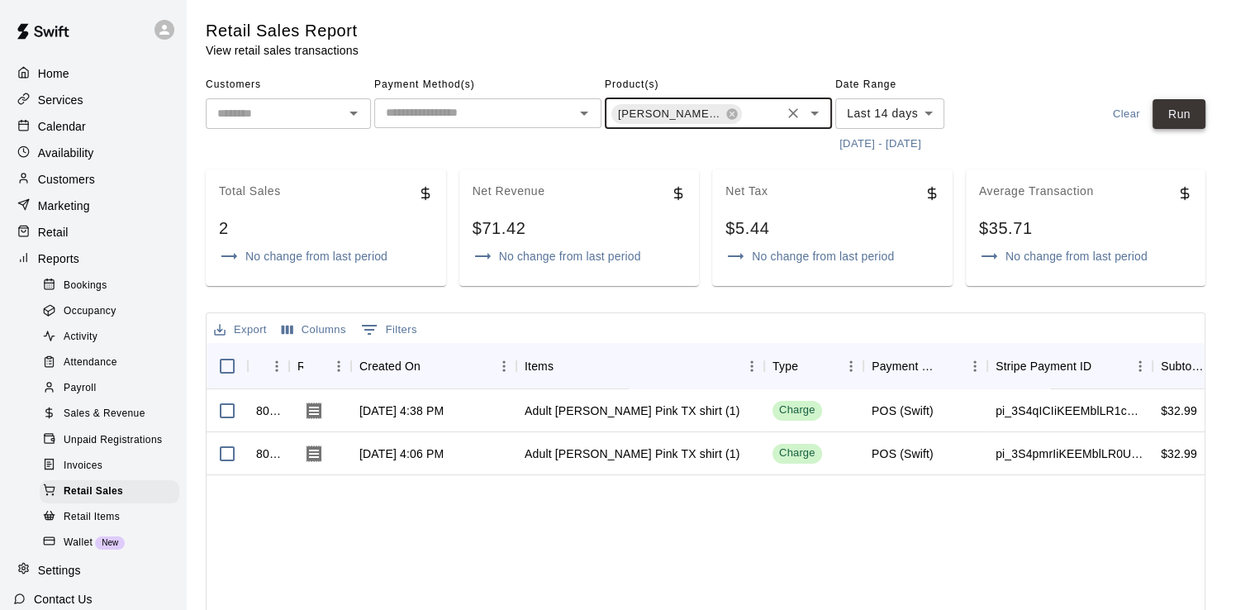
click at [1198, 114] on button "Run" at bounding box center [1179, 114] width 53 height 31
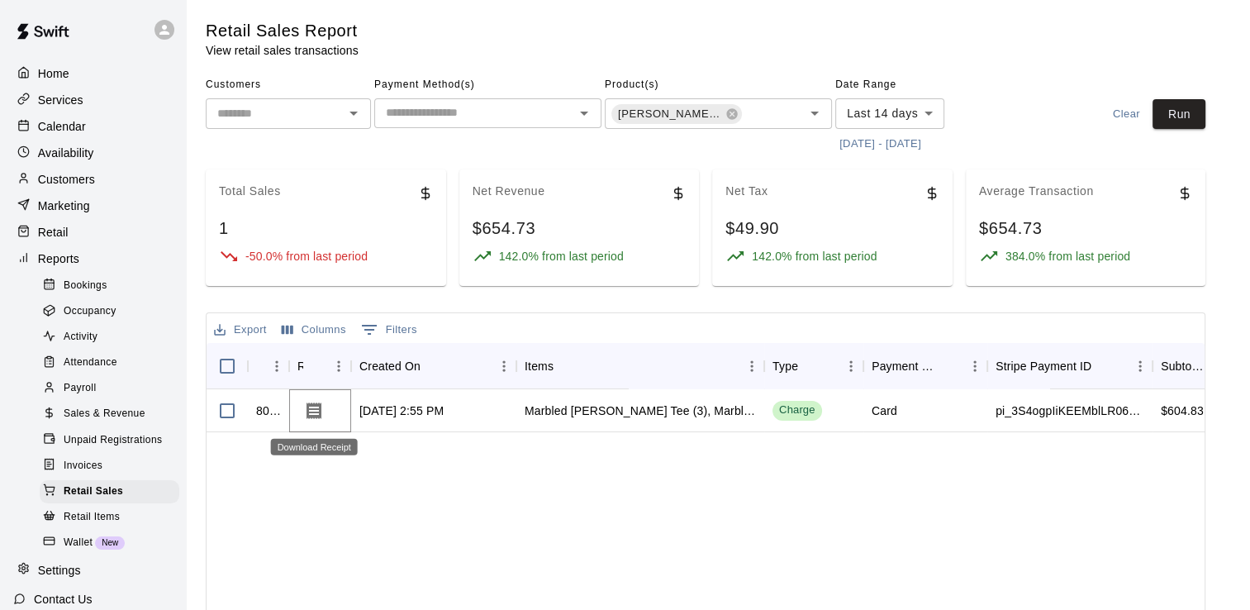
click at [316, 405] on icon "Download Receipt" at bounding box center [314, 410] width 15 height 17
click at [731, 112] on icon at bounding box center [731, 113] width 11 height 11
click at [720, 112] on input "text" at bounding box center [705, 112] width 190 height 21
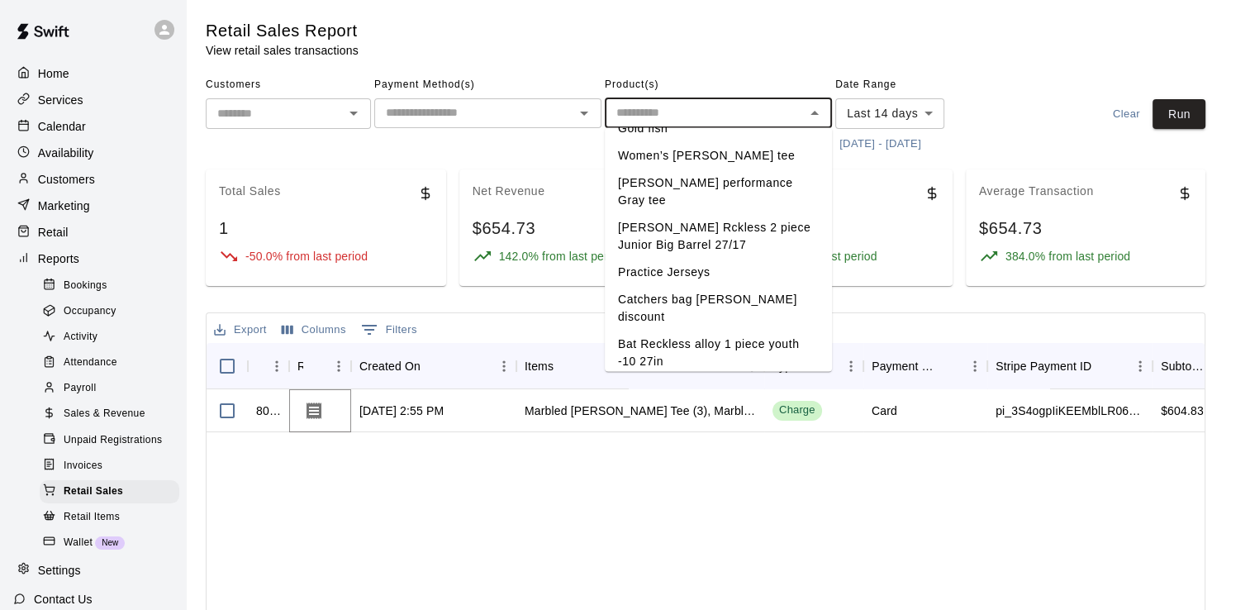
scroll to position [370, 0]
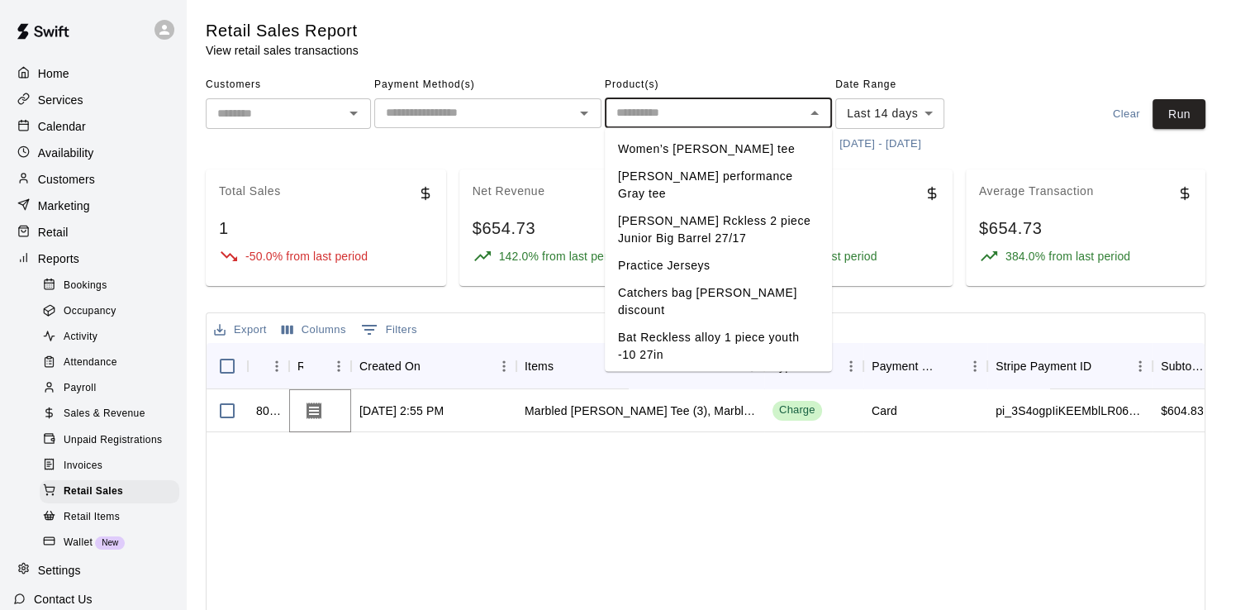
click at [704, 252] on li "Practice Jerseys" at bounding box center [718, 265] width 227 height 27
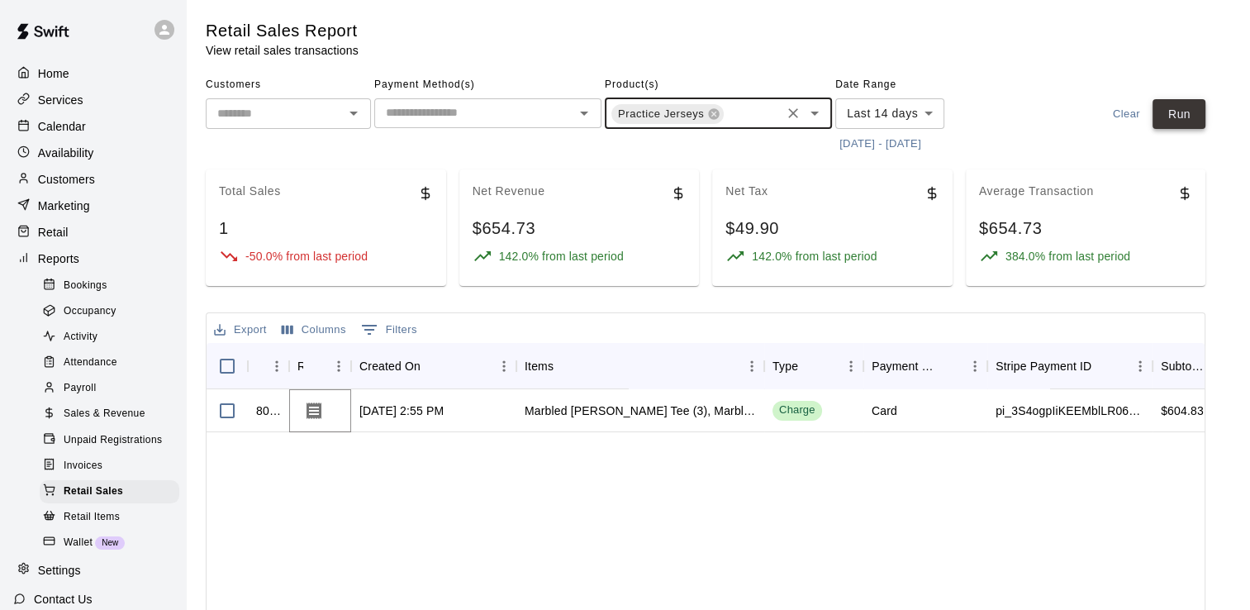
click at [1174, 108] on button "Run" at bounding box center [1179, 114] width 53 height 31
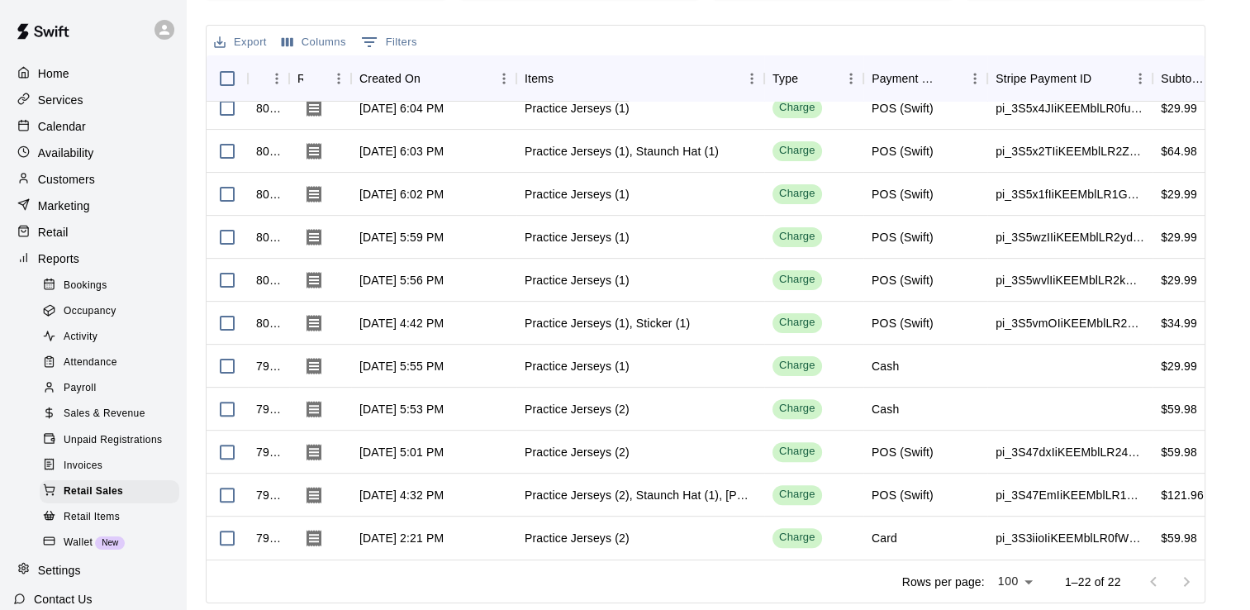
scroll to position [499, 0]
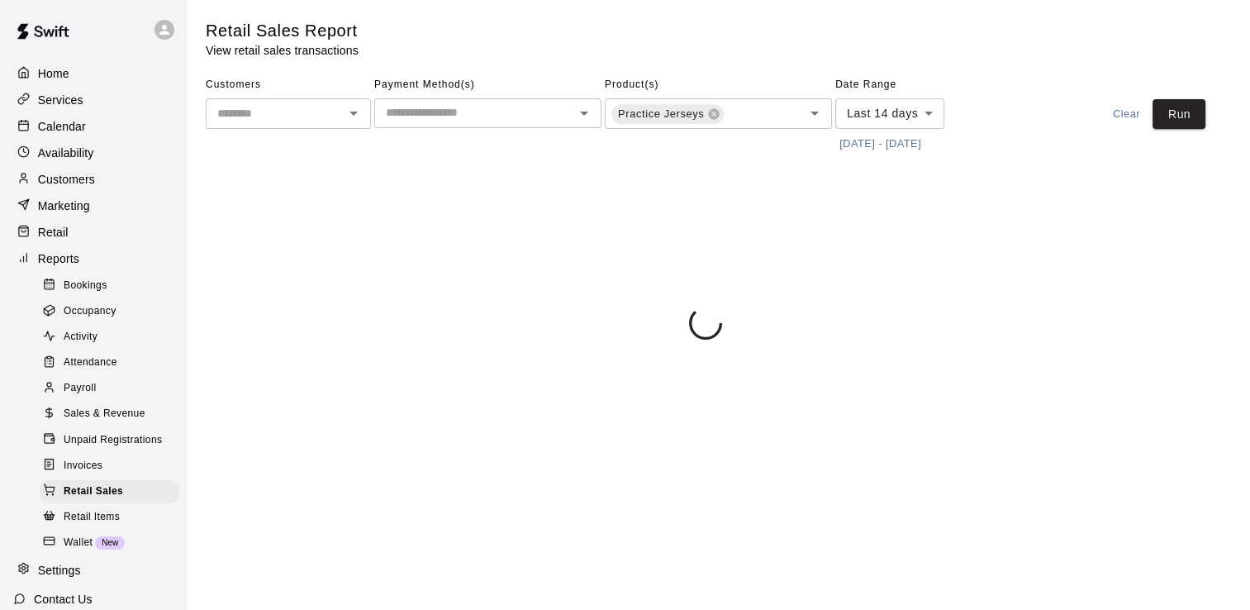
scroll to position [0, 0]
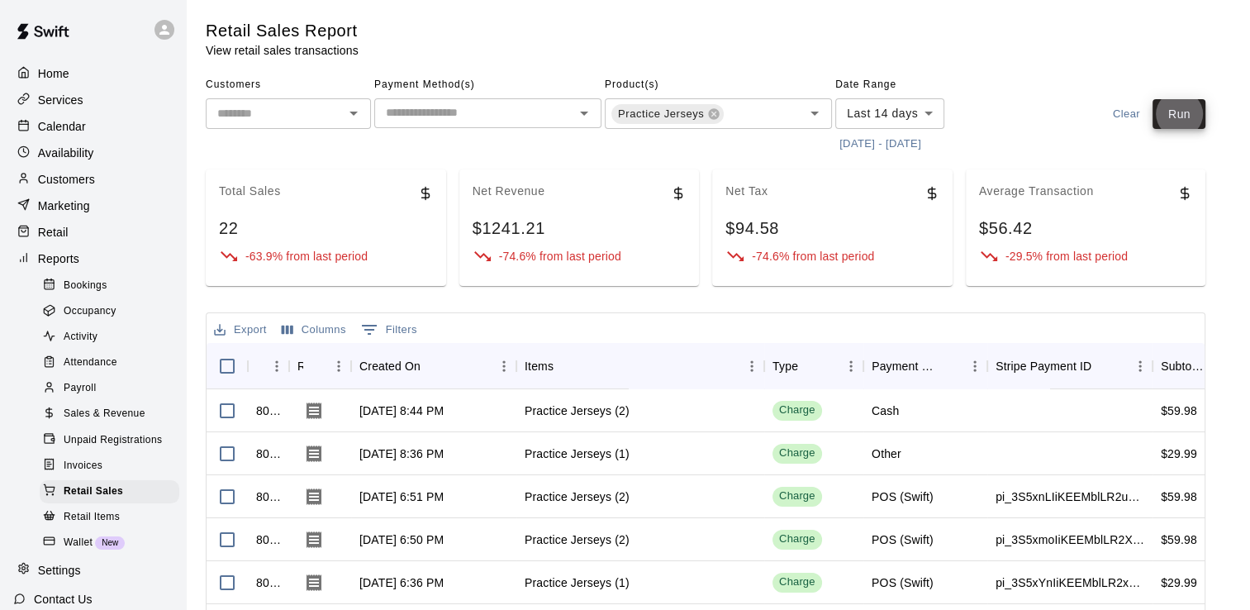
click at [97, 422] on span "Sales & Revenue" at bounding box center [105, 414] width 82 height 17
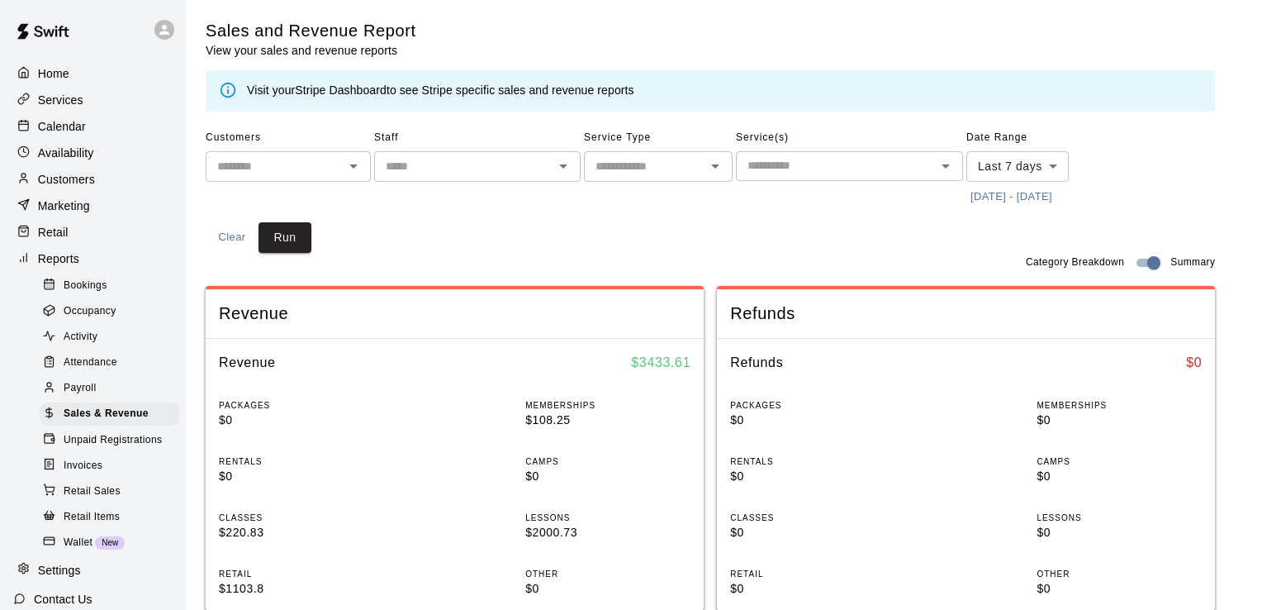
click at [1044, 165] on body "Home Services Calendar Availability Customers Marketing Retail Reports Bookings…" at bounding box center [631, 617] width 1262 height 1235
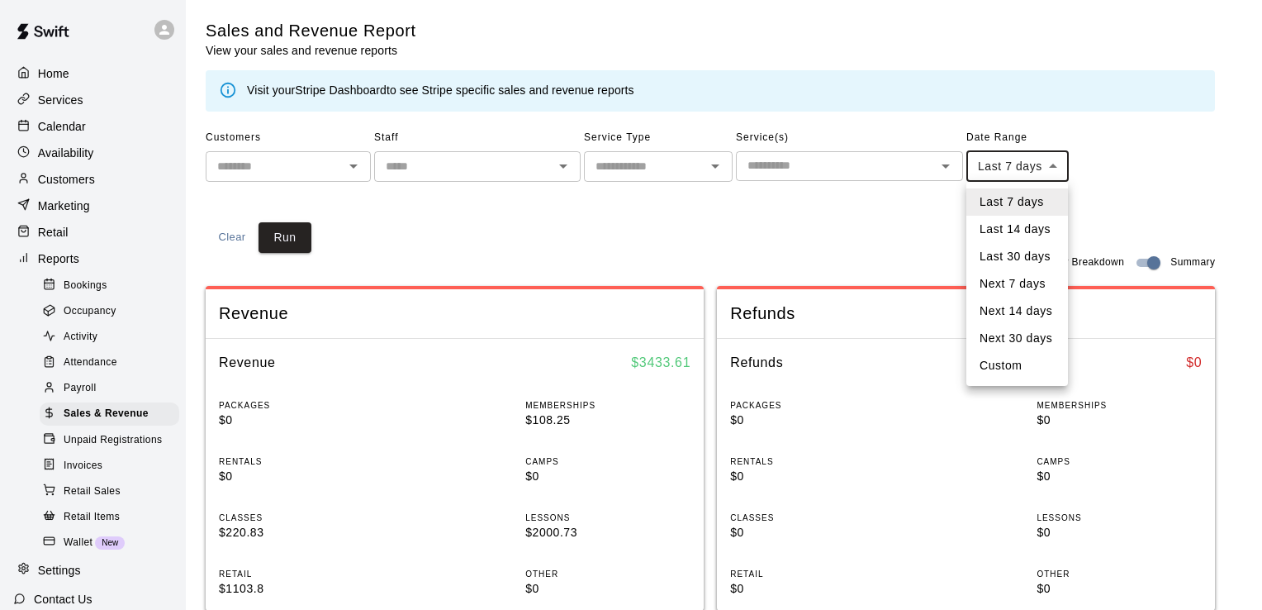
click at [1008, 220] on li "Last 14 days" at bounding box center [1018, 229] width 102 height 27
type input "******"
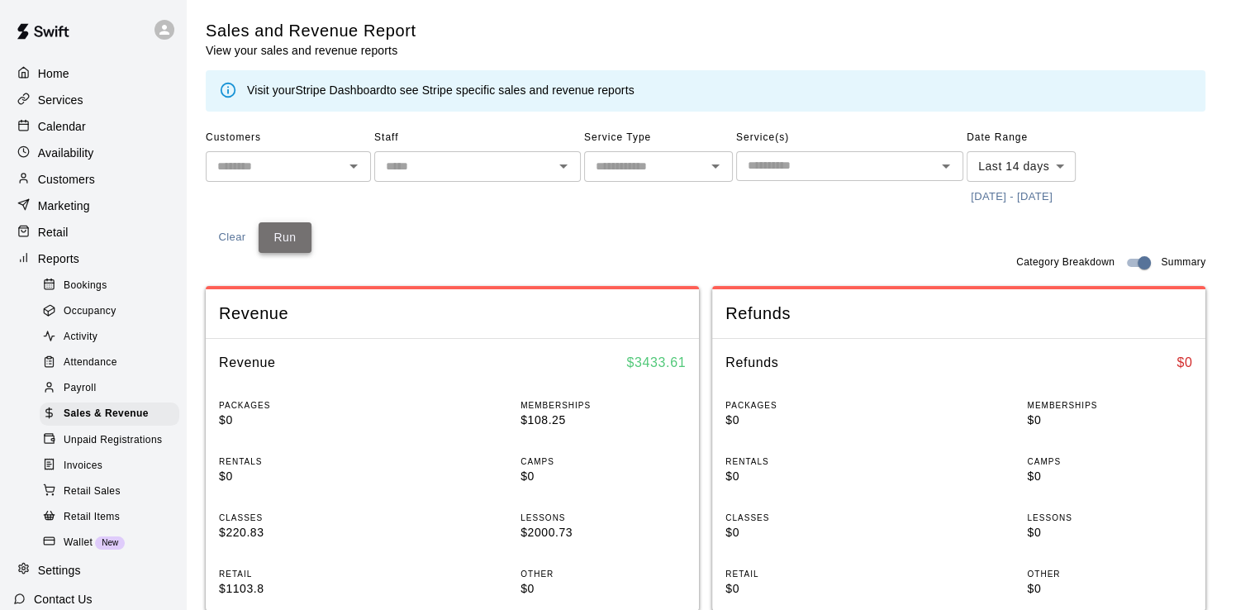
click at [288, 240] on button "Run" at bounding box center [285, 237] width 53 height 31
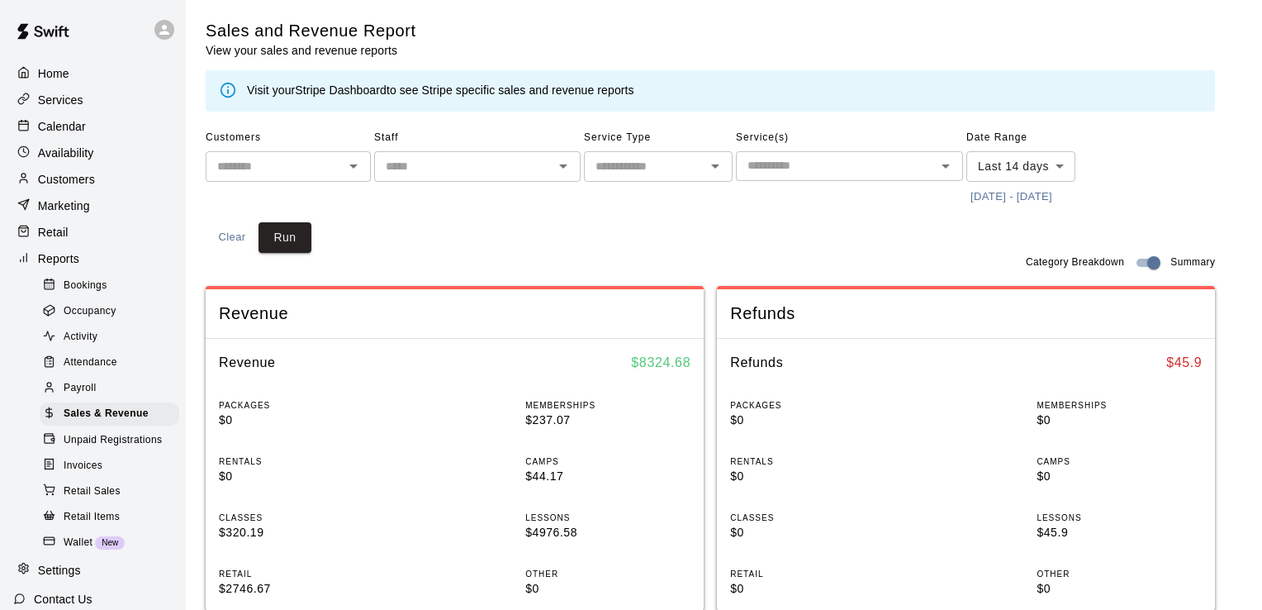
click at [1064, 167] on body "Home Services Calendar Availability Customers Marketing Retail Reports Bookings…" at bounding box center [631, 617] width 1262 height 1235
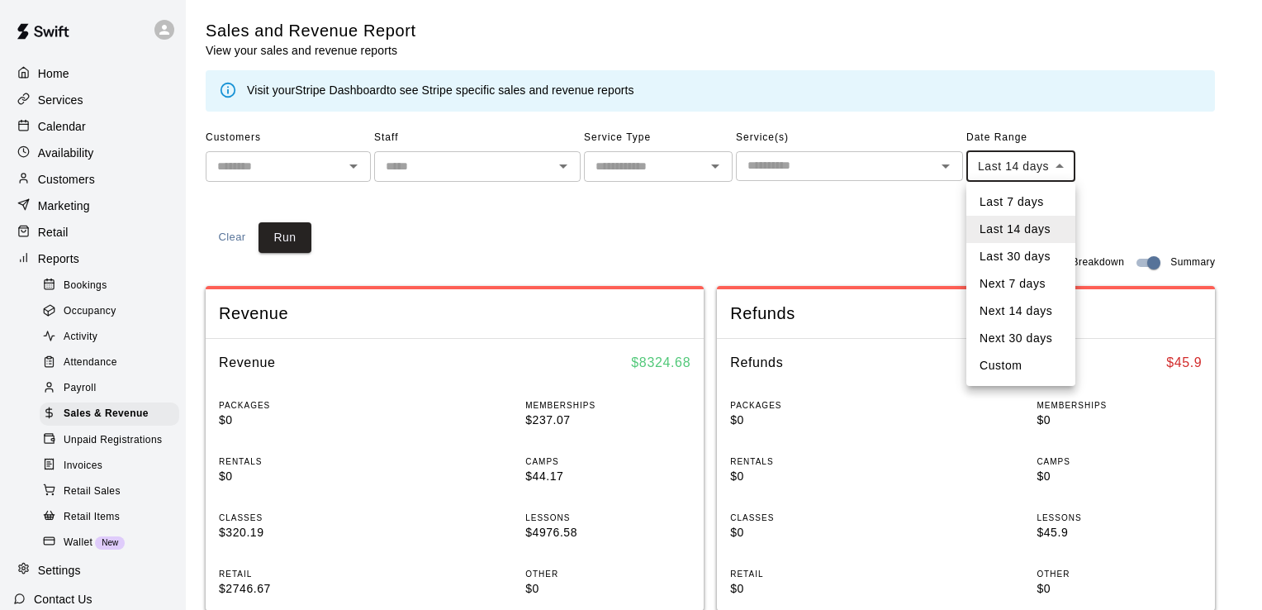
click at [1095, 170] on div at bounding box center [631, 305] width 1262 height 610
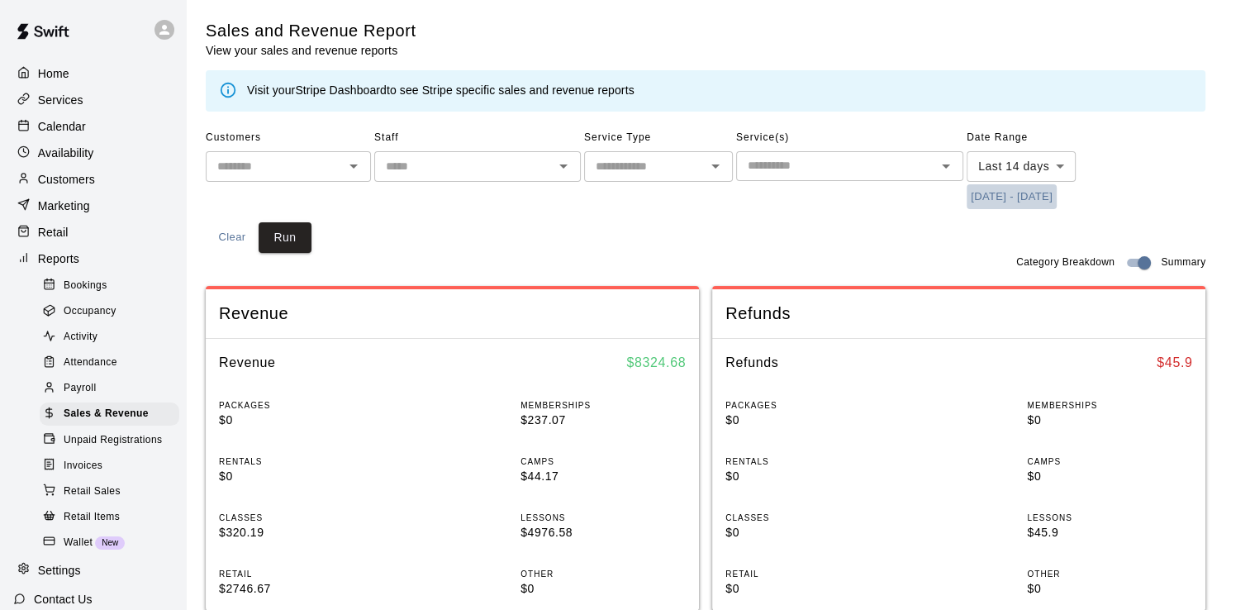
click at [1048, 194] on button "[DATE] - [DATE]" at bounding box center [1012, 197] width 90 height 26
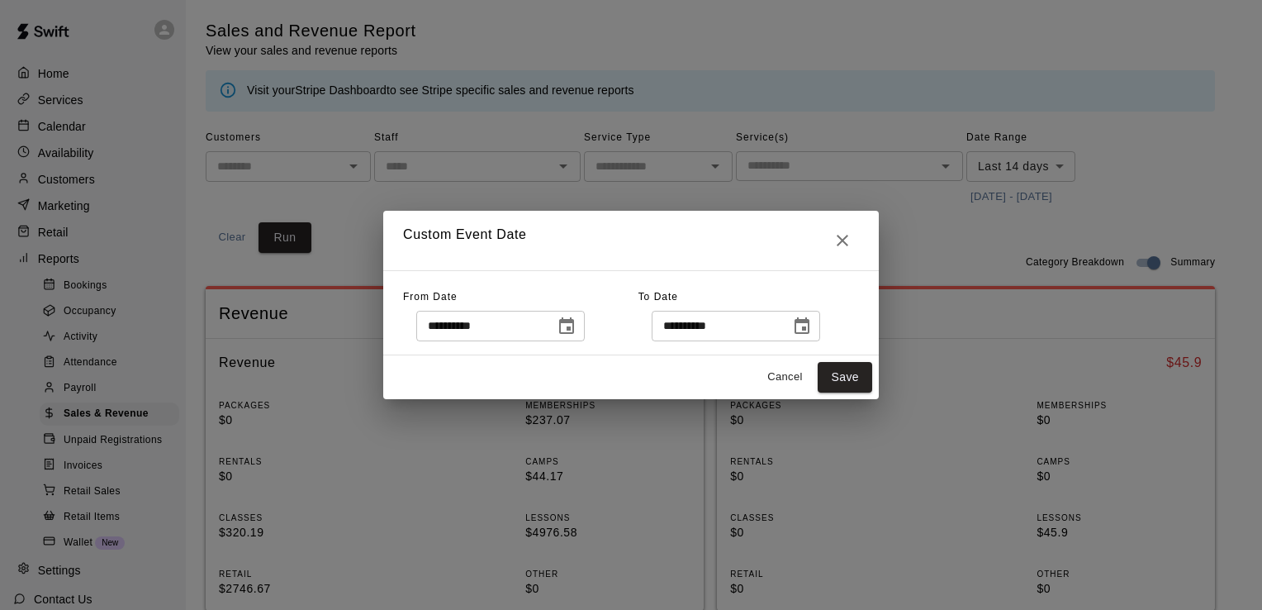
click at [692, 330] on input "**********" at bounding box center [715, 326] width 127 height 31
type input "**********"
click at [854, 368] on button "Save" at bounding box center [845, 377] width 55 height 31
type input "******"
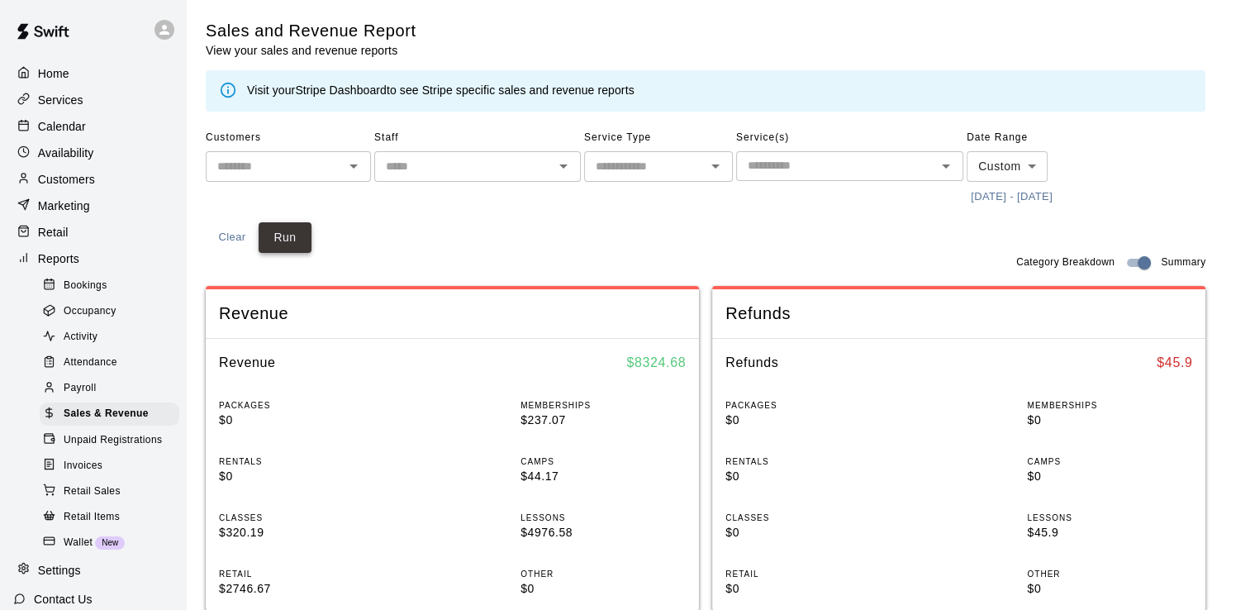
click at [292, 232] on button "Run" at bounding box center [285, 237] width 53 height 31
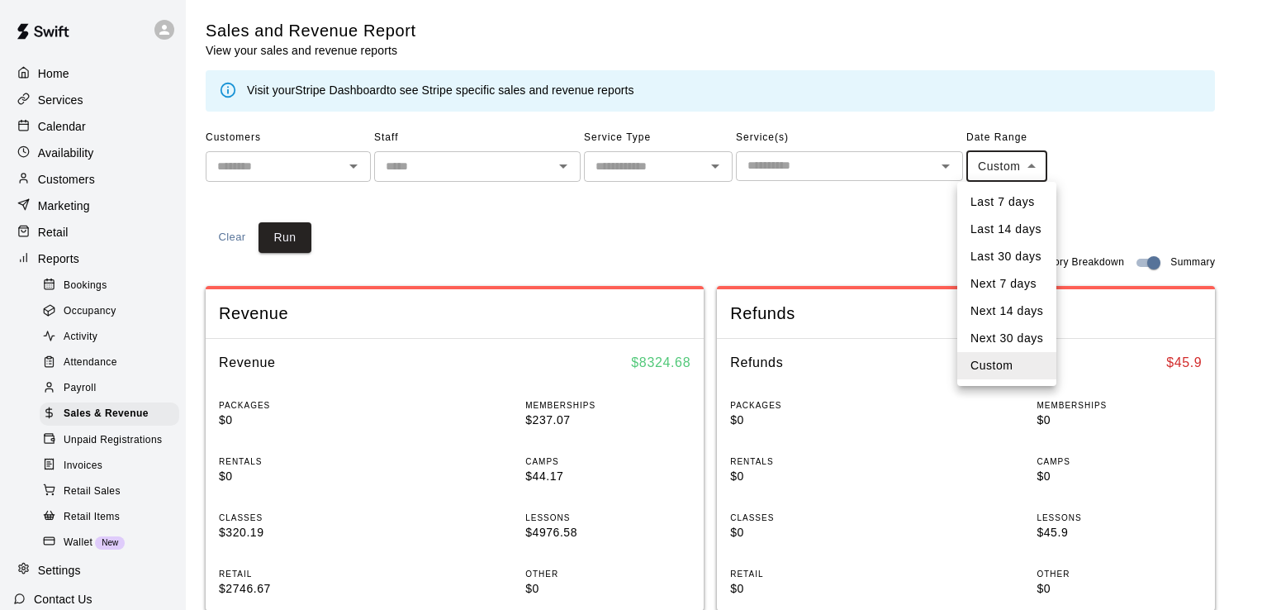
click at [1032, 166] on body "Home Services Calendar Availability Customers Marketing Retail Reports Bookings…" at bounding box center [631, 617] width 1262 height 1235
click at [1115, 181] on div at bounding box center [631, 305] width 1262 height 610
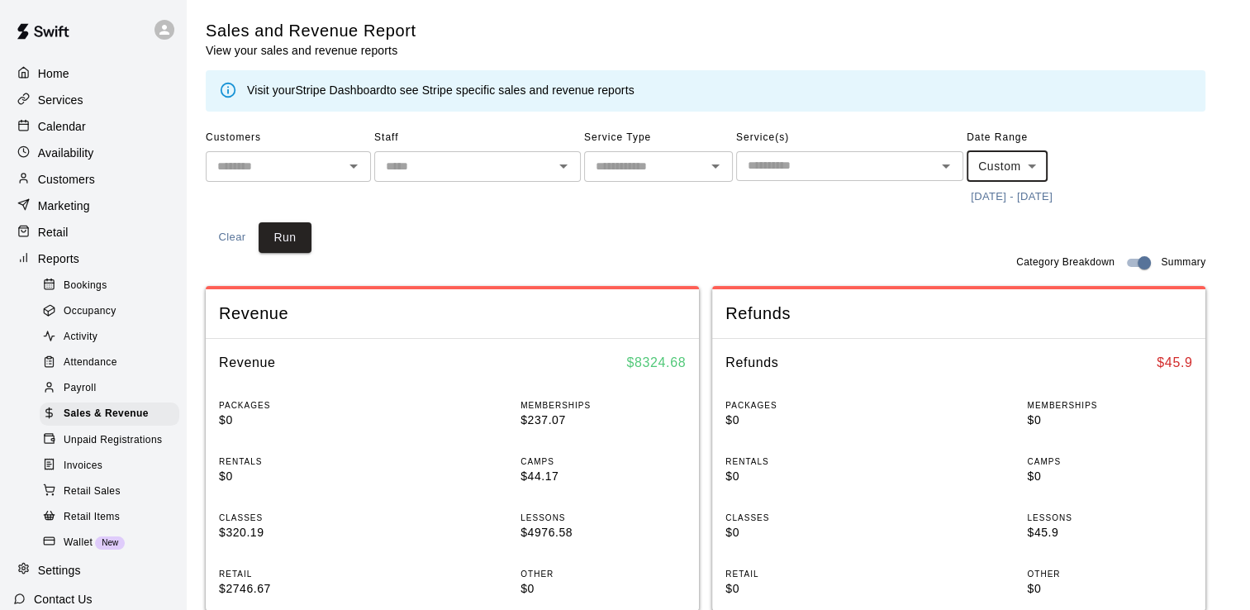
click at [1057, 192] on button "[DATE] - [DATE]" at bounding box center [1012, 197] width 90 height 26
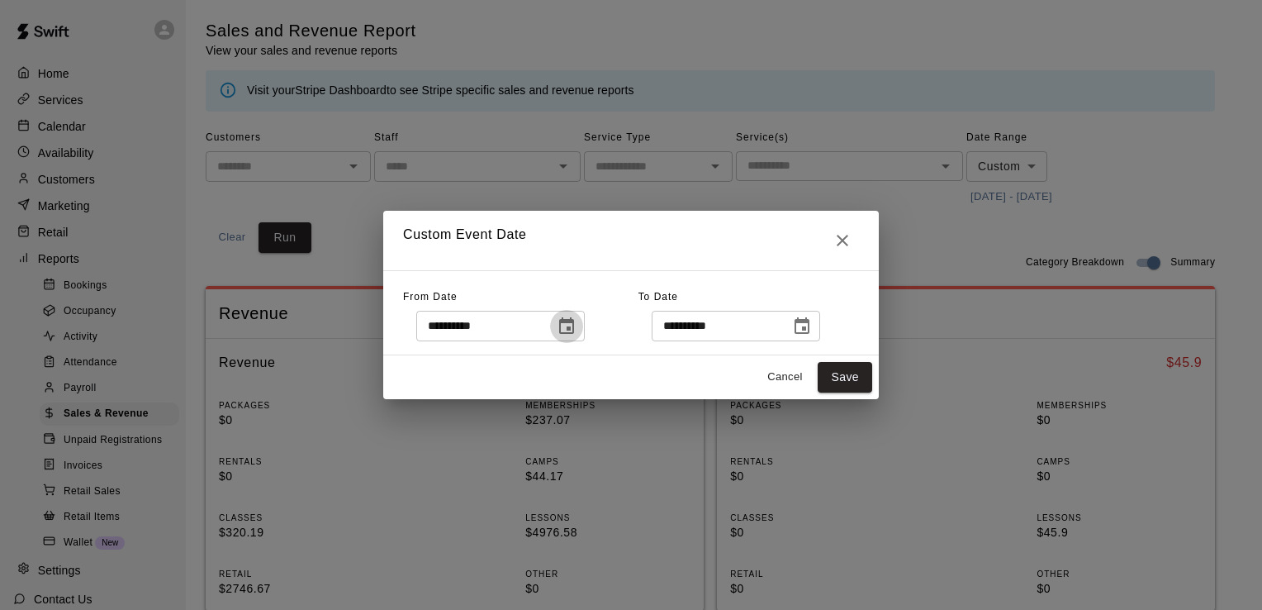
click at [574, 321] on icon "Choose date, selected date is Sep 1, 2025" at bounding box center [566, 325] width 15 height 17
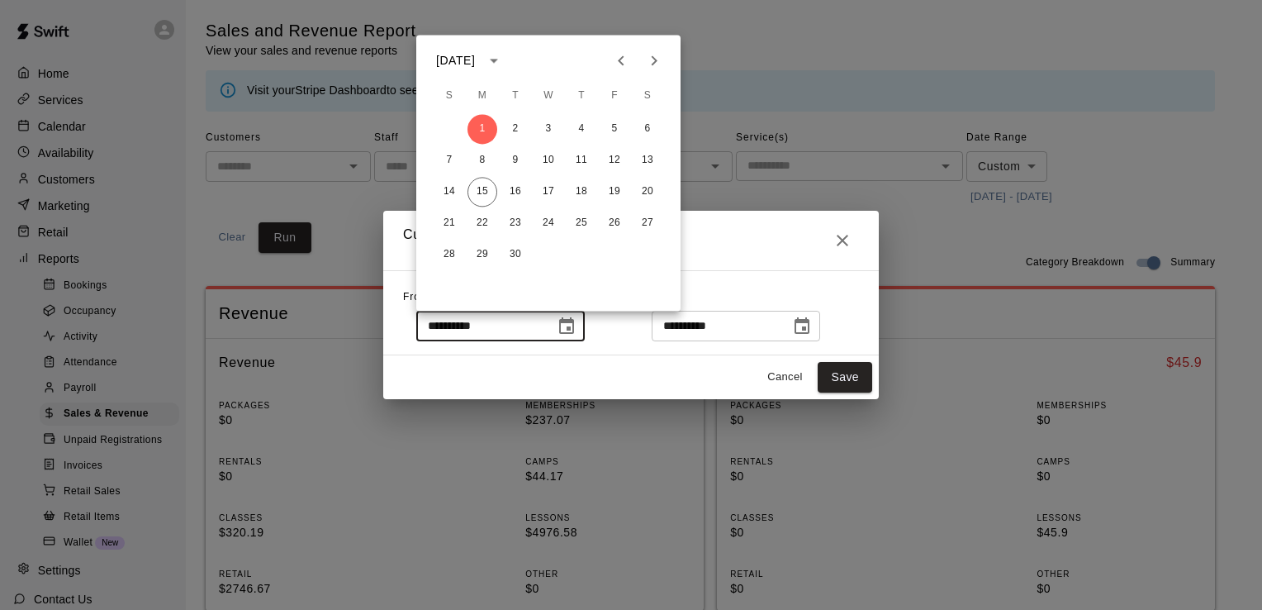
click at [624, 59] on icon "Previous month" at bounding box center [621, 60] width 20 height 20
click at [612, 126] on button "1" at bounding box center [615, 129] width 30 height 30
type input "**********"
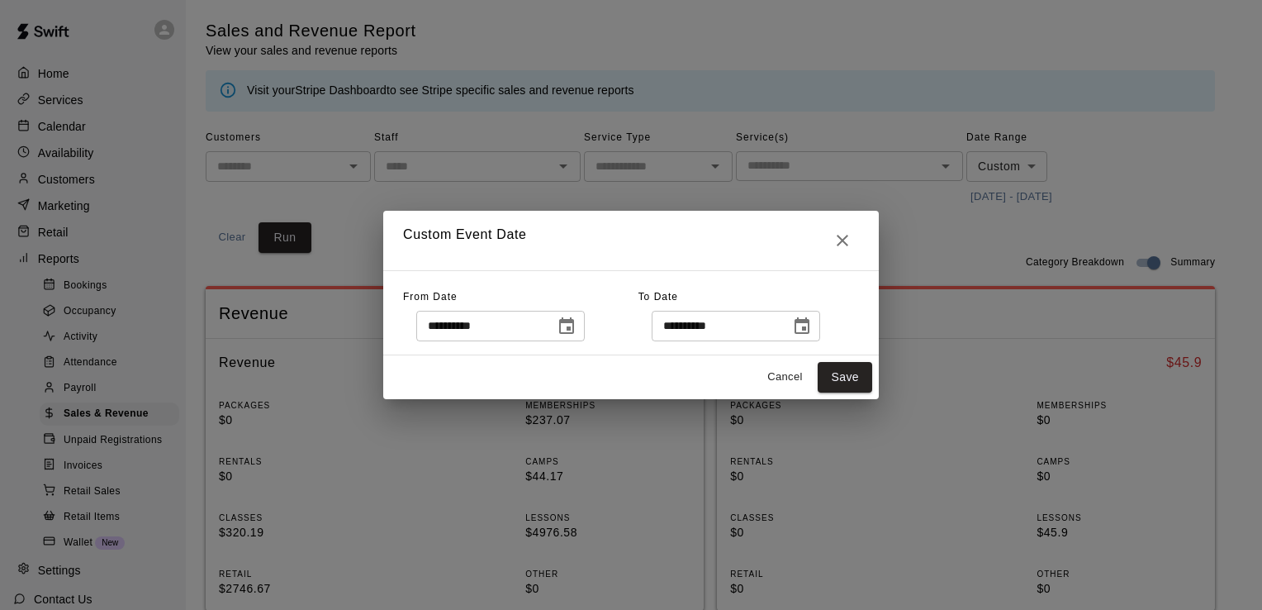
click at [812, 324] on icon "Choose date, selected date is Sep 14, 2025" at bounding box center [802, 326] width 20 height 20
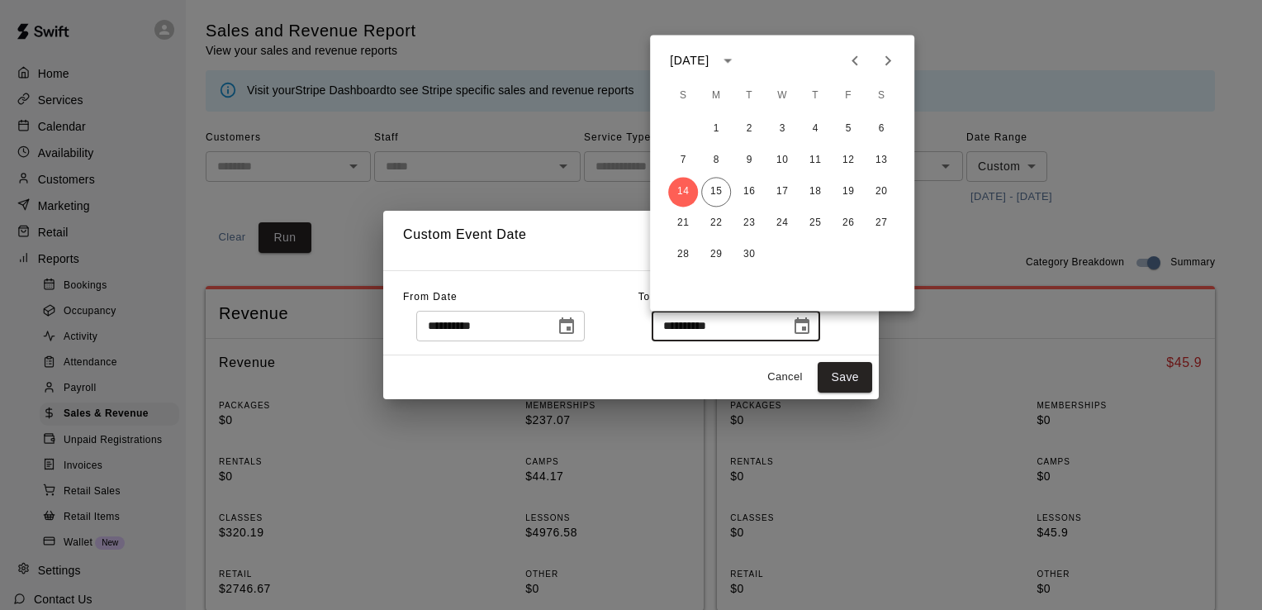
click at [853, 57] on icon "Previous month" at bounding box center [855, 60] width 20 height 20
click at [681, 284] on button "31" at bounding box center [683, 286] width 30 height 30
type input "**********"
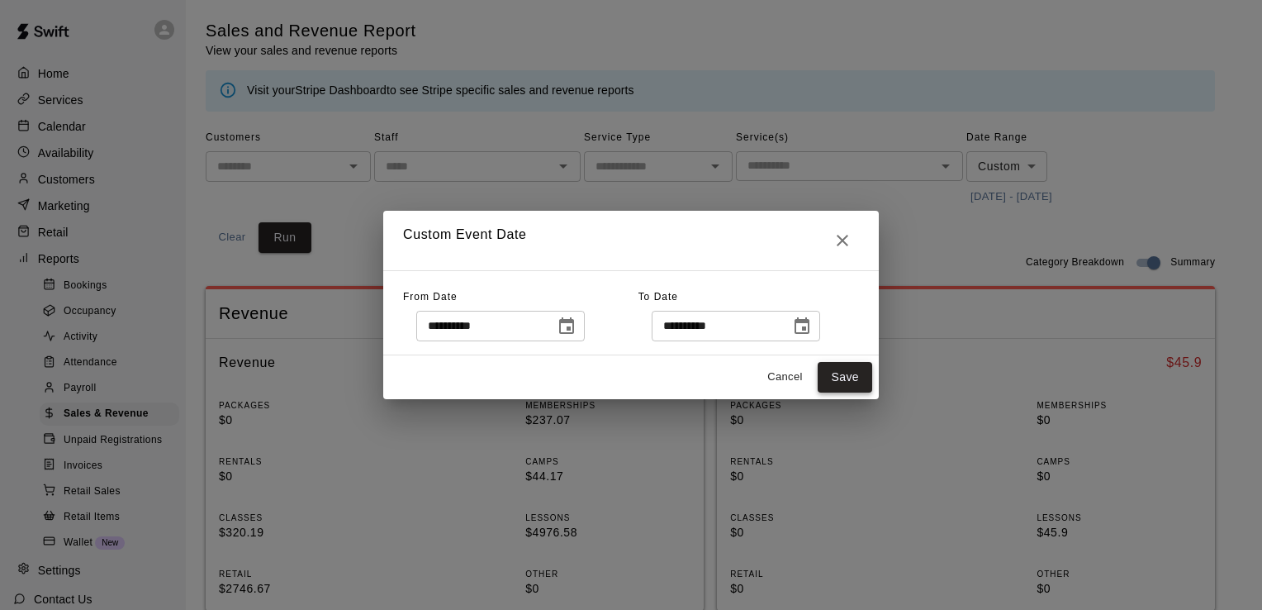
click at [846, 368] on button "Save" at bounding box center [845, 377] width 55 height 31
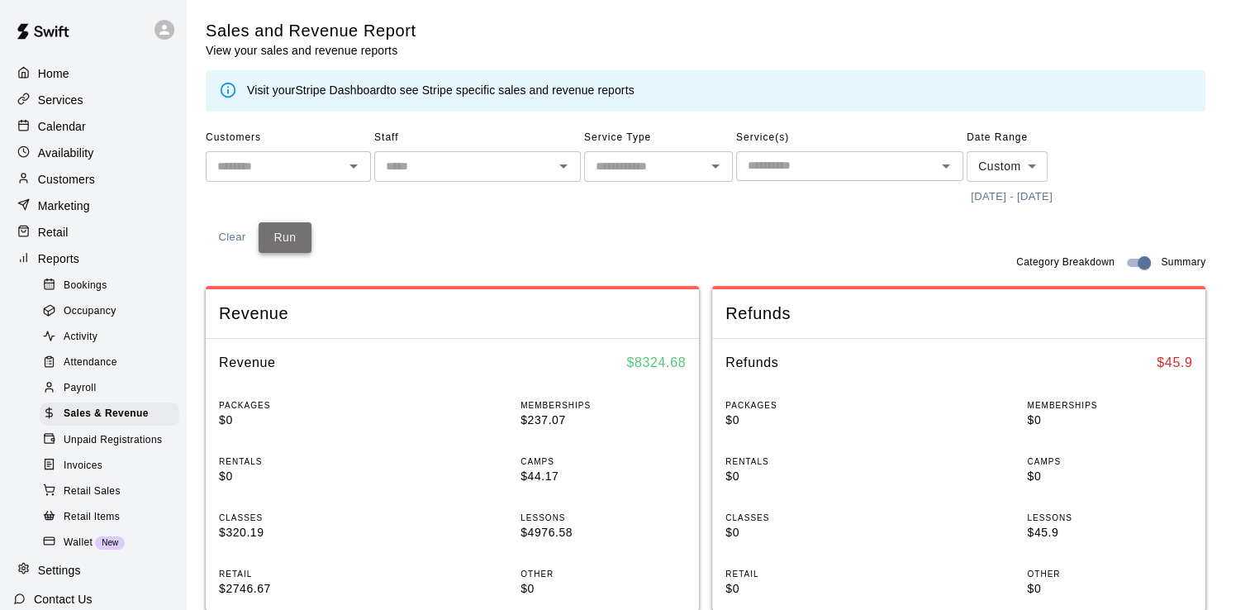
click at [294, 233] on button "Run" at bounding box center [285, 237] width 53 height 31
click at [87, 130] on div "Calendar" at bounding box center [92, 126] width 159 height 25
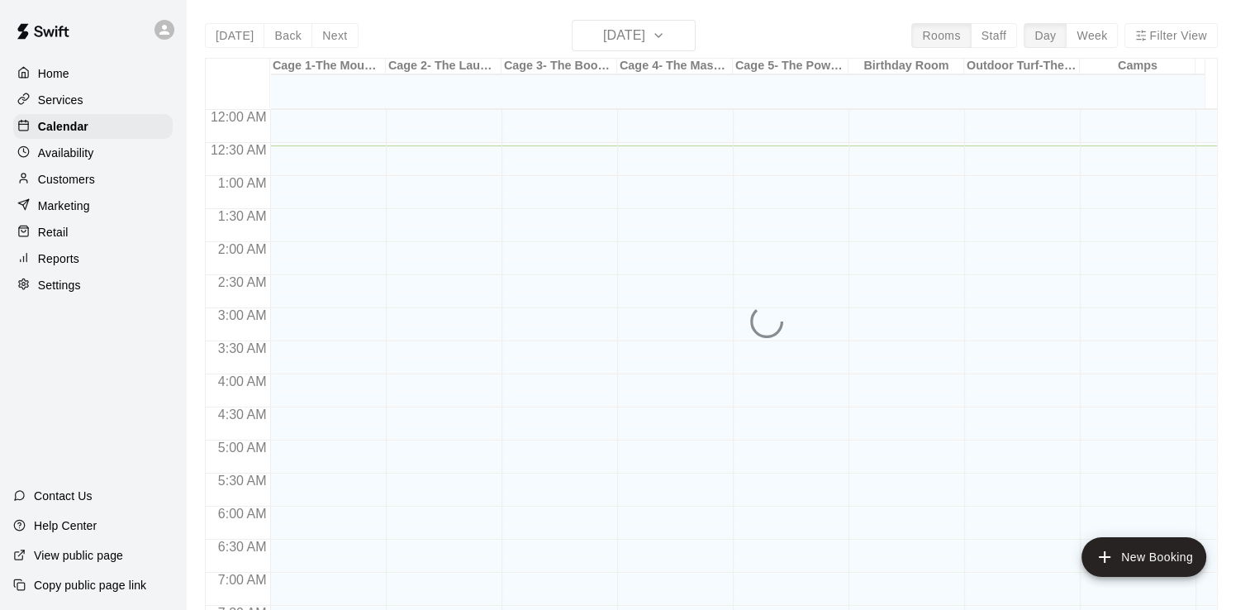
scroll to position [36, 0]
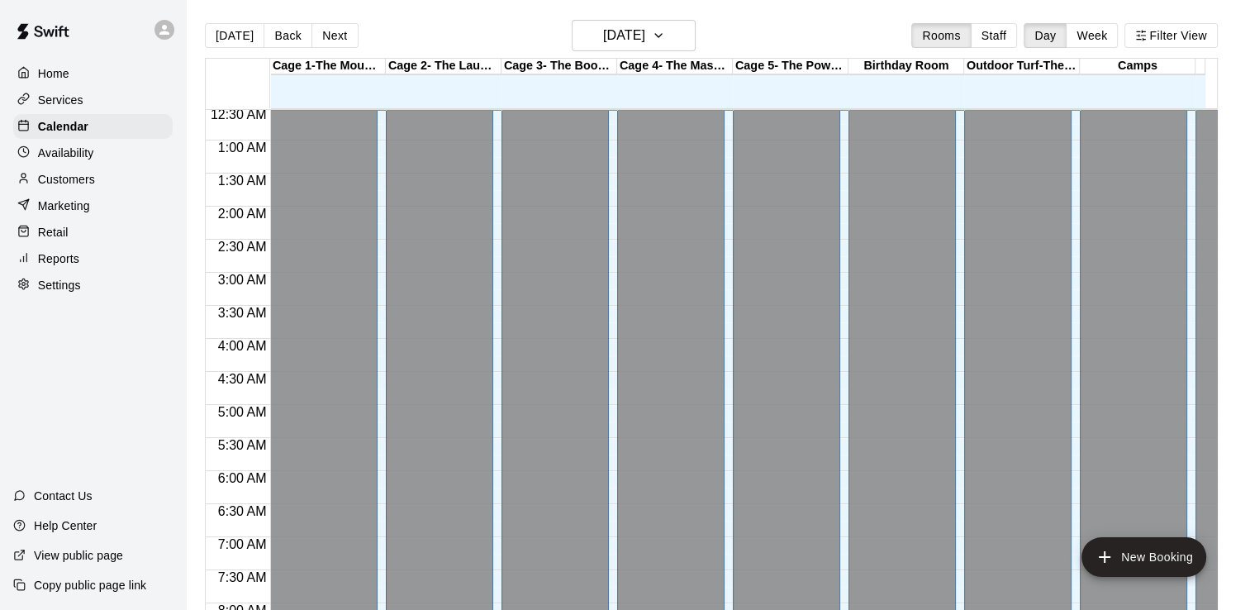
click at [73, 103] on p "Services" at bounding box center [60, 100] width 45 height 17
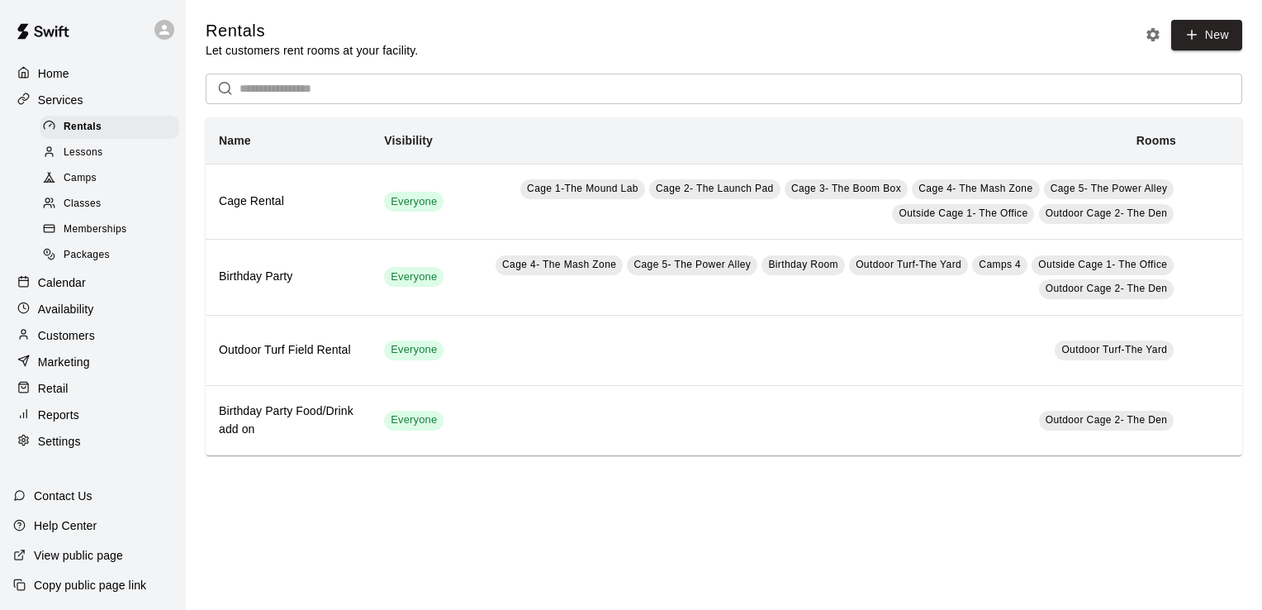
click at [80, 185] on span "Camps" at bounding box center [80, 178] width 33 height 17
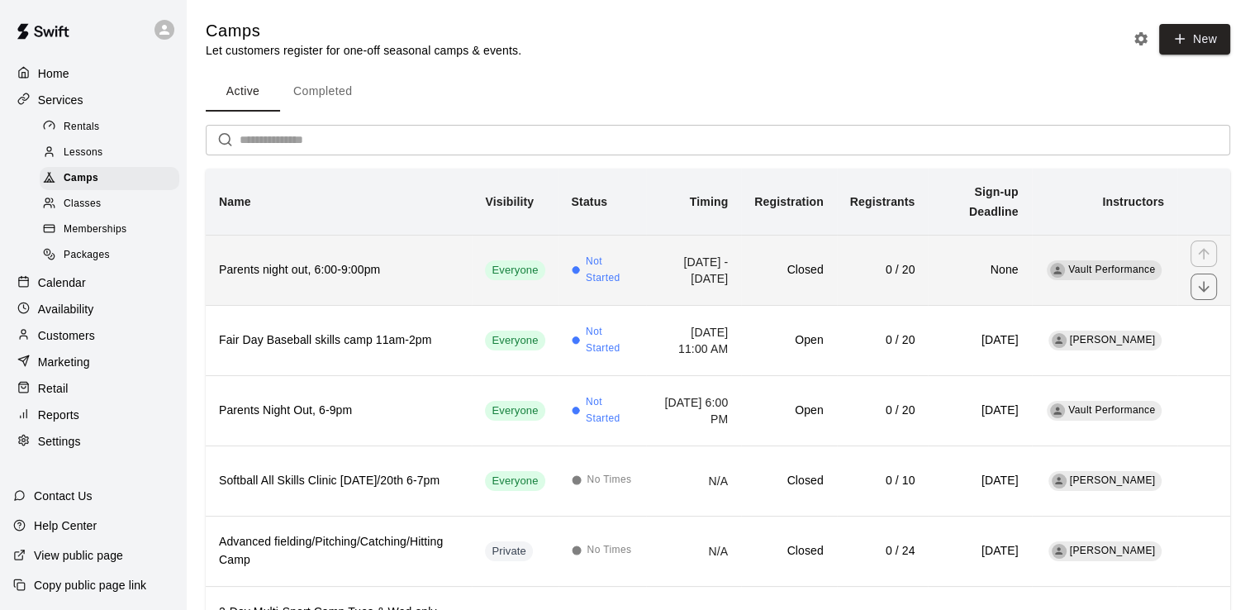
click at [270, 261] on h6 "Parents night out, 6:00-9:00pm" at bounding box center [339, 270] width 240 height 18
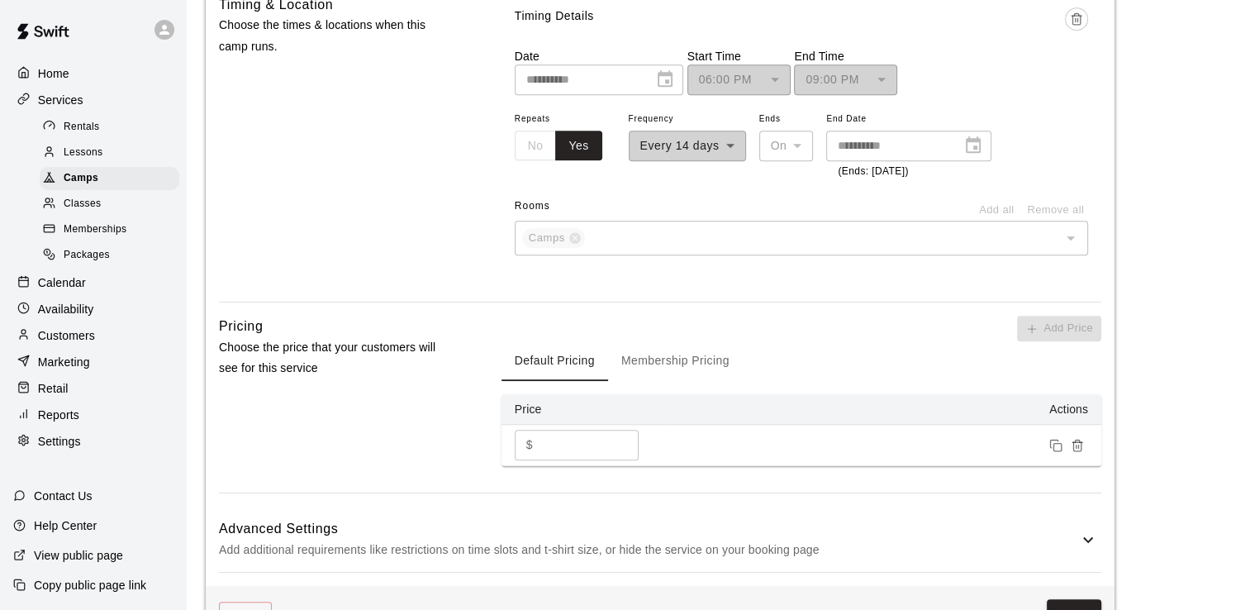
scroll to position [901, 0]
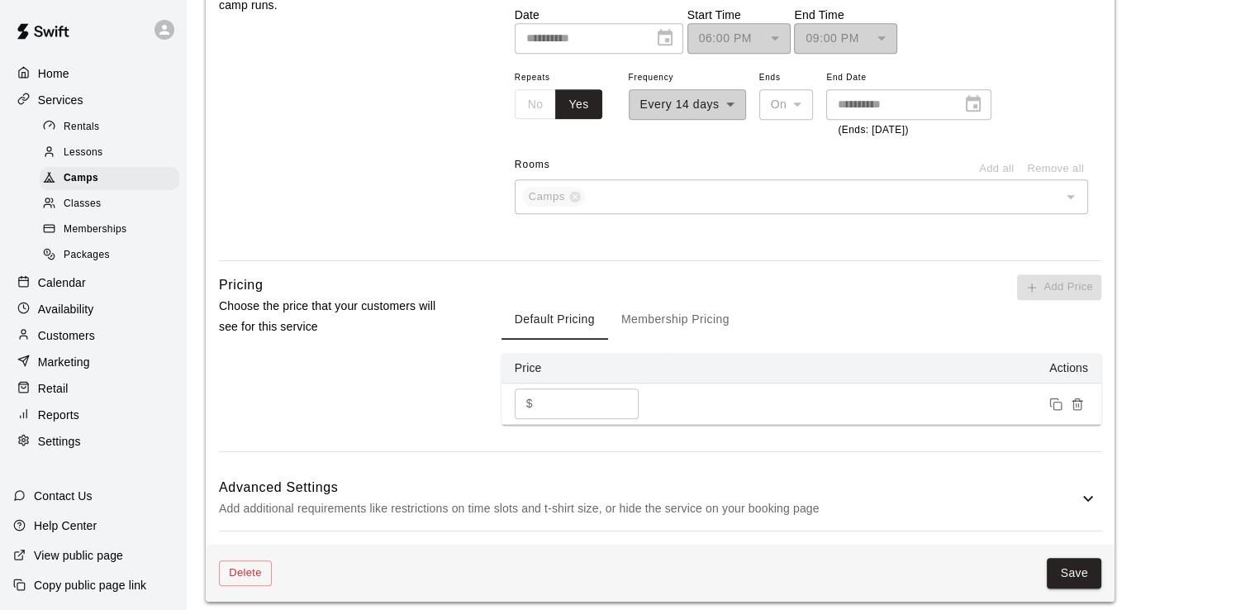
click at [552, 402] on input "**" at bounding box center [588, 403] width 99 height 31
type input "**"
click at [1072, 570] on button "Save" at bounding box center [1074, 573] width 55 height 31
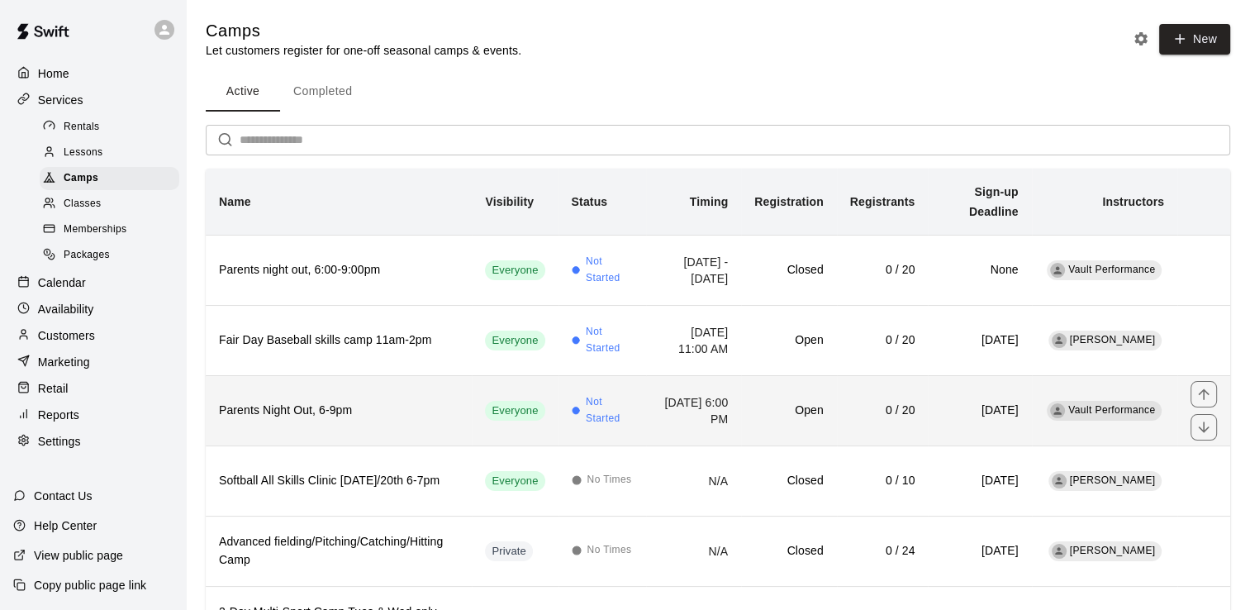
click at [345, 402] on h6 "Parents Night Out, 6-9pm" at bounding box center [339, 411] width 240 height 18
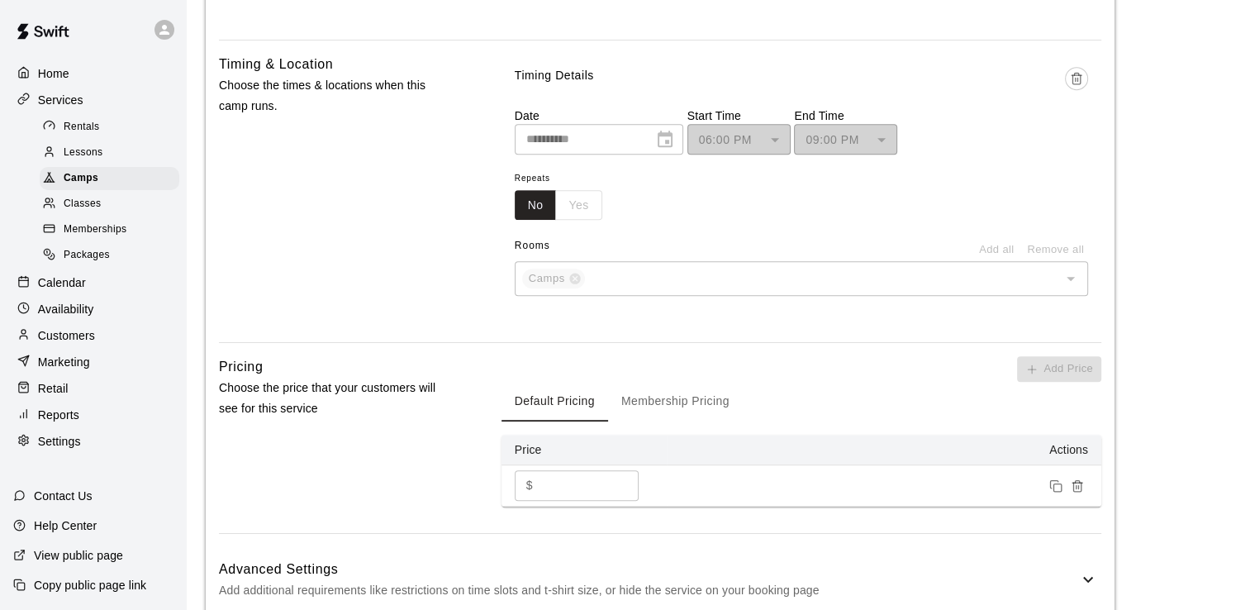
scroll to position [1110, 0]
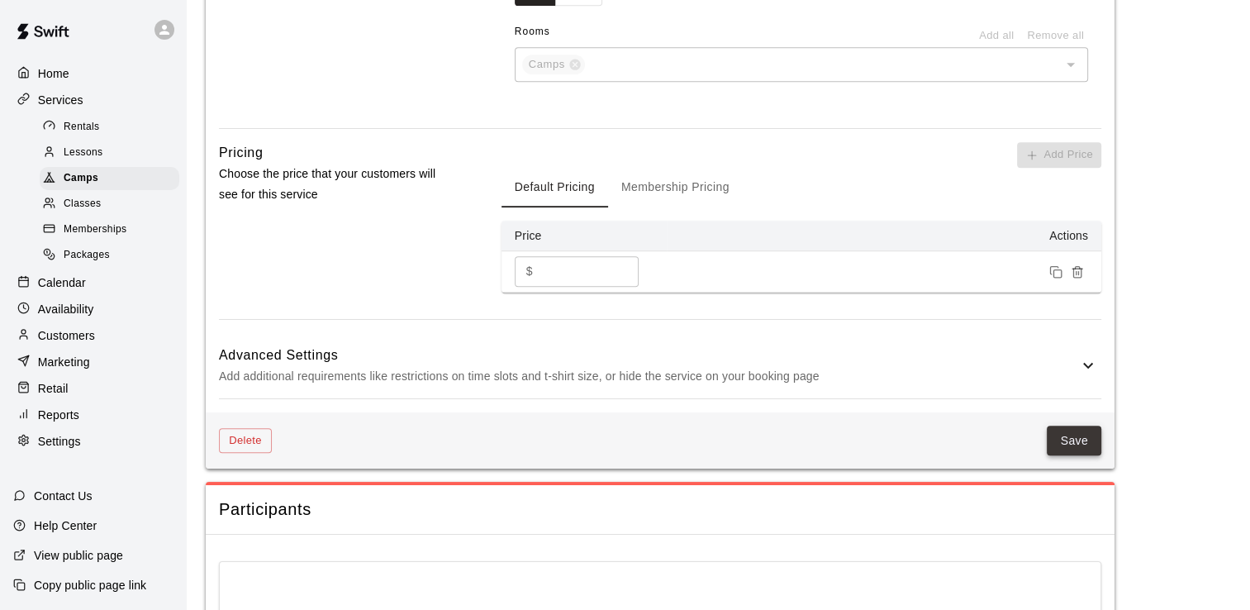
click at [1072, 440] on button "Save" at bounding box center [1074, 440] width 55 height 31
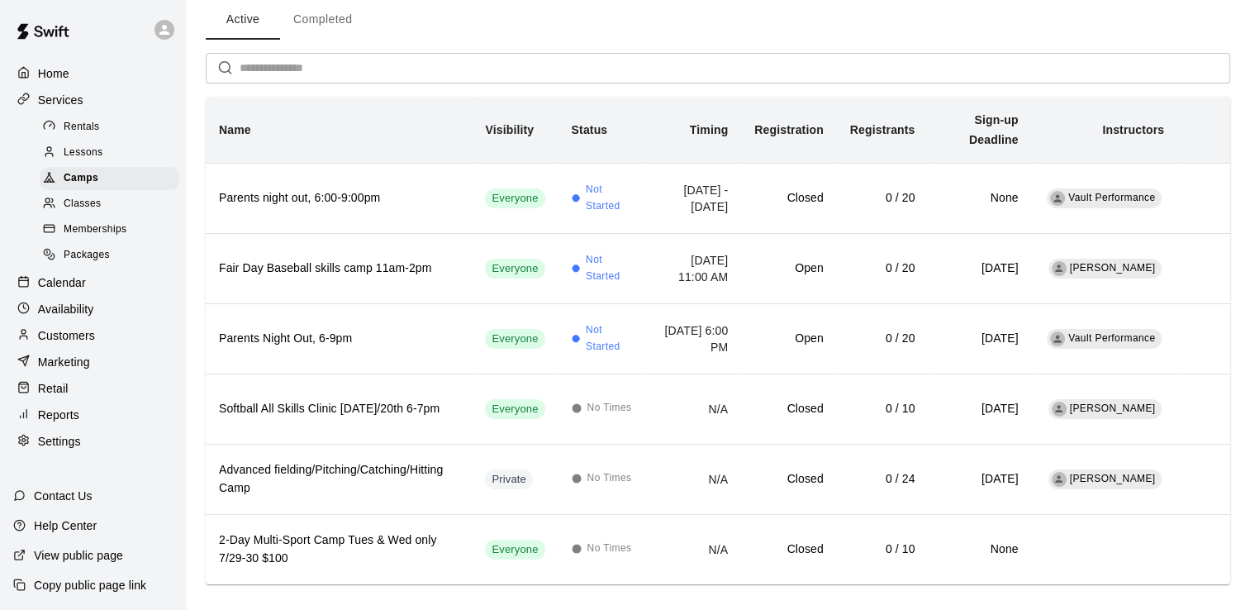
scroll to position [92, 0]
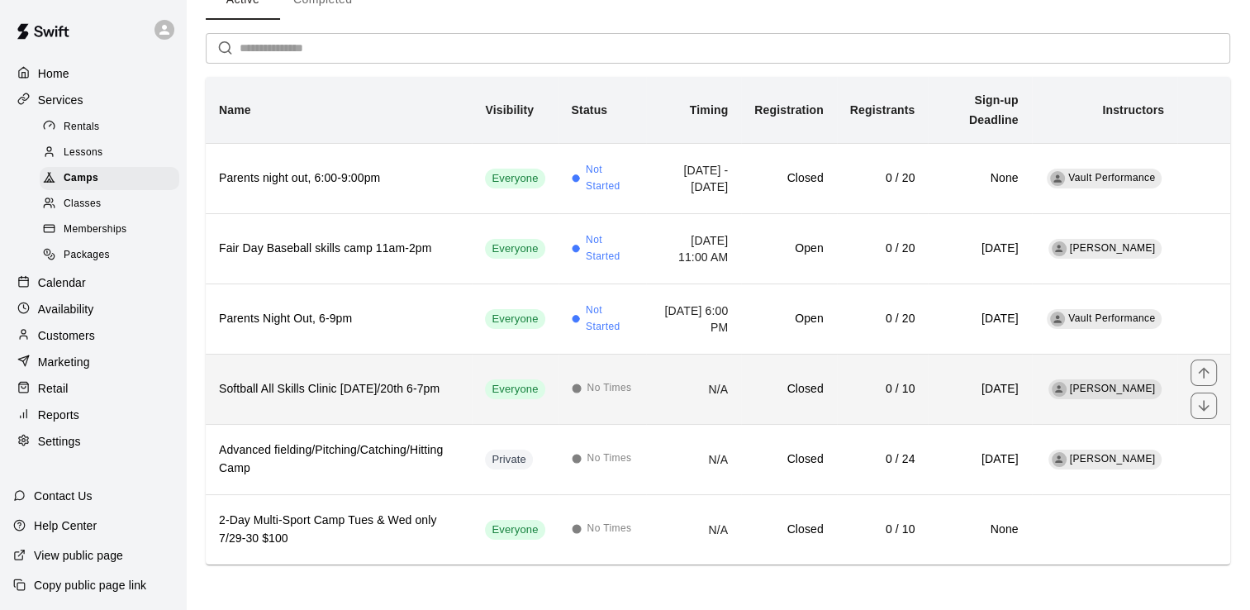
click at [354, 380] on h6 "Softball All Skills Clinic [DATE]/20th 6-7pm" at bounding box center [339, 389] width 240 height 18
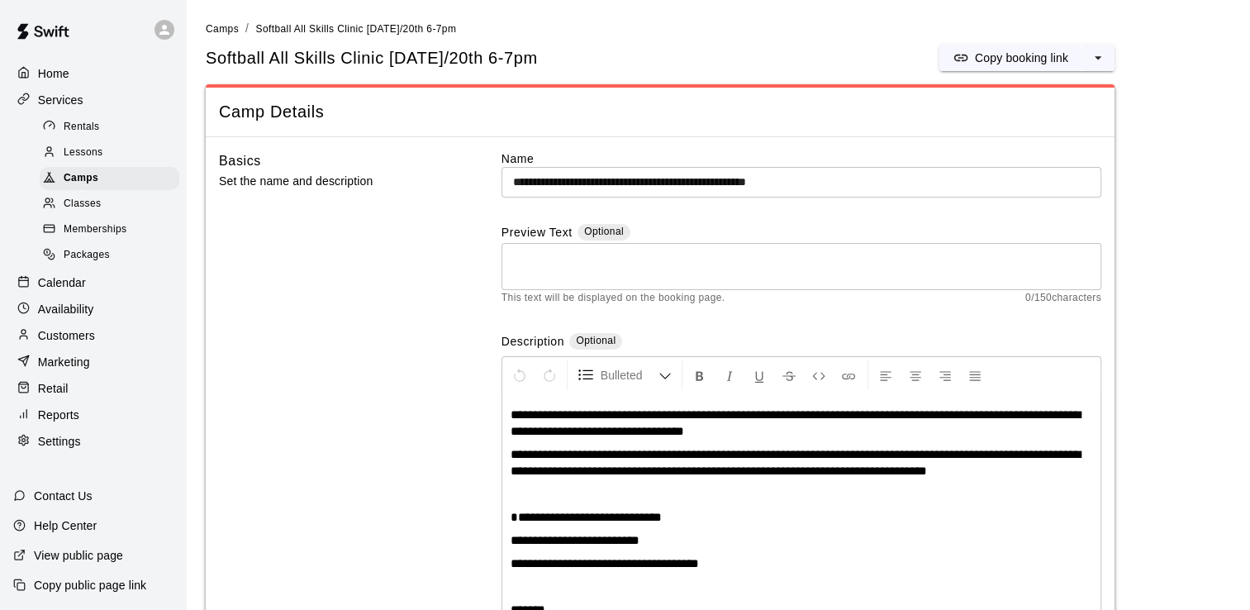
scroll to position [308, 0]
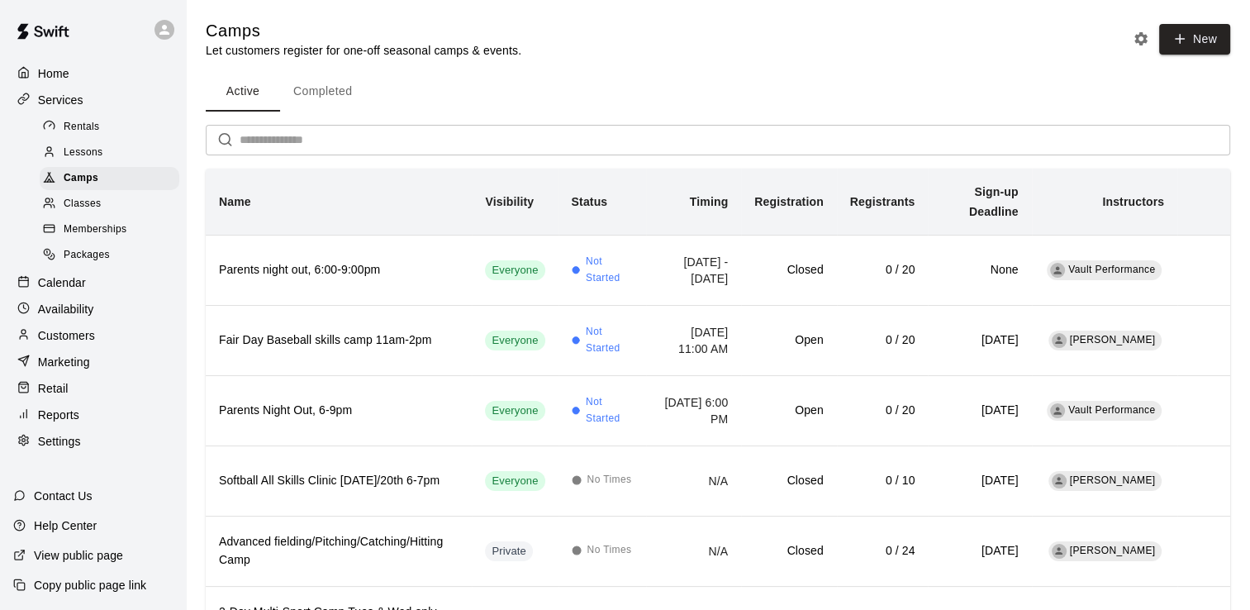
click at [99, 212] on span "Classes" at bounding box center [82, 204] width 37 height 17
